Goal: Transaction & Acquisition: Purchase product/service

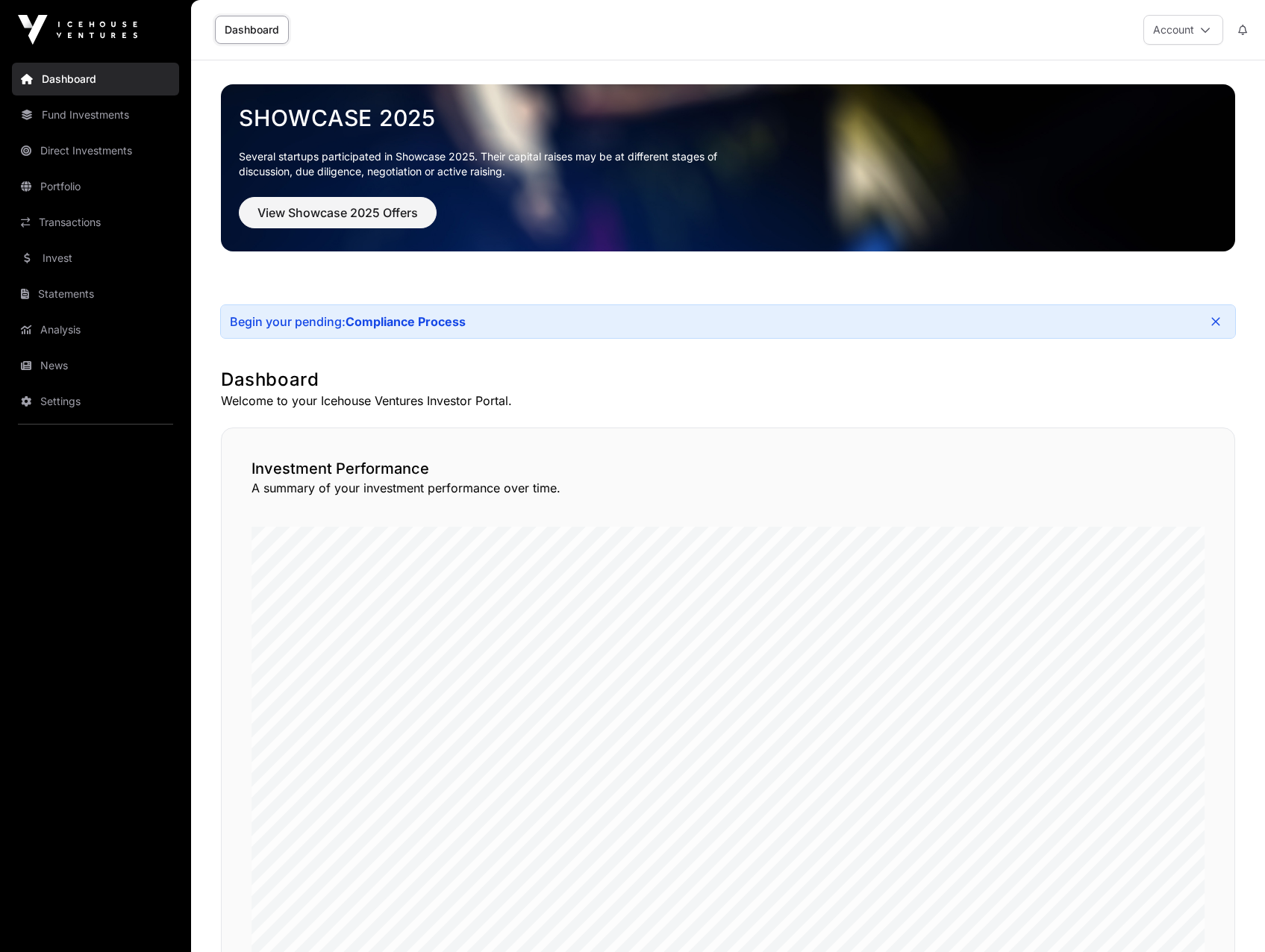
click at [548, 318] on div "Begin your pending: Compliance Process" at bounding box center [728, 321] width 1014 height 33
click at [436, 316] on link "Compliance Process" at bounding box center [405, 322] width 120 height 15
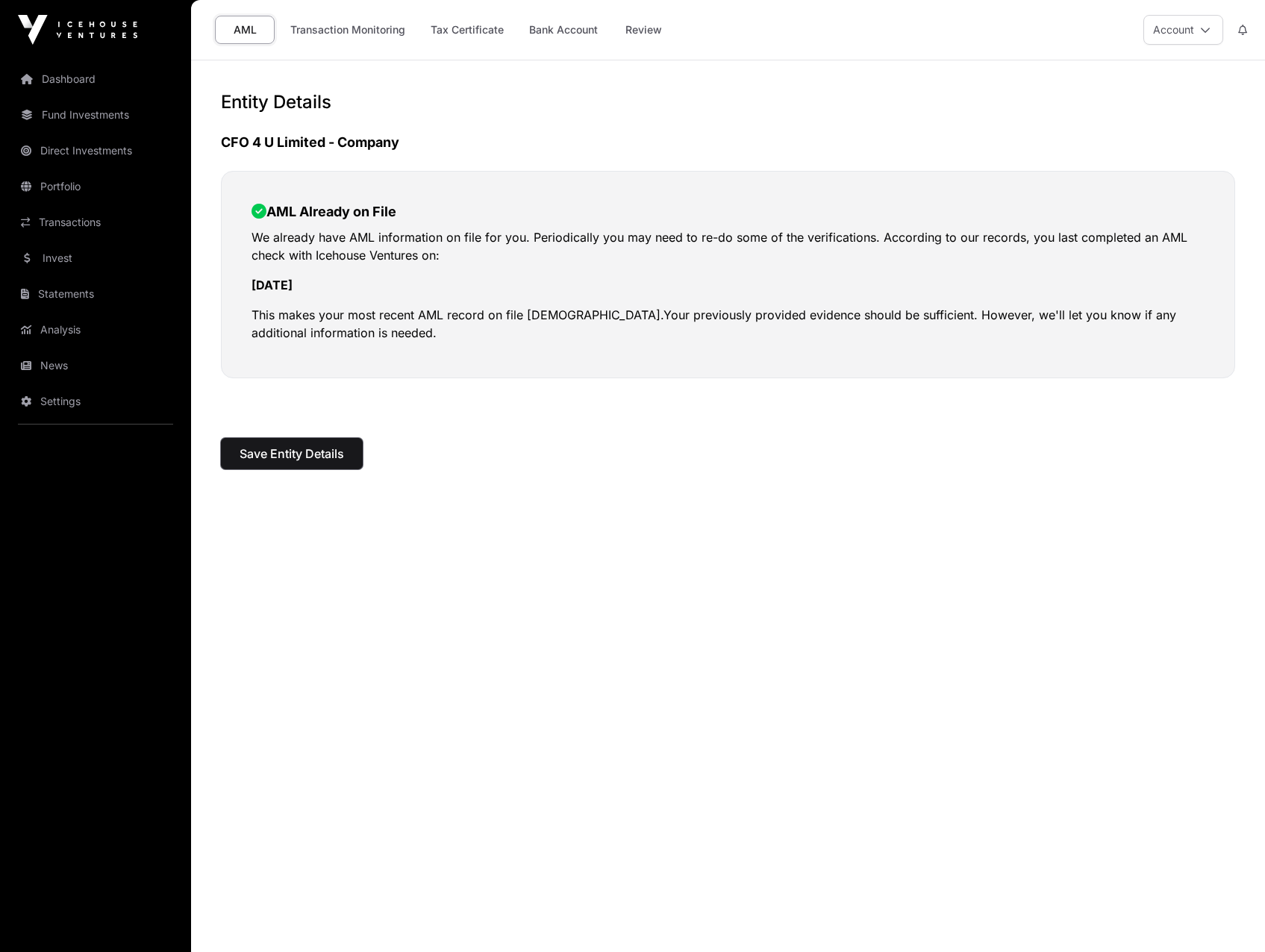
click at [333, 449] on span "Save Entity Details" at bounding box center [291, 453] width 104 height 18
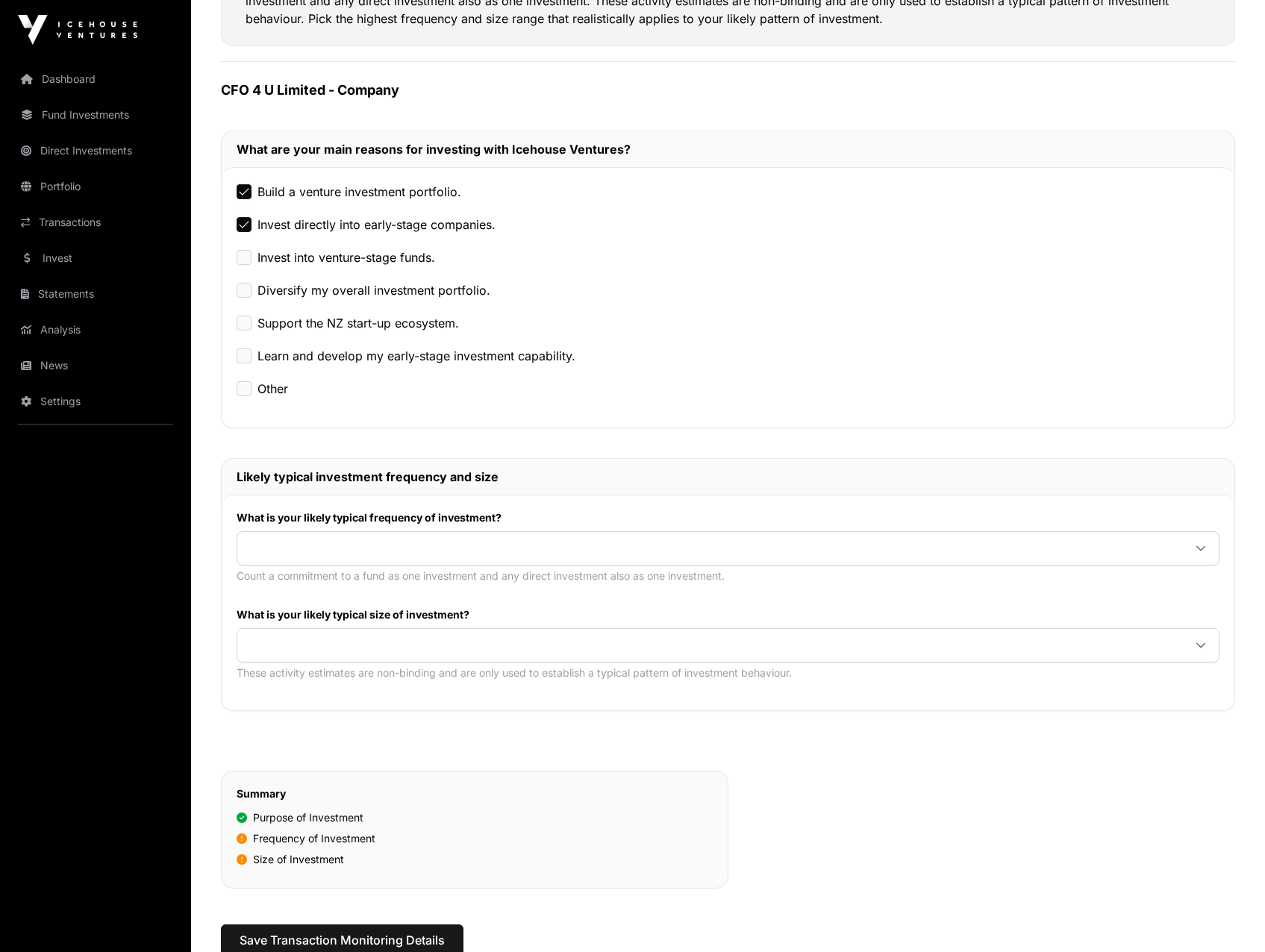
scroll to position [223, 0]
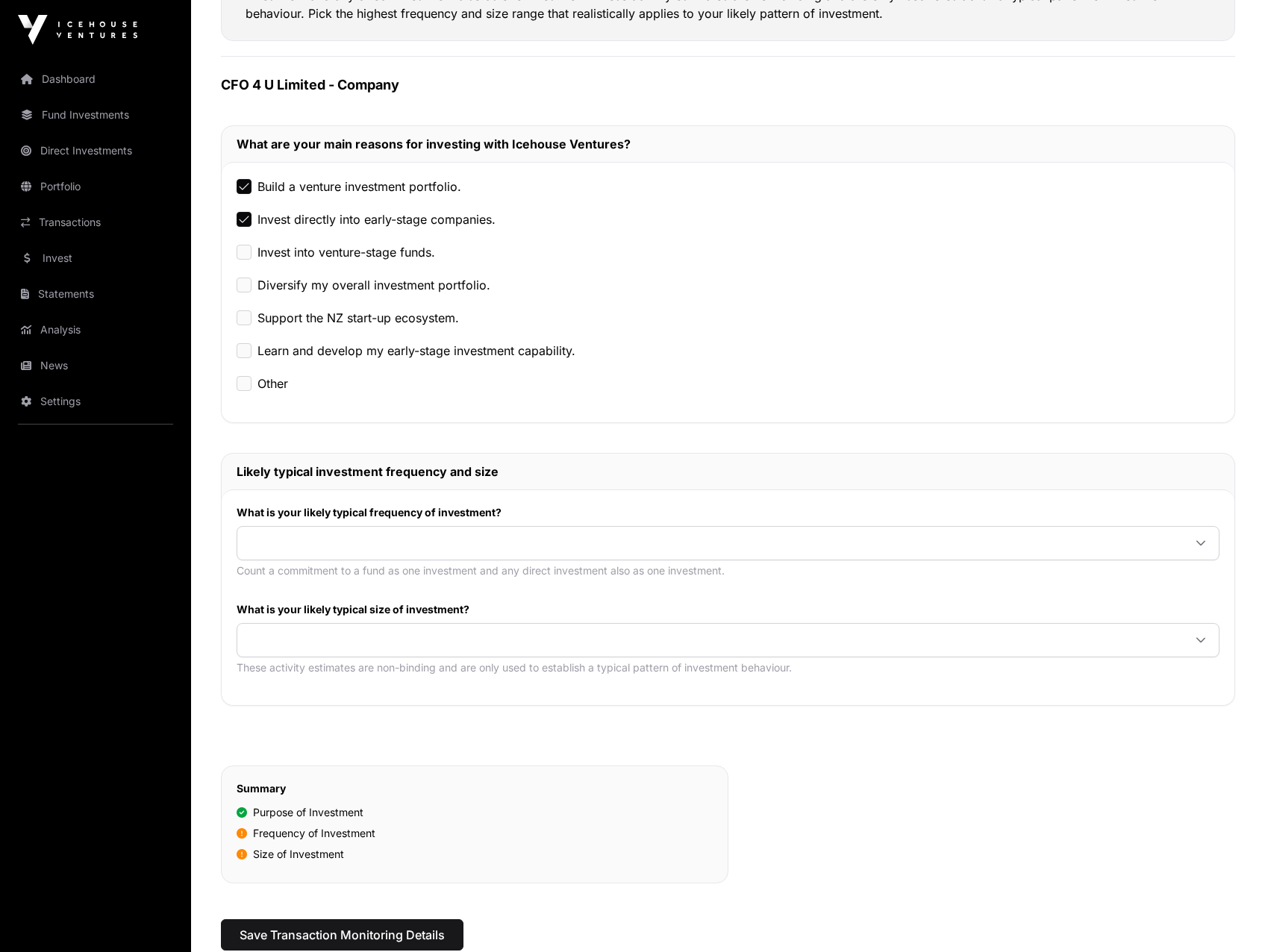
click at [253, 285] on div "Diversify my overall investment portfolio." at bounding box center [728, 284] width 982 height 18
click at [256, 333] on div "Build a venture investment portfolio. Invest directly into early-stage companie…" at bounding box center [728, 292] width 1012 height 260
click at [245, 228] on div "Invest directly into early-stage companies." at bounding box center [728, 218] width 982 height 18
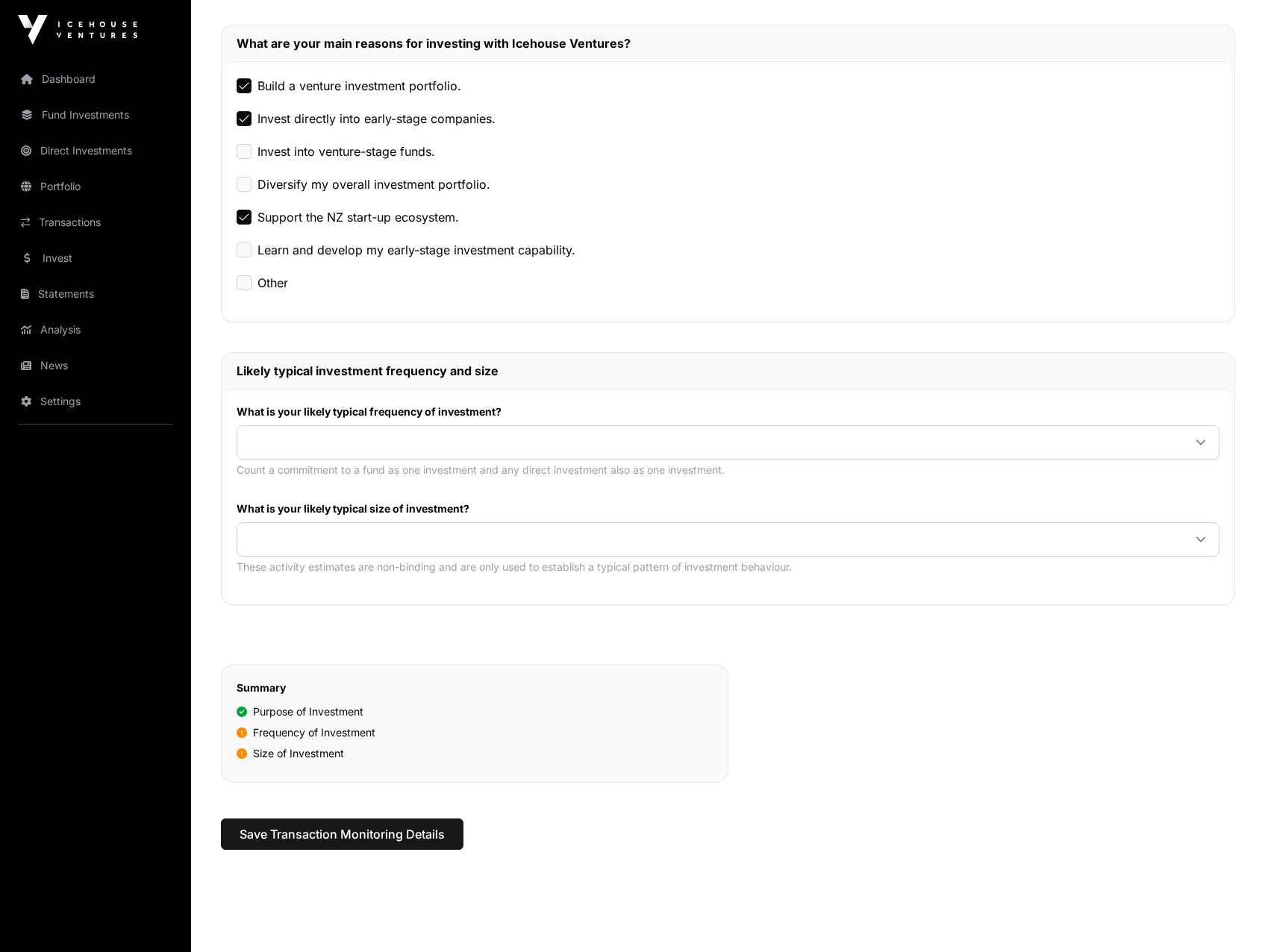
scroll to position [348, 0]
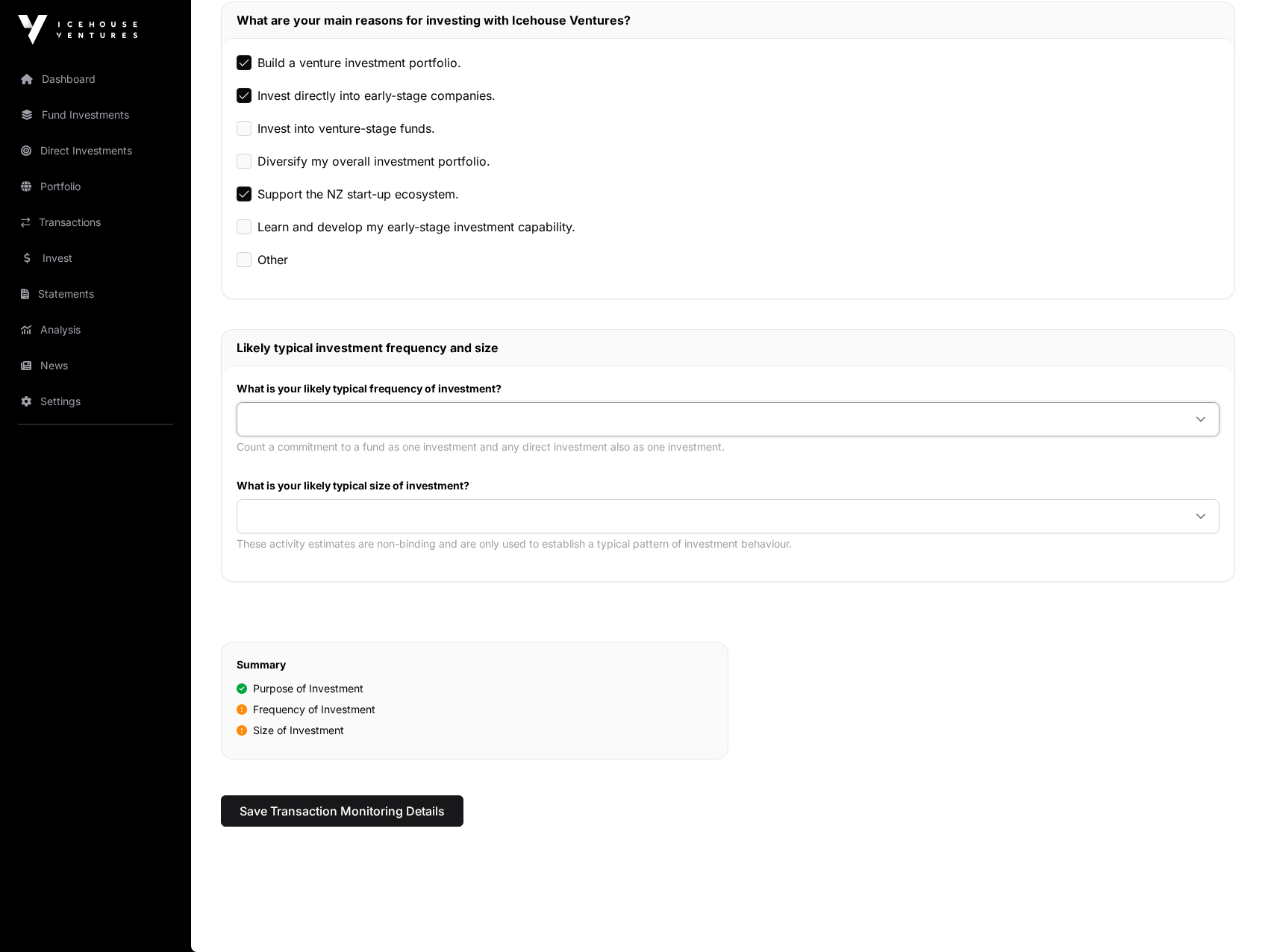
click at [299, 418] on span at bounding box center [710, 419] width 946 height 27
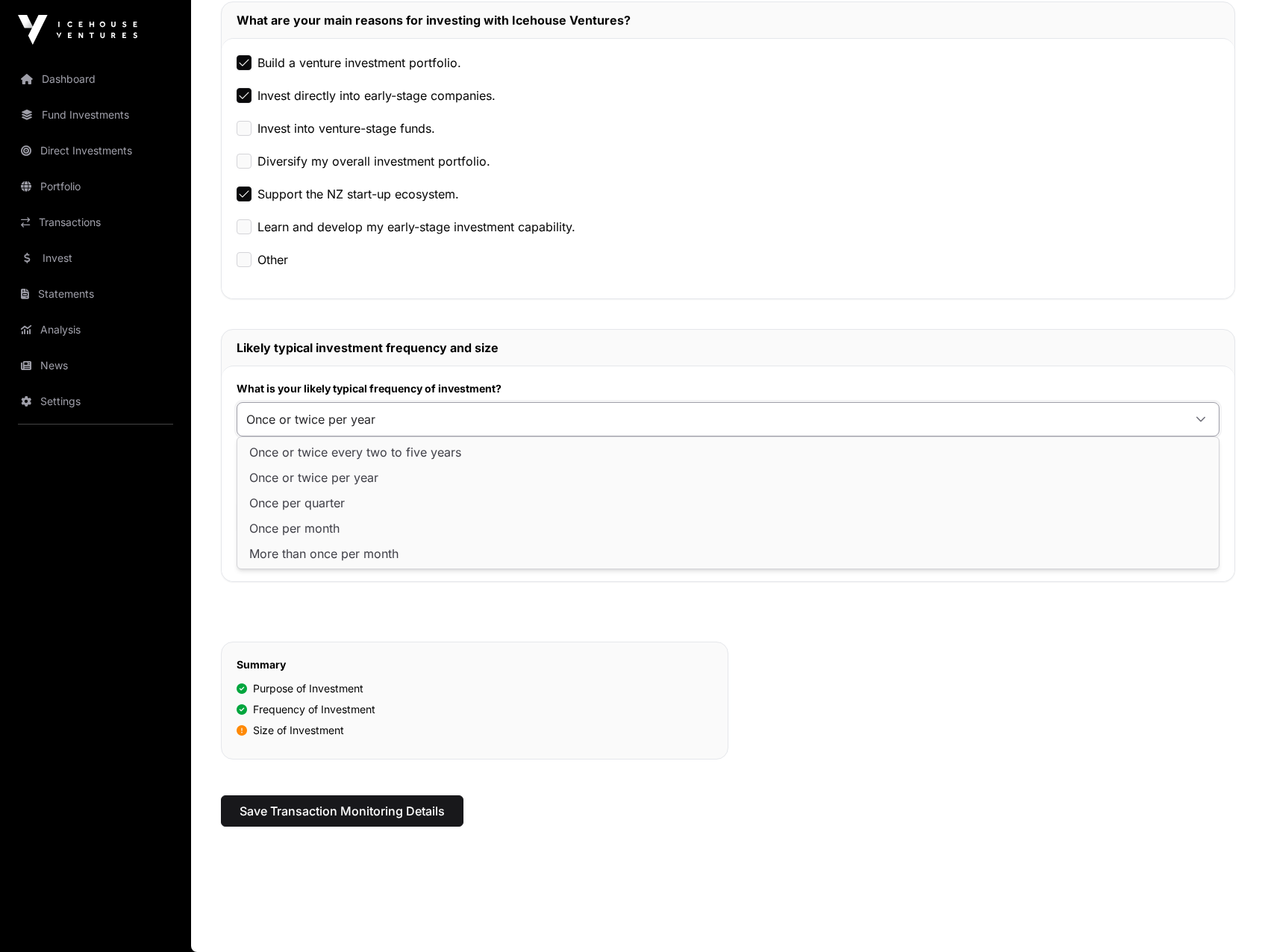
click at [314, 473] on span "Once or twice per year" at bounding box center [314, 478] width 129 height 12
click at [304, 507] on span at bounding box center [710, 516] width 946 height 27
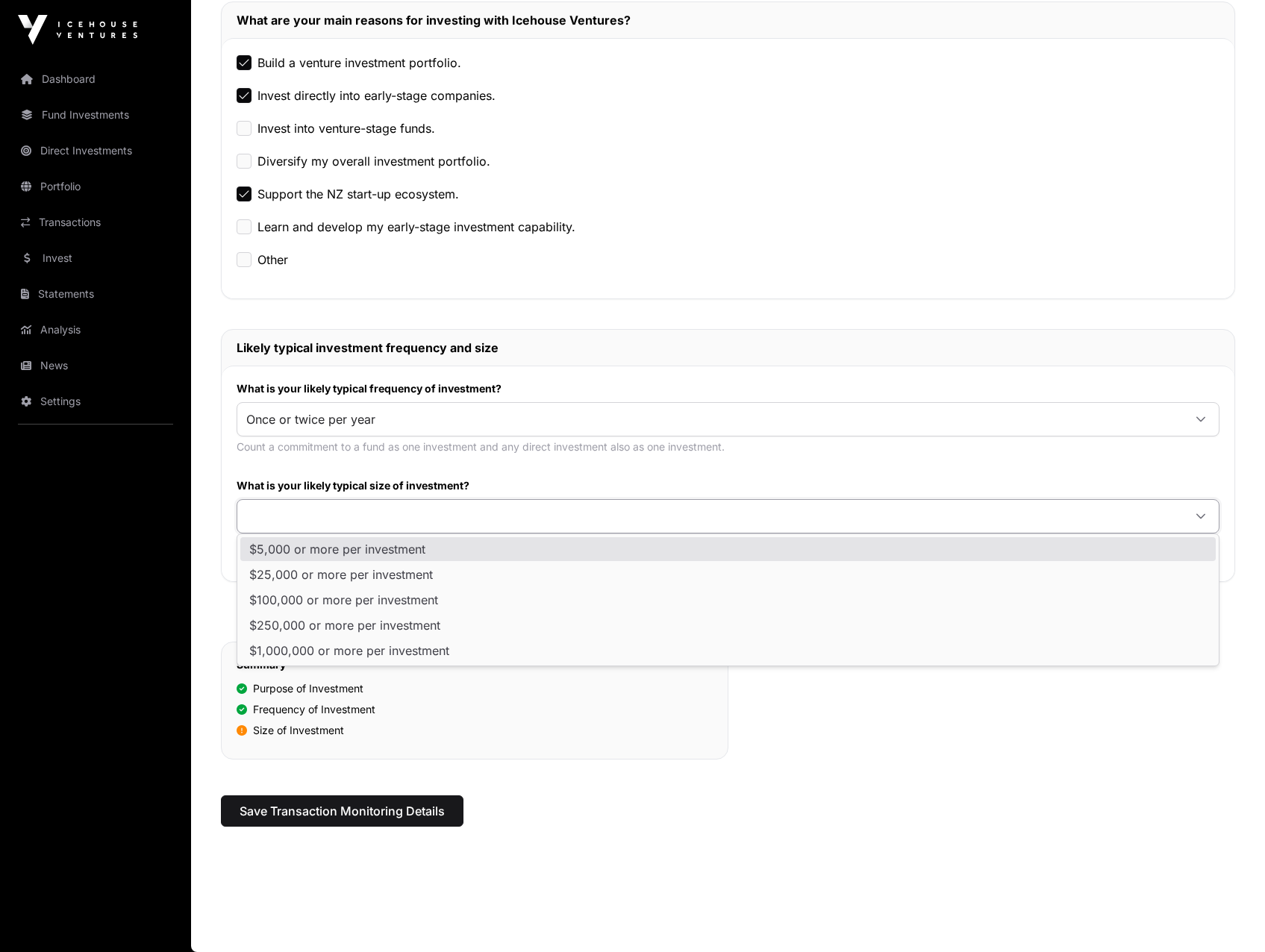
click at [308, 549] on span "$5,000 or more per investment" at bounding box center [337, 549] width 176 height 12
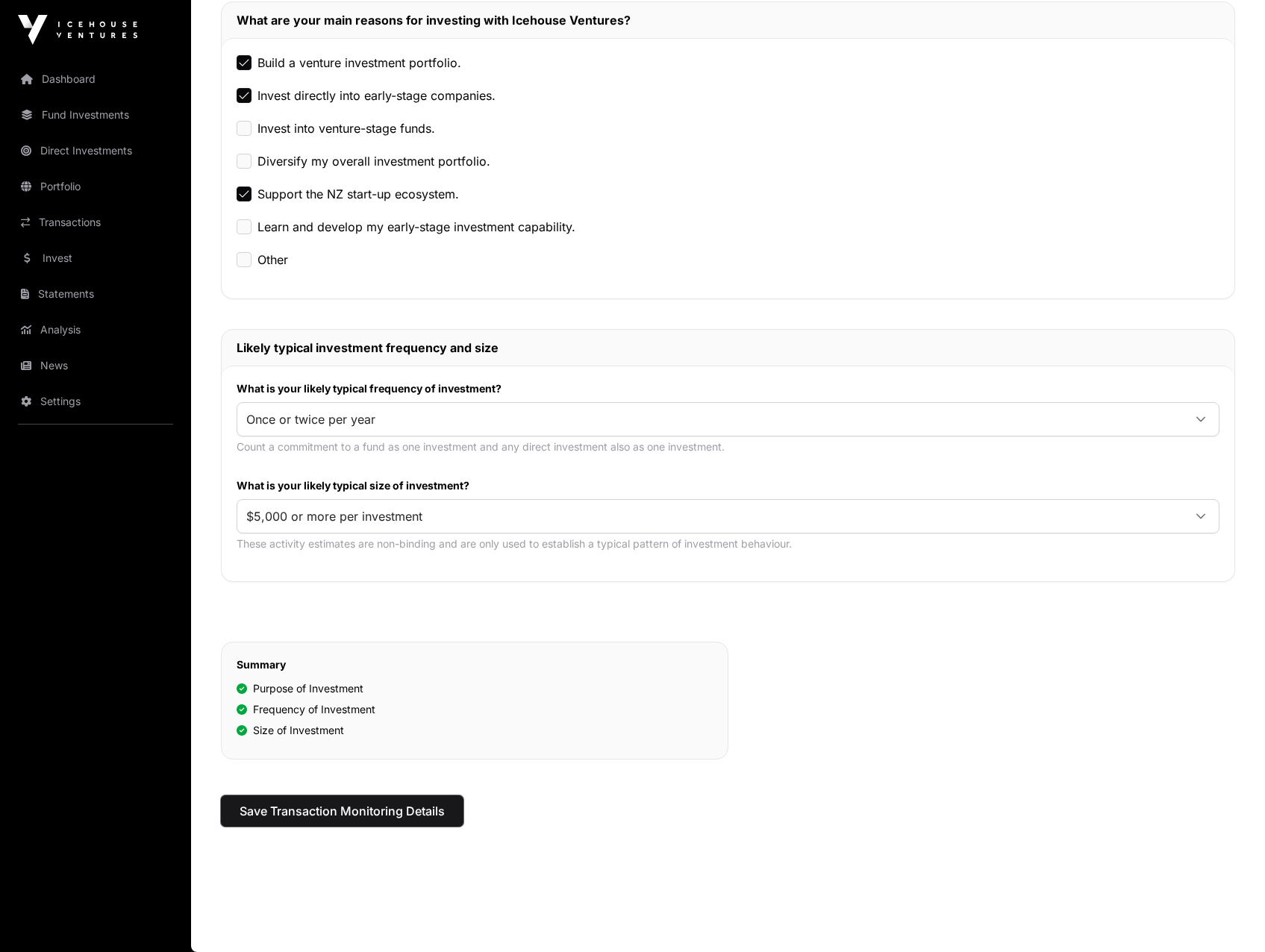
click at [356, 819] on span "Save Transaction Monitoring Details" at bounding box center [342, 810] width 205 height 18
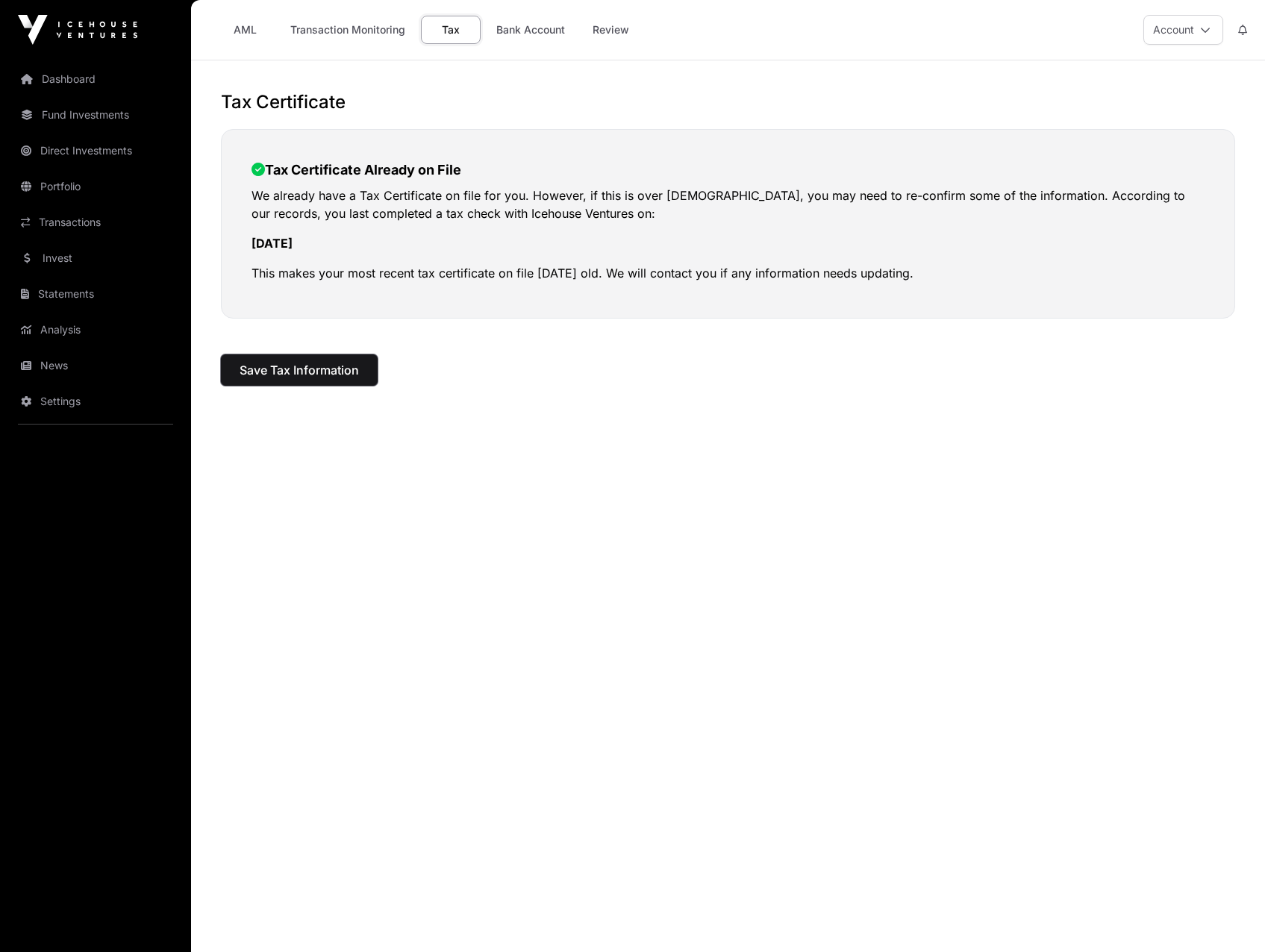
click at [283, 379] on button "Save Tax Information" at bounding box center [299, 370] width 157 height 32
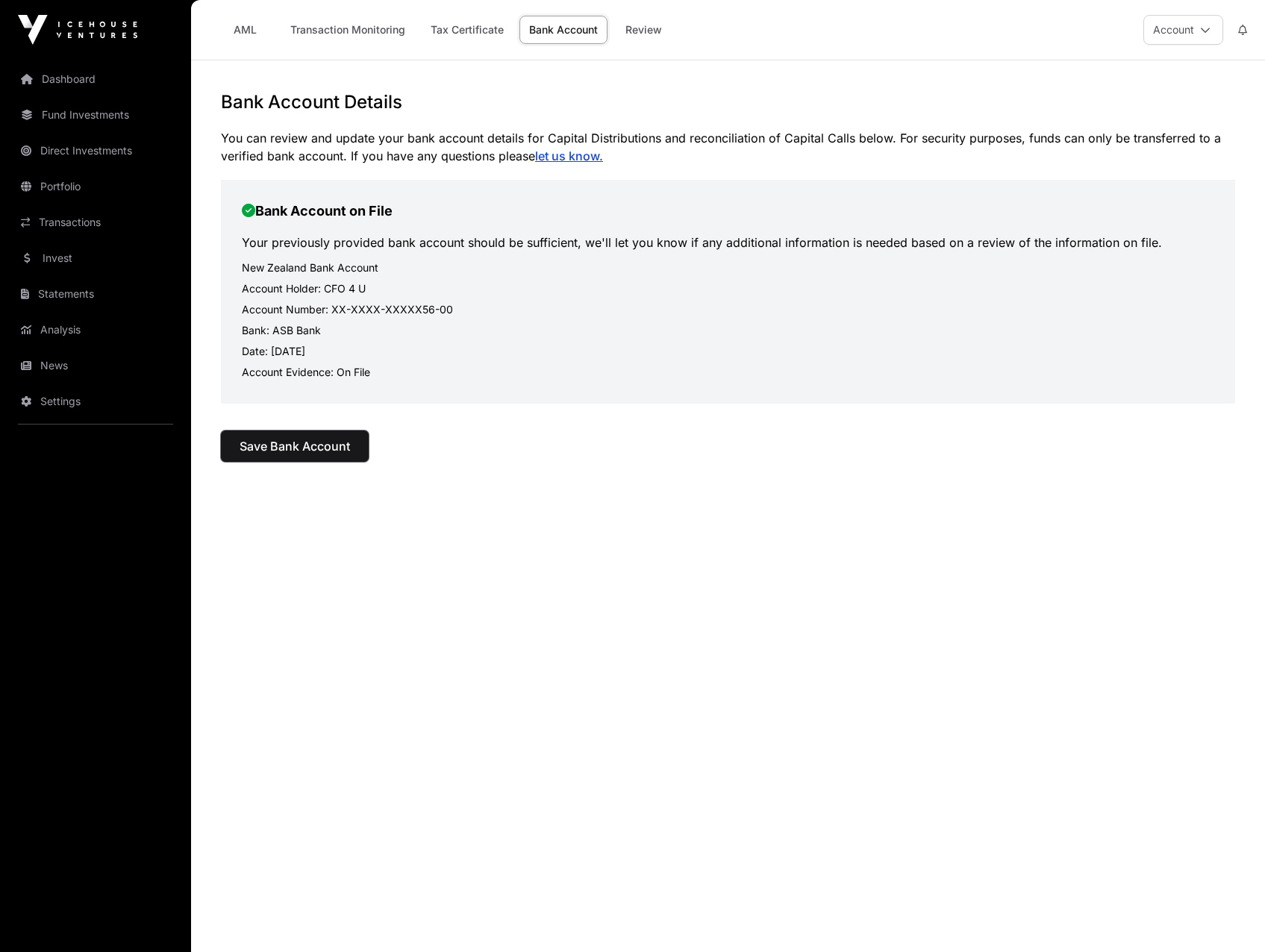
click at [291, 444] on span "Save Bank Account" at bounding box center [294, 445] width 110 height 18
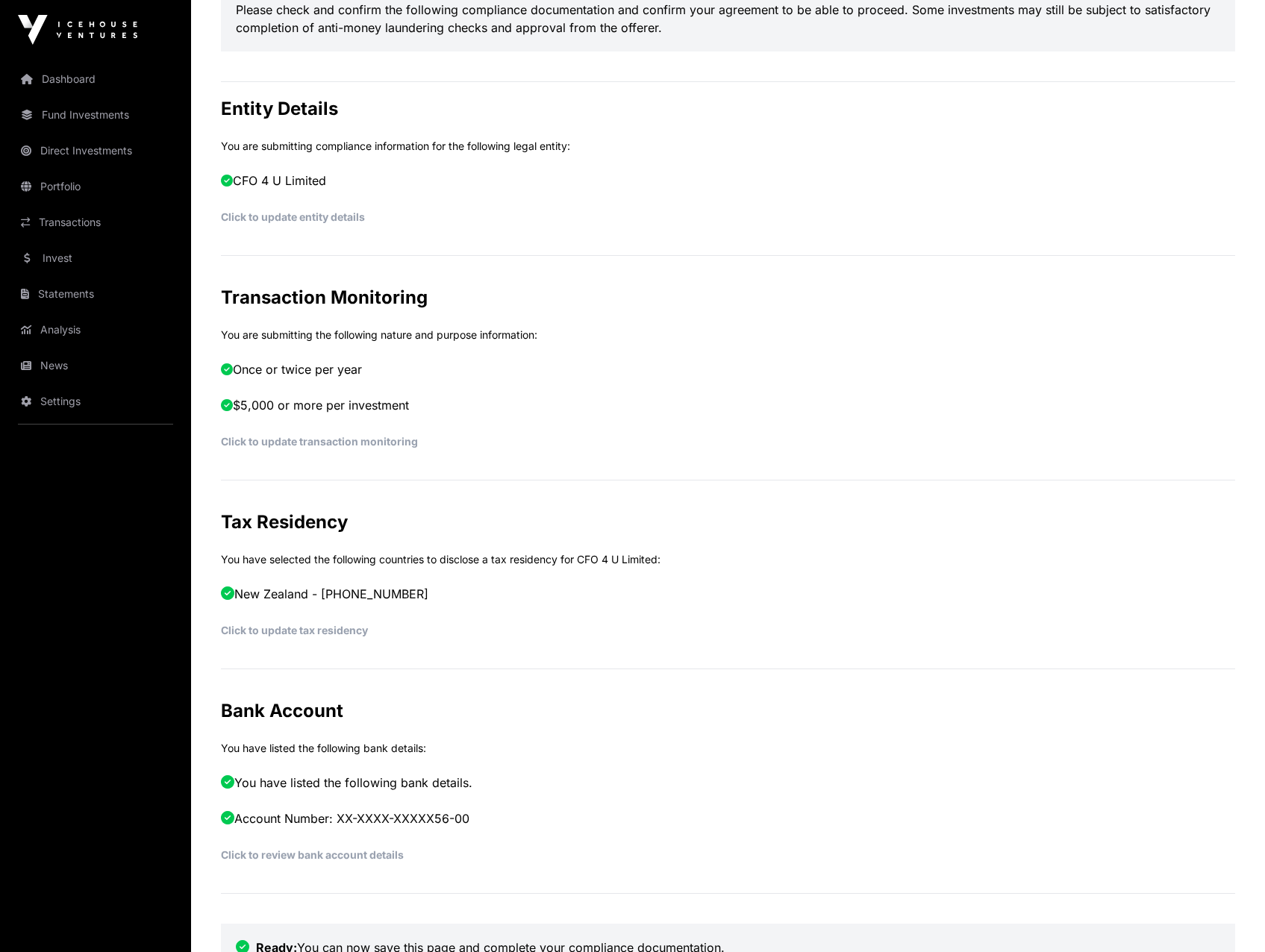
scroll to position [517, 0]
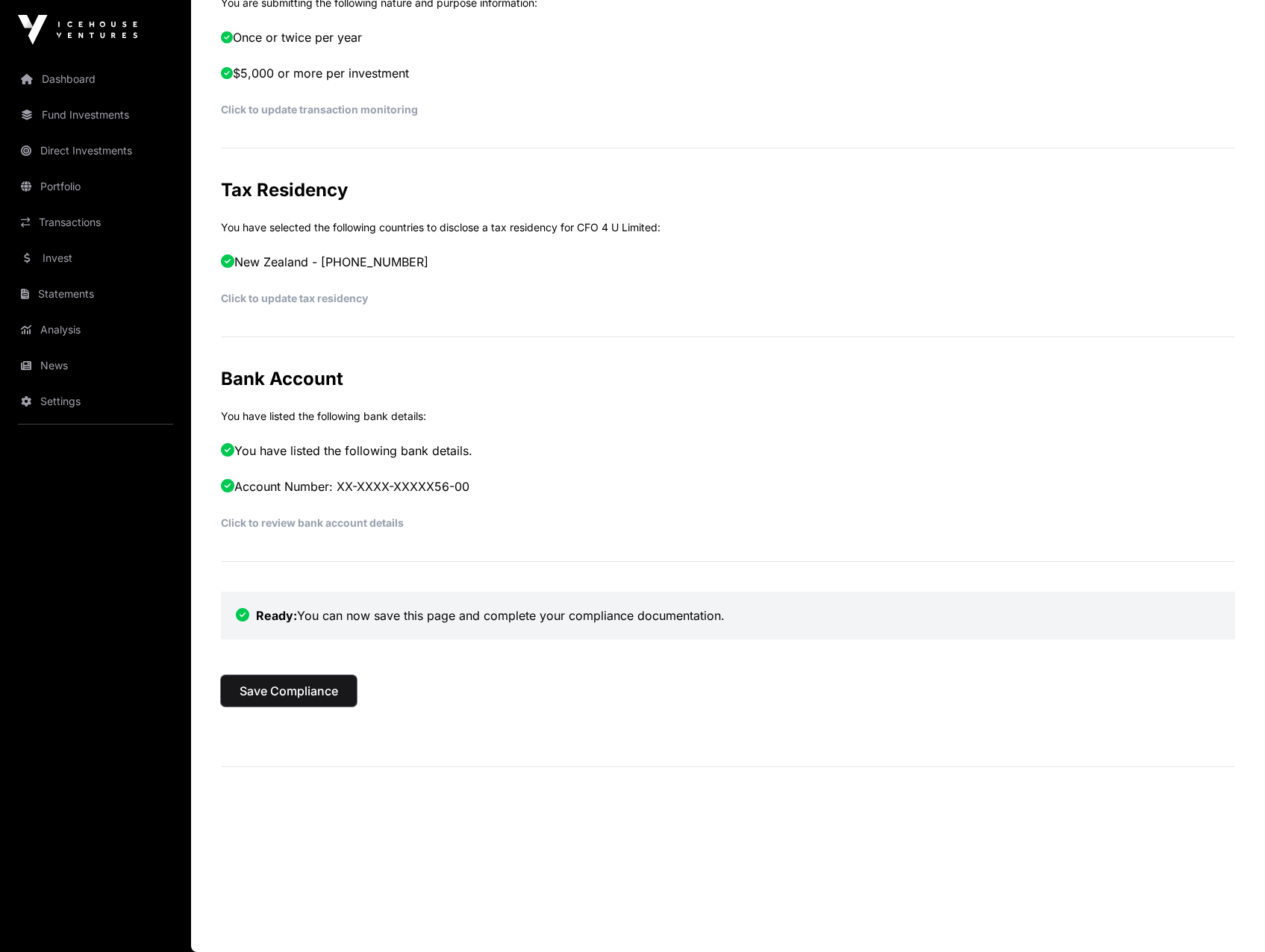
click at [278, 694] on span "Save Compliance" at bounding box center [289, 690] width 98 height 18
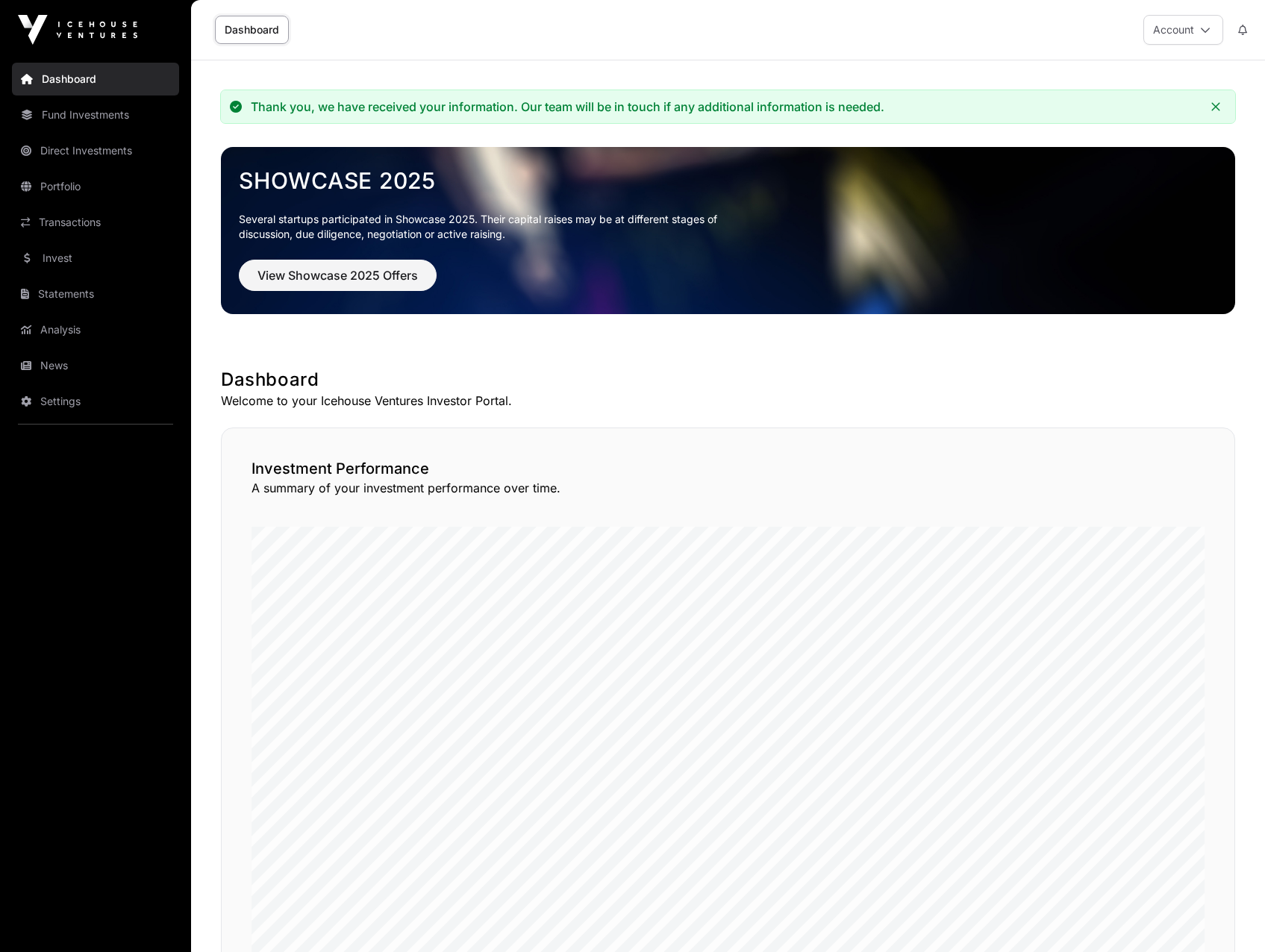
click at [79, 149] on link "Direct Investments" at bounding box center [95, 150] width 167 height 33
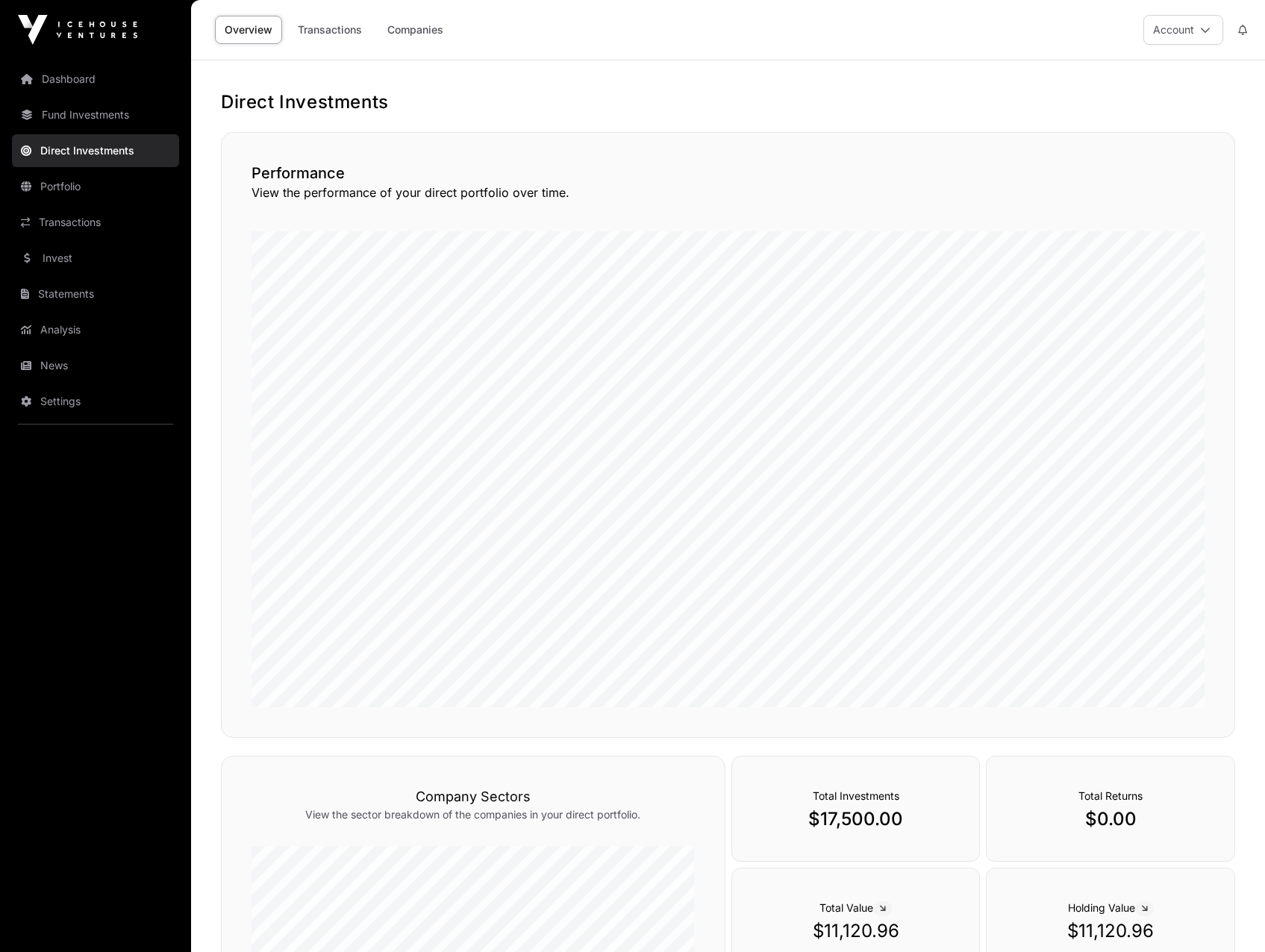
click at [65, 261] on link "Invest" at bounding box center [95, 258] width 167 height 33
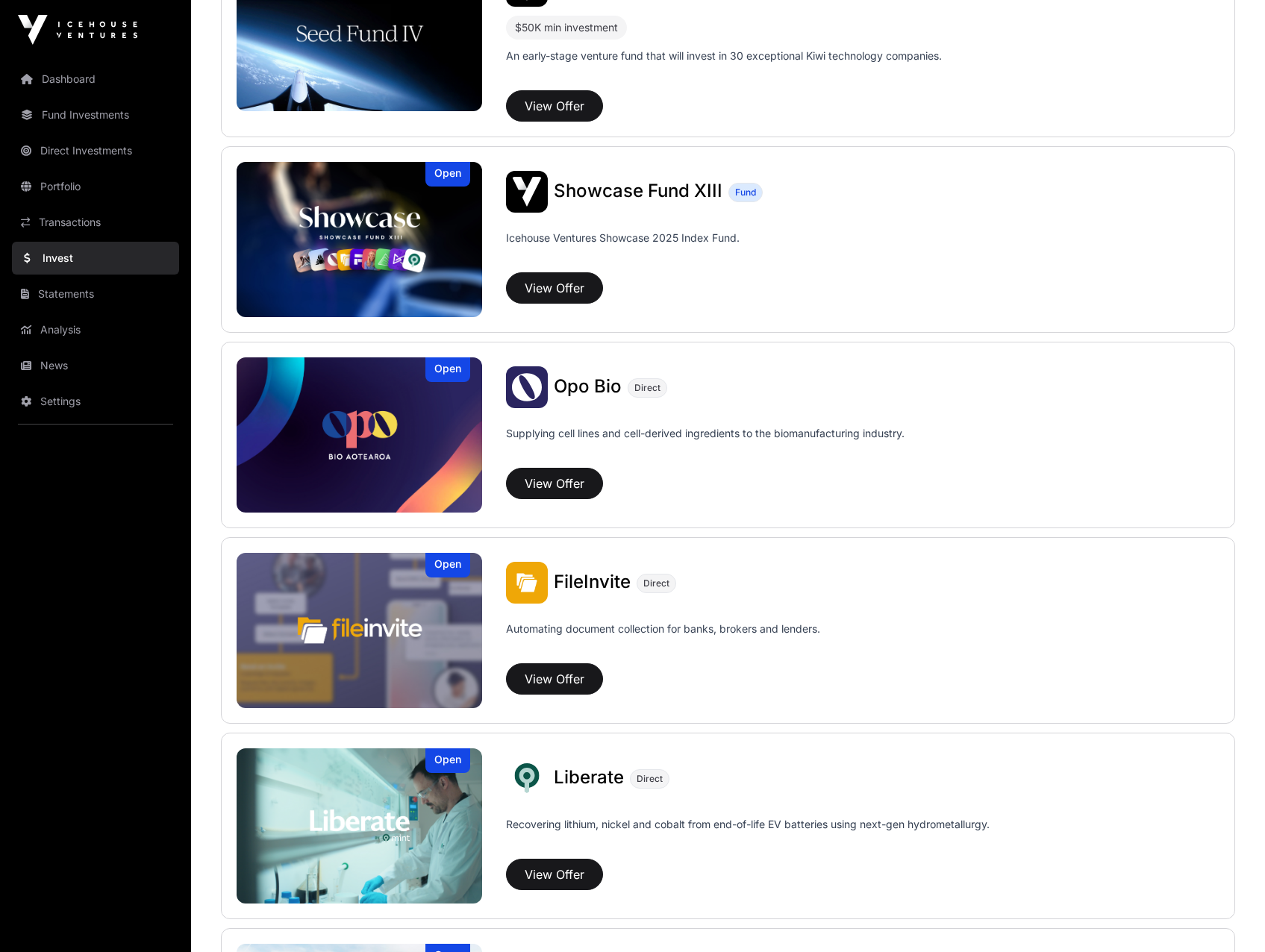
scroll to position [522, 0]
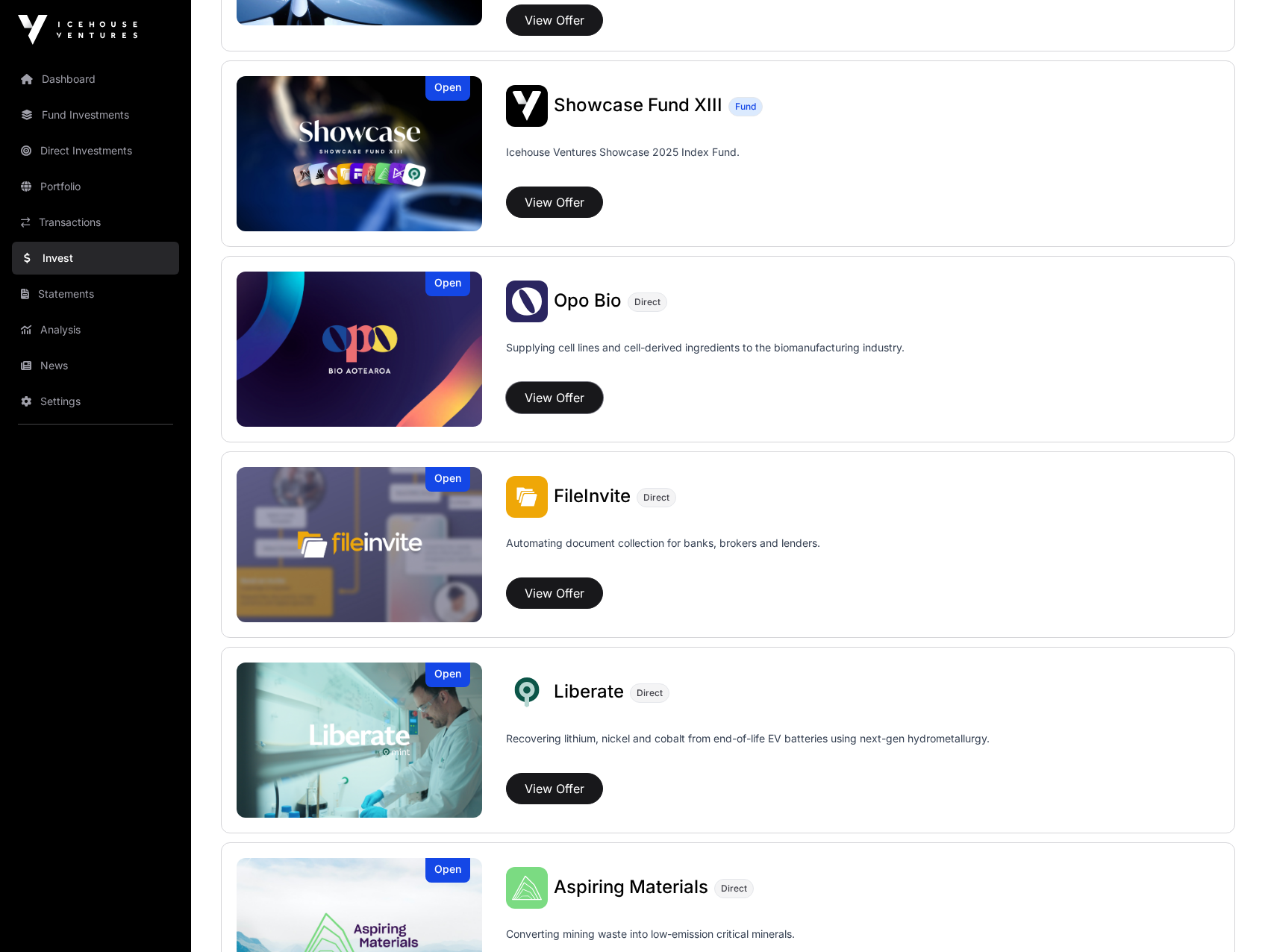
click at [544, 397] on button "View Offer" at bounding box center [555, 398] width 97 height 32
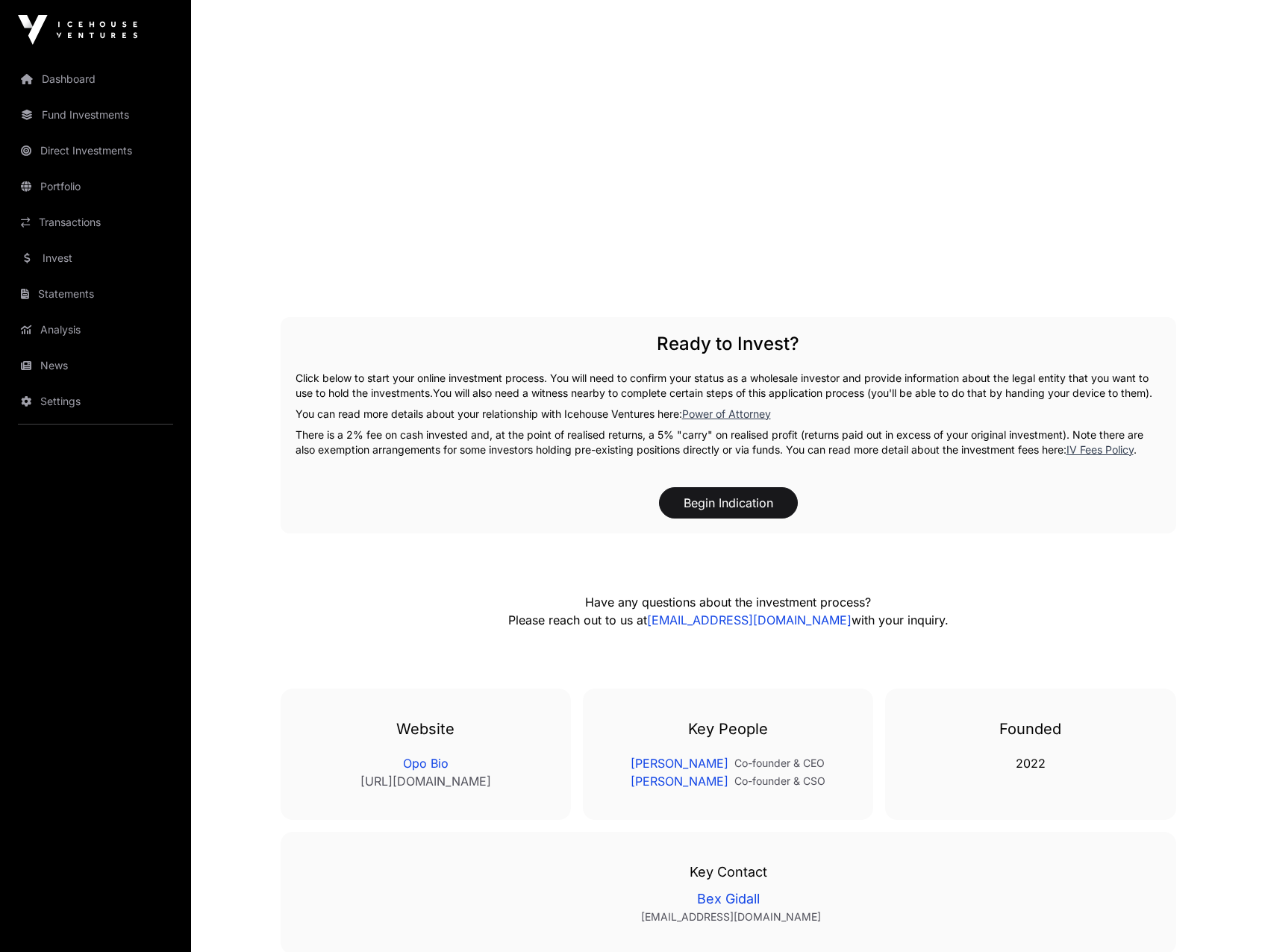
scroll to position [2536, 0]
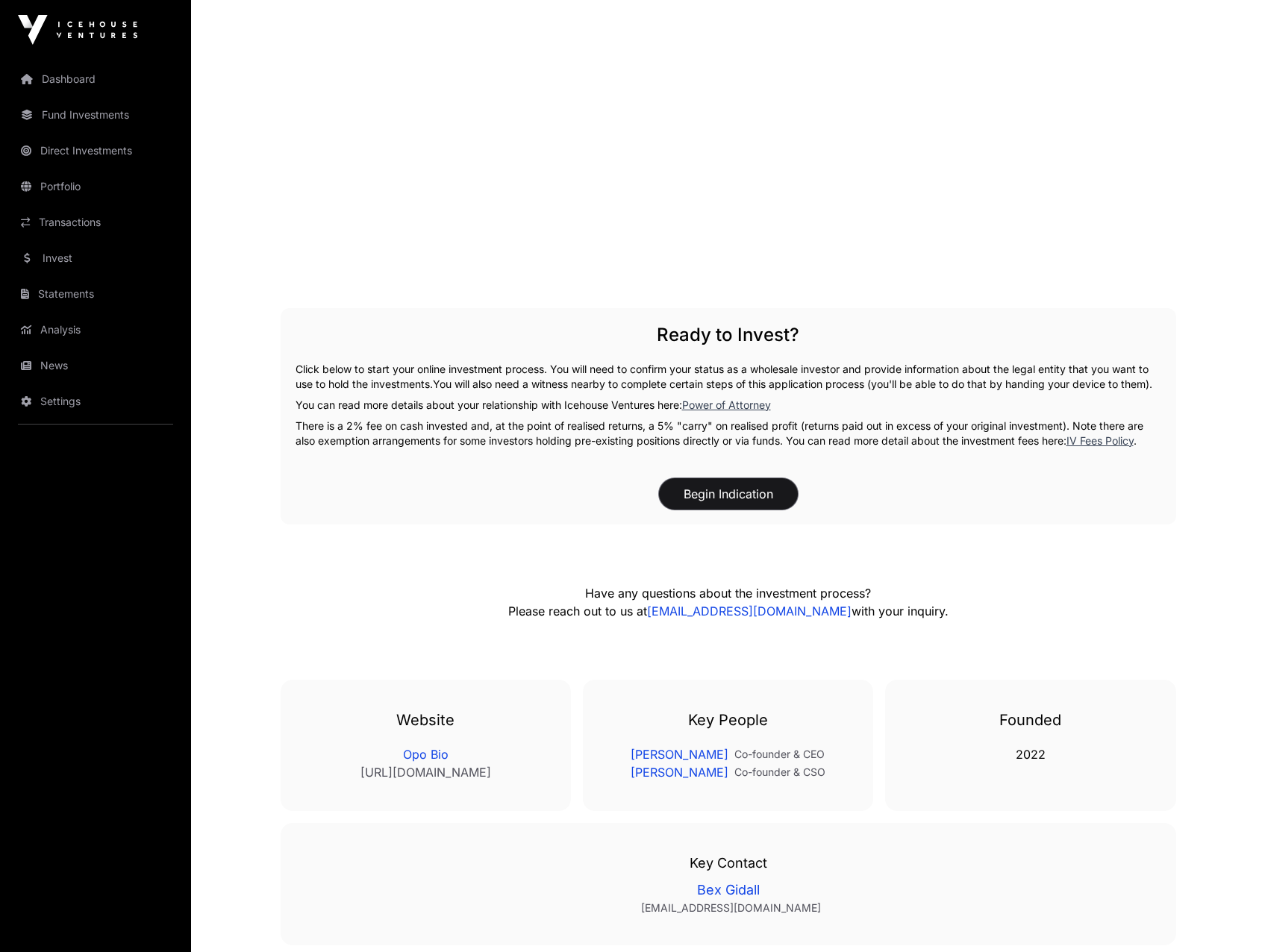
click at [740, 505] on button "Begin Indication" at bounding box center [728, 494] width 138 height 32
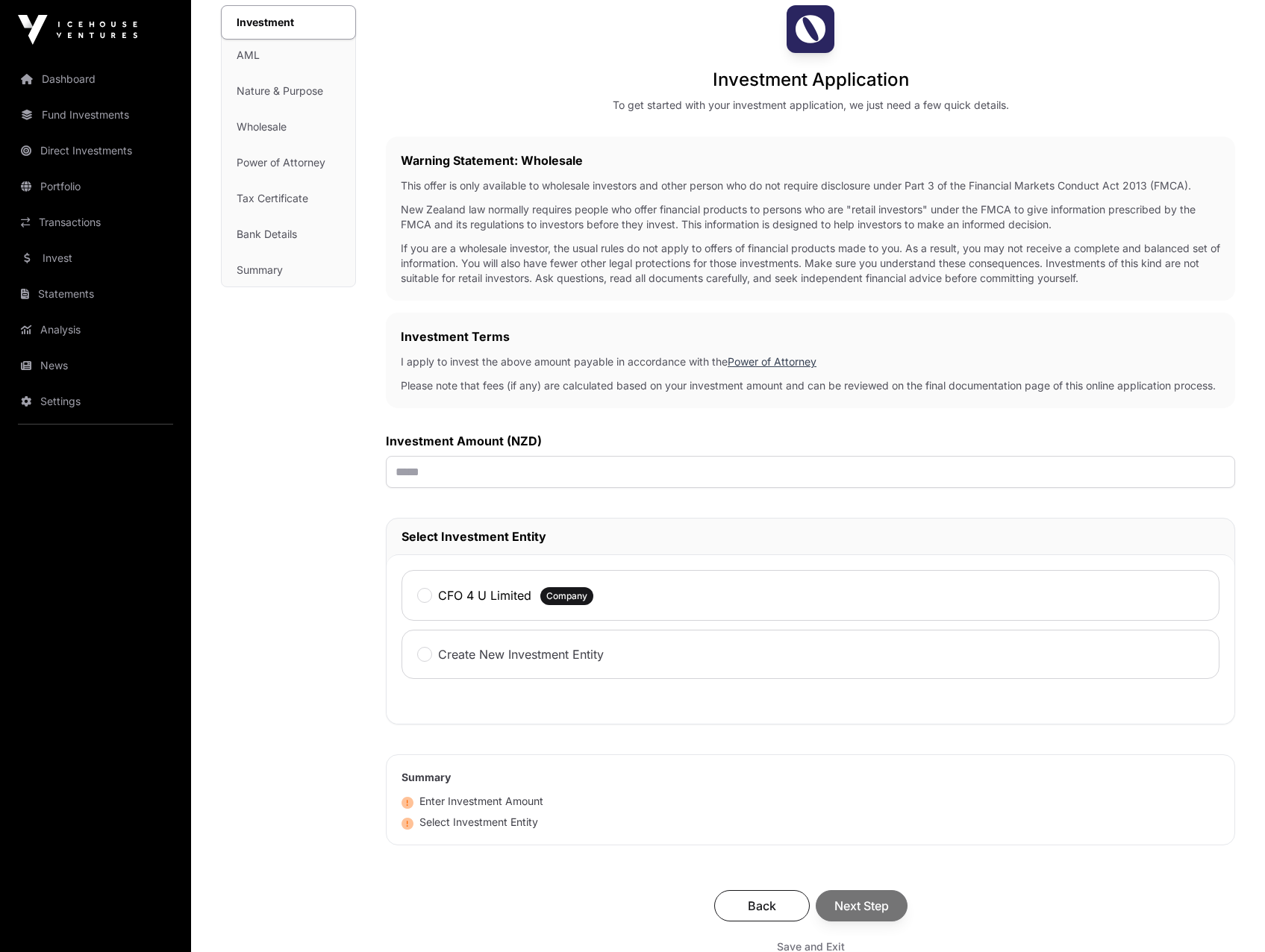
scroll to position [149, 0]
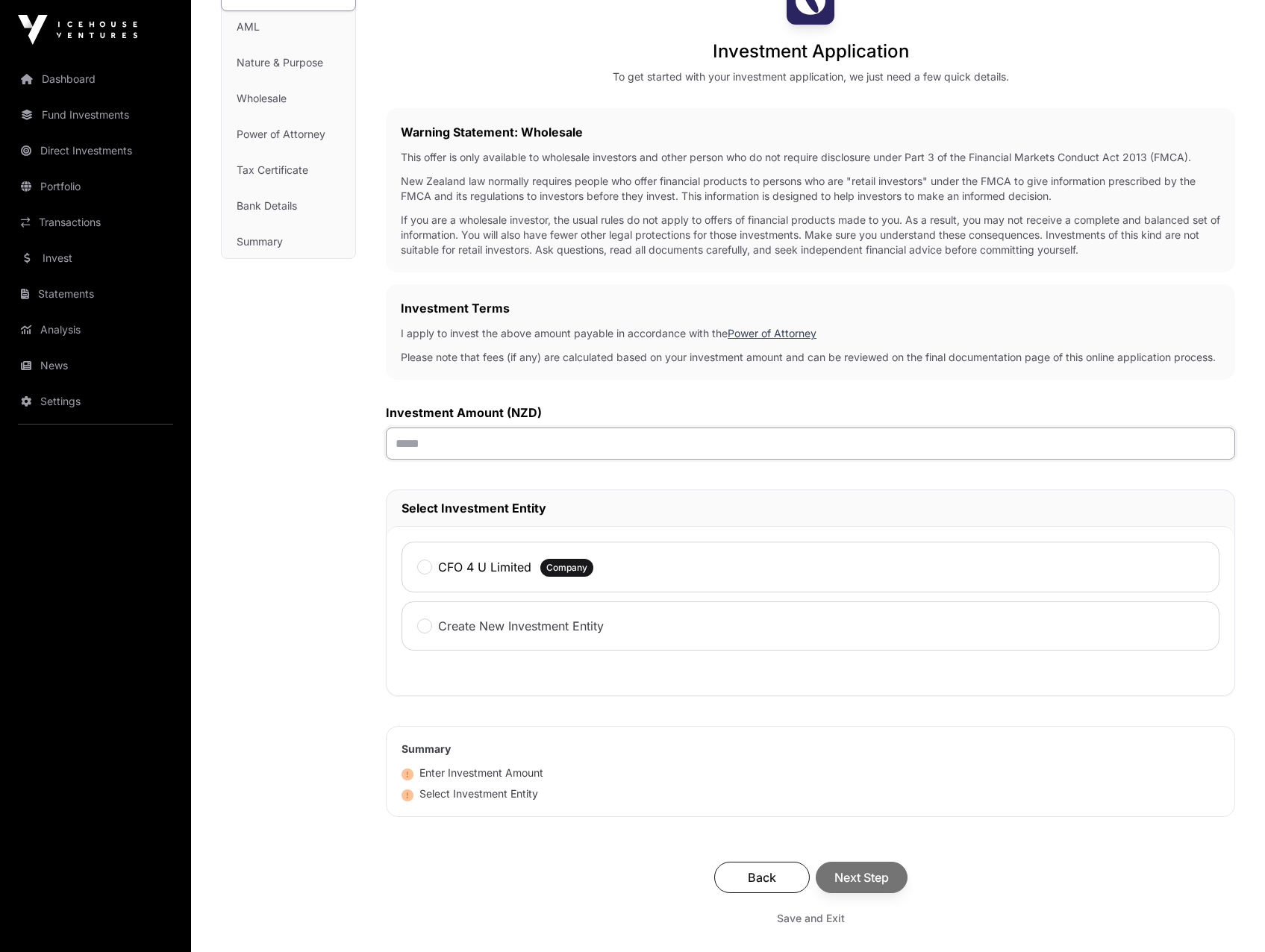
click at [520, 459] on input "text" at bounding box center [811, 443] width 849 height 32
type input "******"
click at [460, 576] on label "CFO 4 U Limited" at bounding box center [484, 566] width 93 height 18
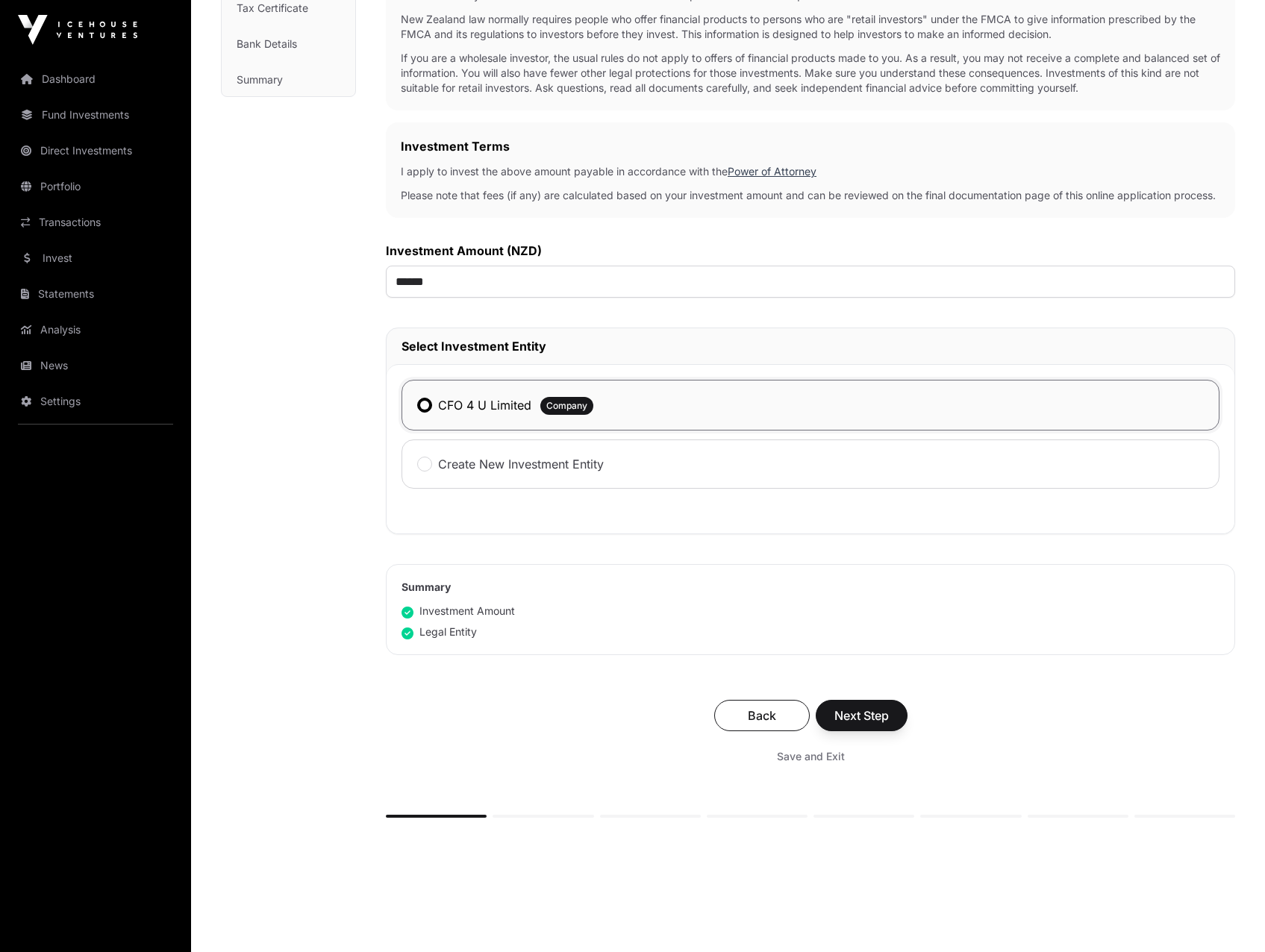
scroll to position [373, 0]
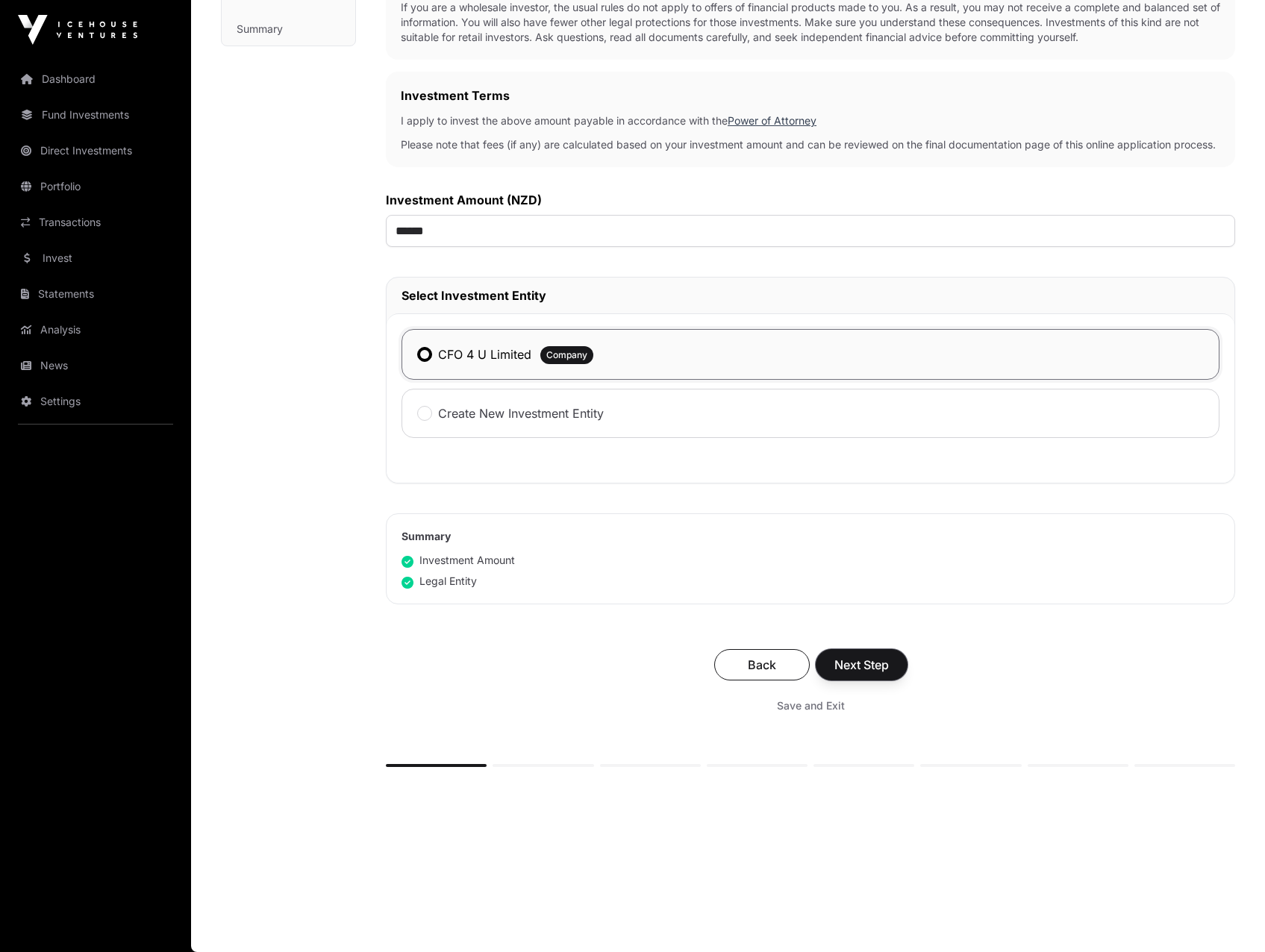
click at [875, 671] on span "Next Step" at bounding box center [861, 664] width 54 height 18
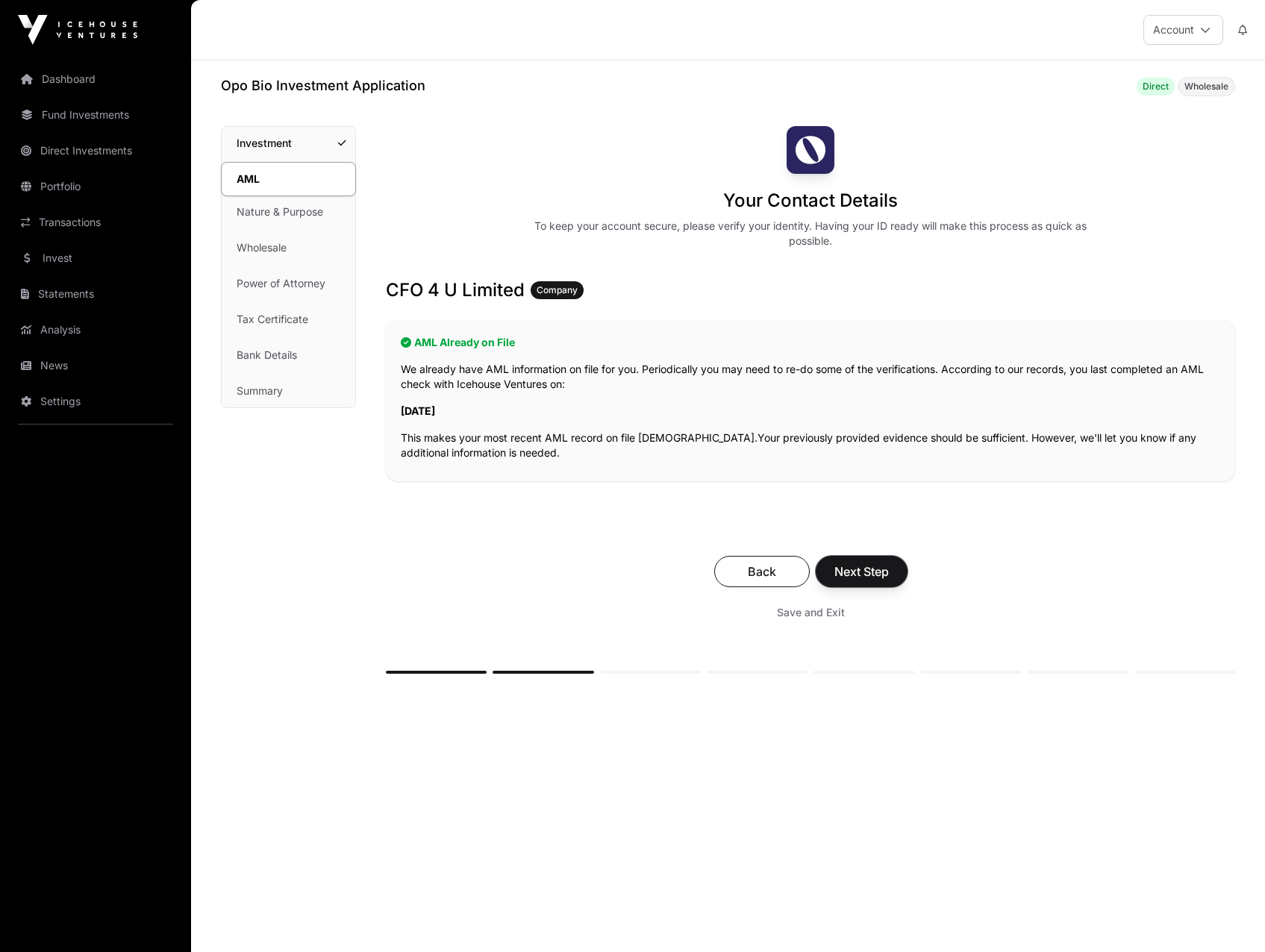
click at [874, 569] on span "Next Step" at bounding box center [861, 571] width 54 height 18
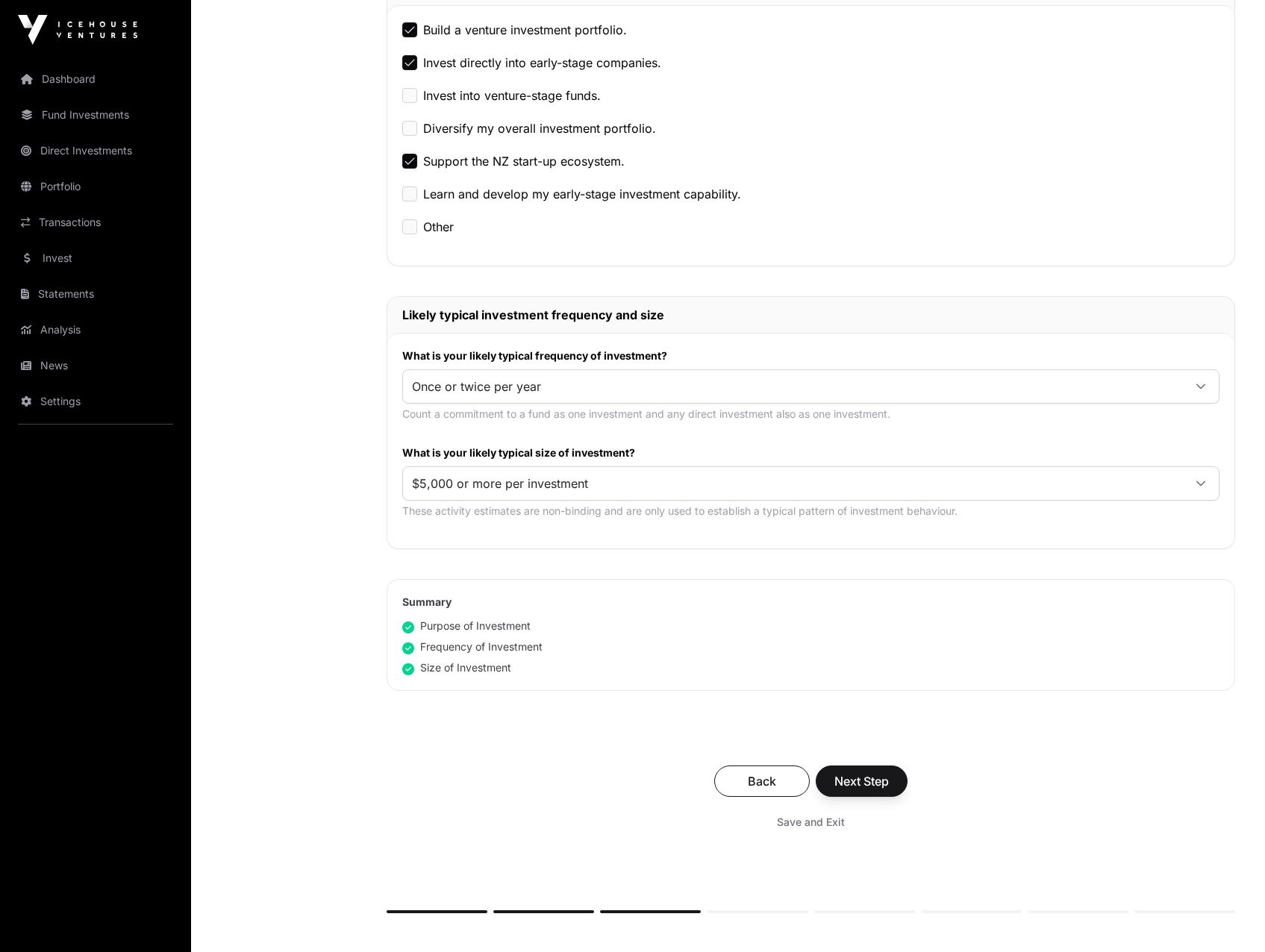
scroll to position [522, 0]
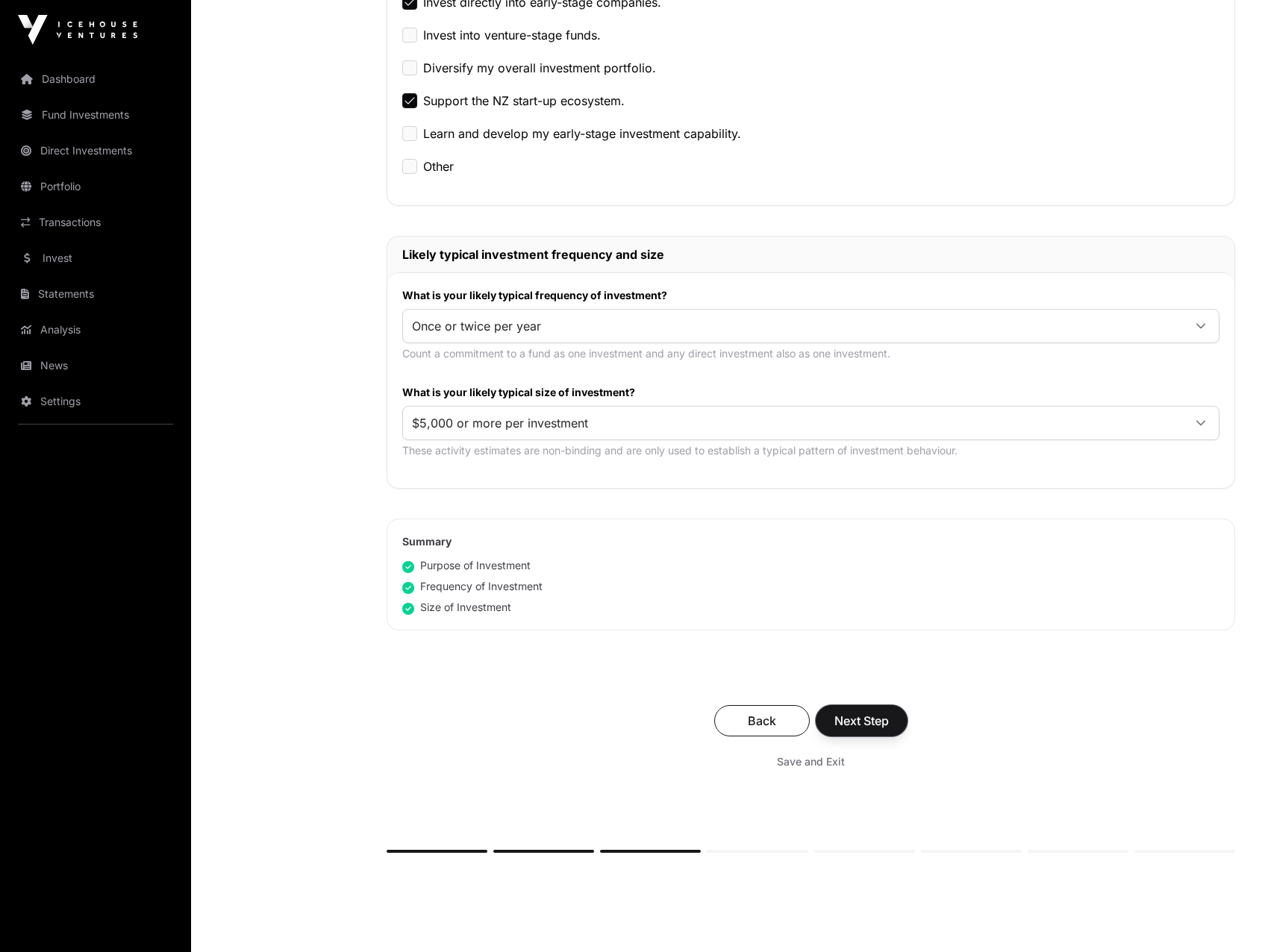
click at [876, 721] on span "Next Step" at bounding box center [861, 720] width 54 height 18
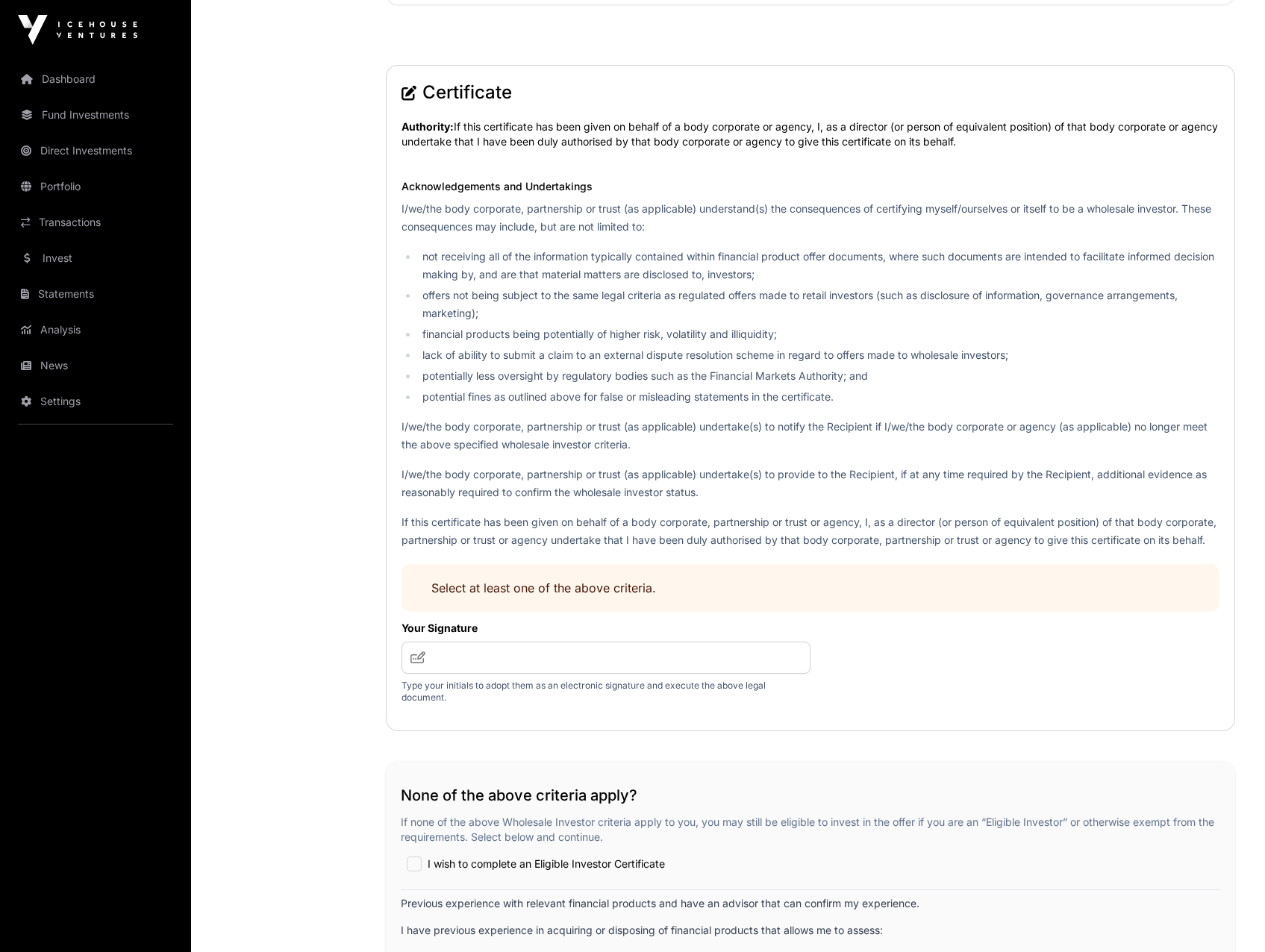
scroll to position [2063, 0]
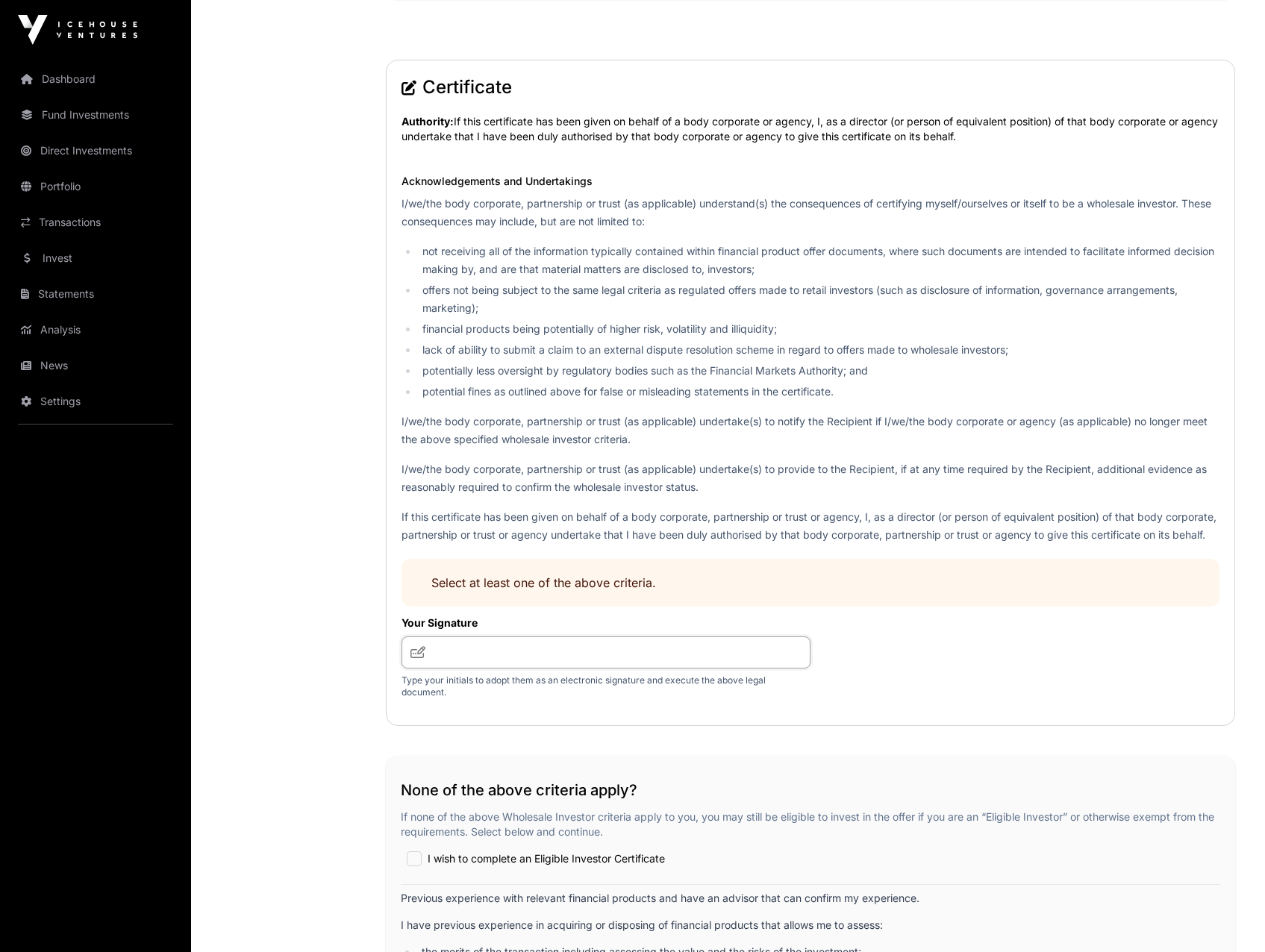
click at [498, 669] on input "text" at bounding box center [605, 652] width 409 height 32
click at [415, 658] on icon at bounding box center [418, 652] width 15 height 12
click at [414, 658] on icon at bounding box center [418, 652] width 15 height 12
click at [439, 669] on input "text" at bounding box center [605, 652] width 409 height 32
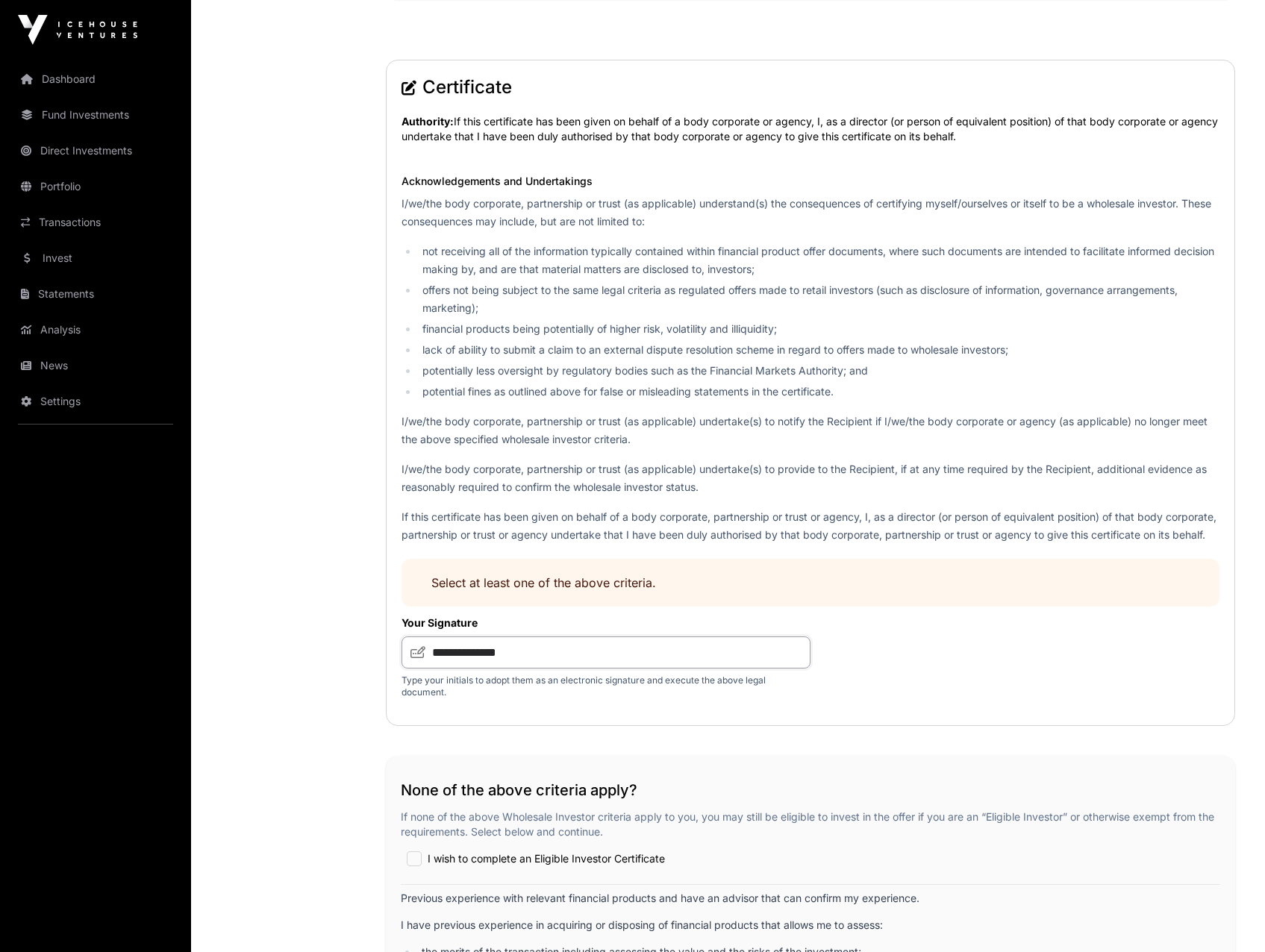
click at [515, 669] on input "**********" at bounding box center [605, 652] width 409 height 32
type input "**********"
click at [464, 408] on div "I/we/the body corporate, partnership or trust (as applicable) understand(s) the…" at bounding box center [810, 369] width 818 height 349
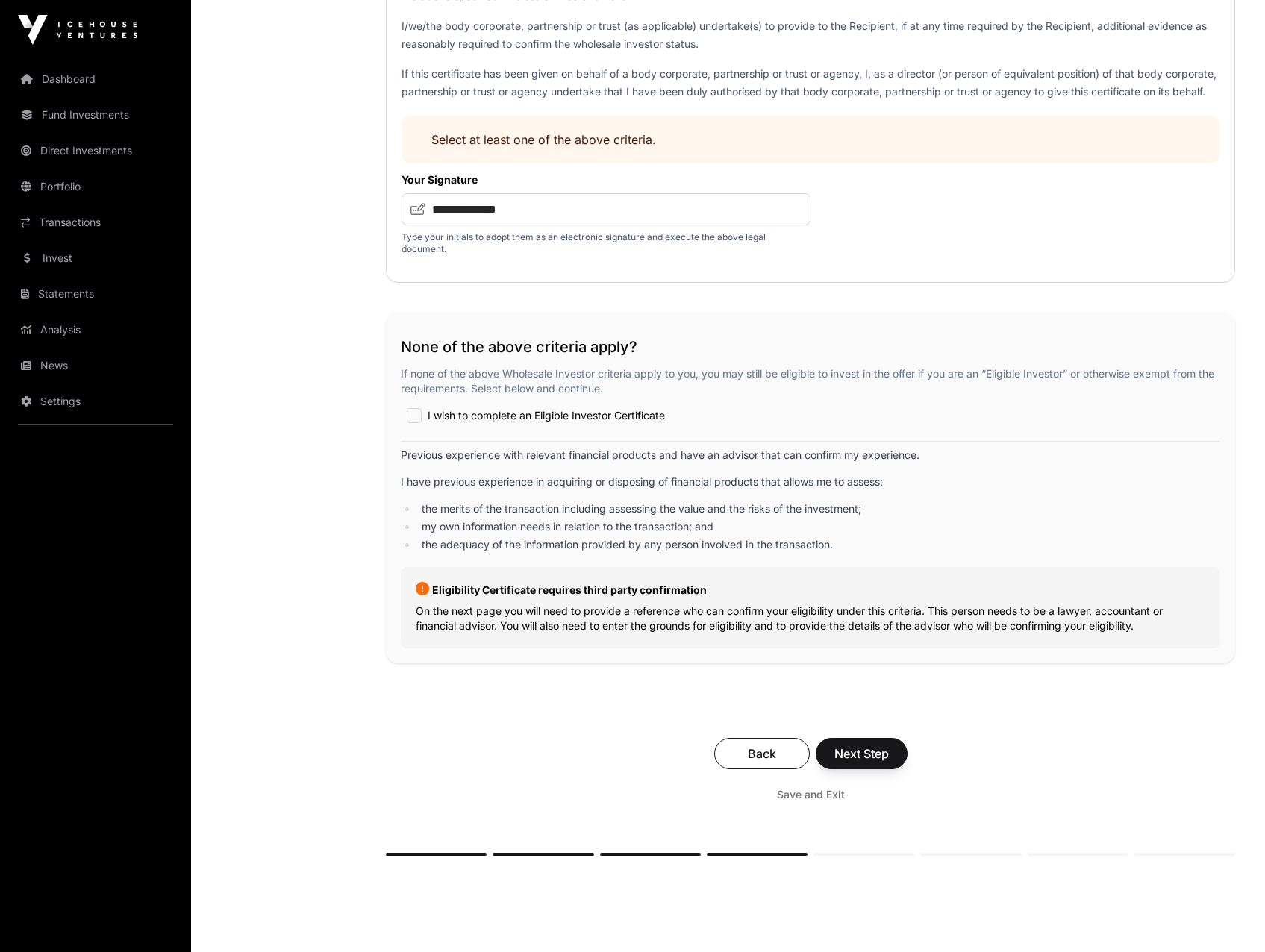
scroll to position [2585, 0]
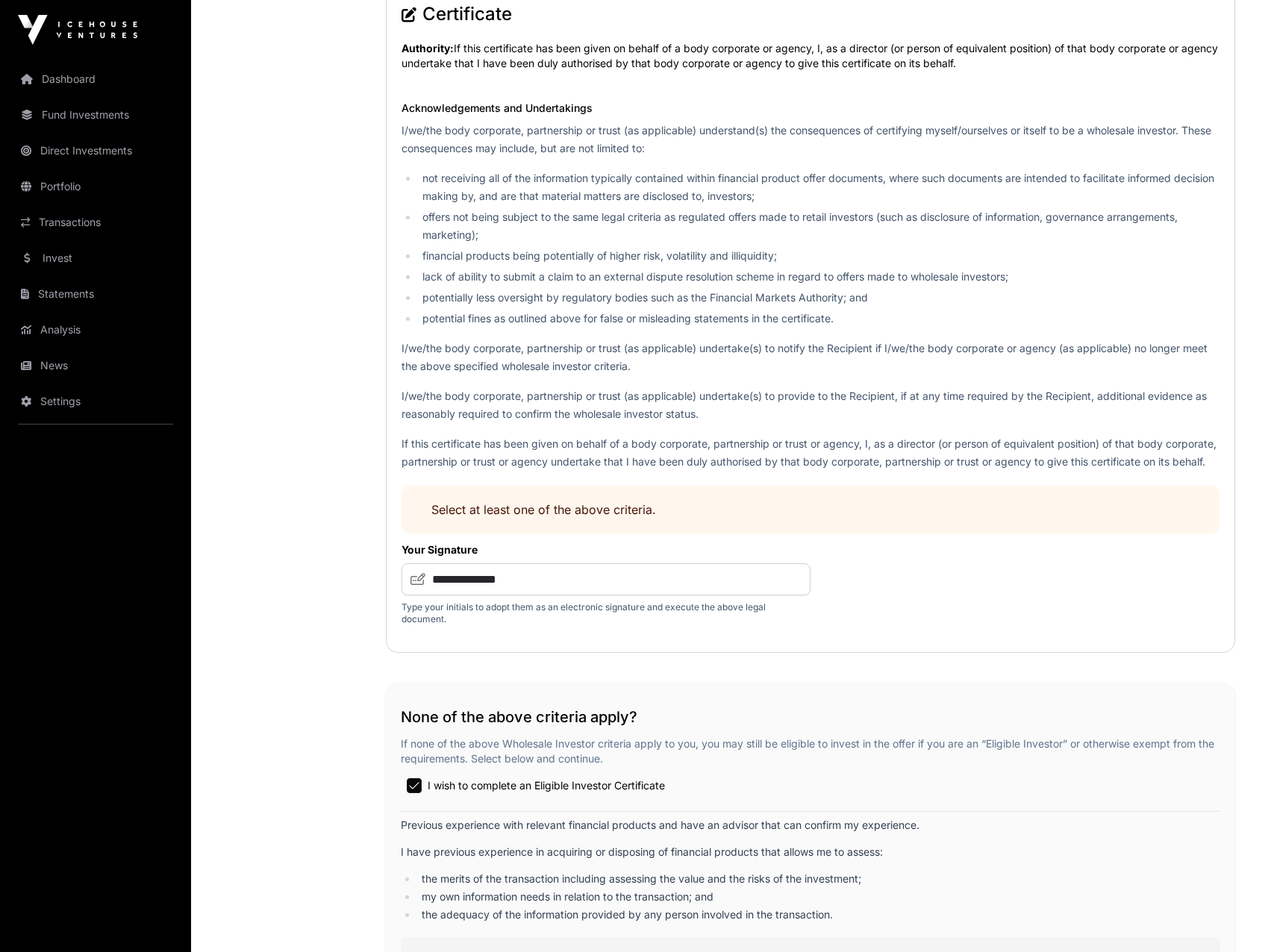
scroll to position [2138, 0]
click at [798, 450] on p "If this certificate has been given on behalf of a body corporate, partnership o…" at bounding box center [810, 451] width 818 height 36
click at [418, 440] on p "If this certificate has been given on behalf of a body corporate, partnership o…" at bounding box center [810, 451] width 818 height 36
drag, startPoint x: 418, startPoint y: 440, endPoint x: 405, endPoint y: 458, distance: 22.2
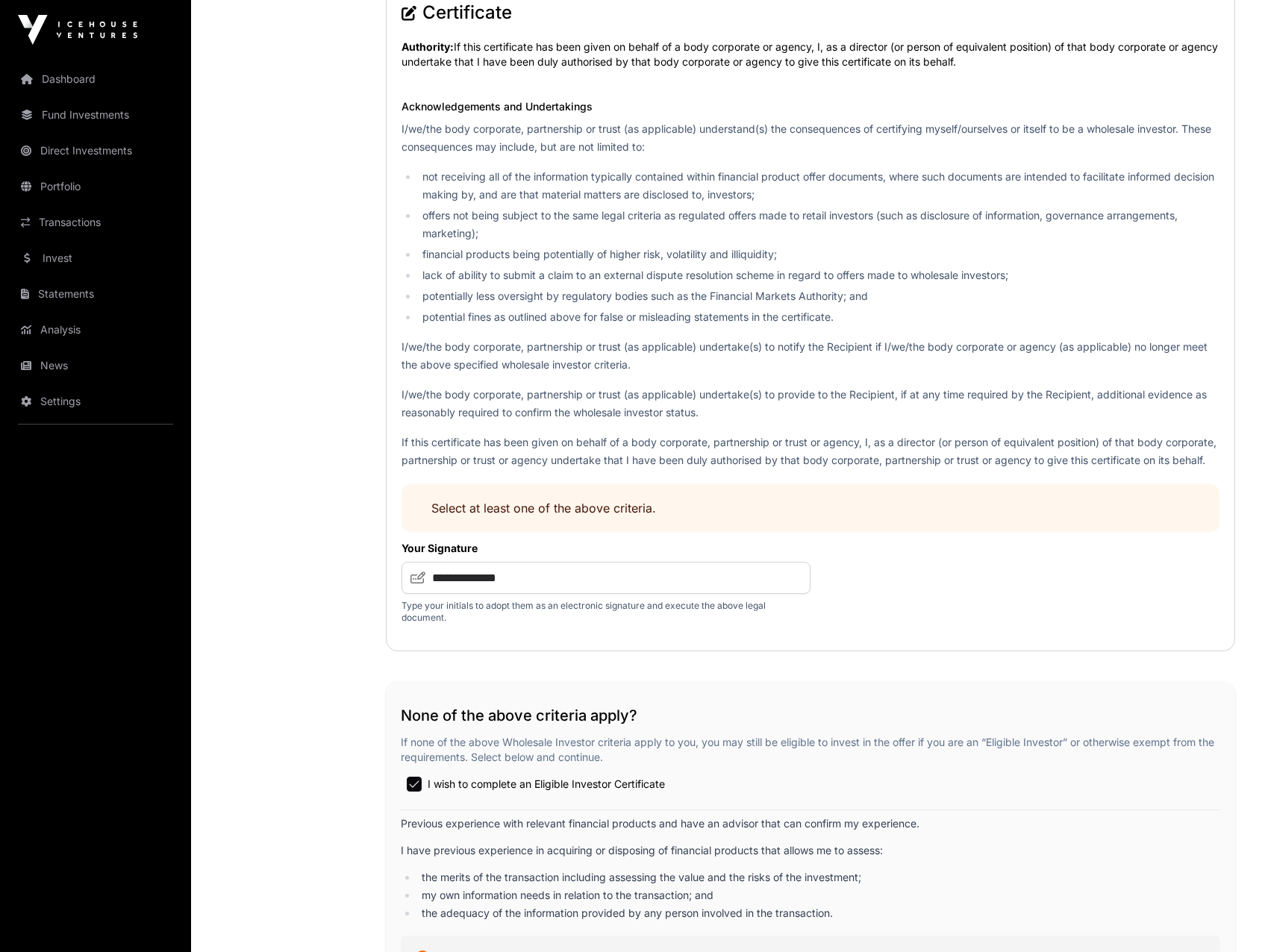
click at [406, 458] on p "If this certificate has been given on behalf of a body corporate, partnership o…" at bounding box center [810, 451] width 818 height 36
click at [394, 437] on div "Certificate Authority: If this certificate has been given on behalf of a body c…" at bounding box center [811, 318] width 849 height 666
click at [392, 443] on div "Certificate Authority: If this certificate has been given on behalf of a body c…" at bounding box center [811, 318] width 849 height 666
click at [425, 442] on p "If this certificate has been given on behalf of a body corporate, partnership o…" at bounding box center [810, 451] width 818 height 36
click at [409, 397] on p "I/we/the body corporate, partnership or trust (as applicable) undertake(s) to p…" at bounding box center [810, 403] width 818 height 36
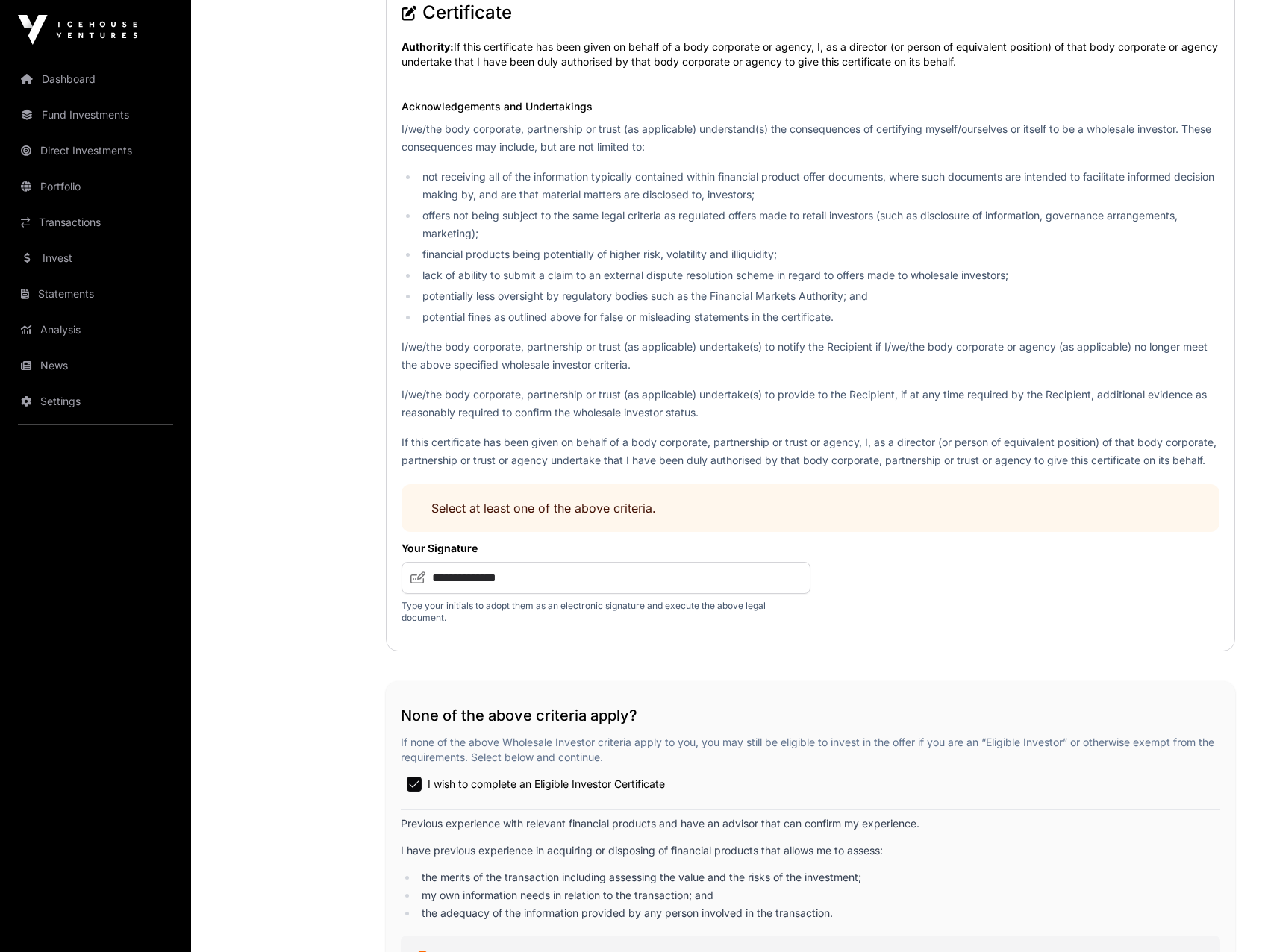
click at [414, 341] on p "I/we/the body corporate, partnership or trust (as applicable) undertake(s) to n…" at bounding box center [810, 355] width 818 height 36
click at [415, 403] on p "I/we/the body corporate, partnership or trust (as applicable) undertake(s) to p…" at bounding box center [810, 403] width 818 height 36
click at [414, 461] on p "If this certificate has been given on behalf of a body corporate, partnership o…" at bounding box center [810, 451] width 818 height 36
click at [850, 577] on div "Certificate Authority: If this certificate has been given on behalf of a body c…" at bounding box center [811, 318] width 849 height 666
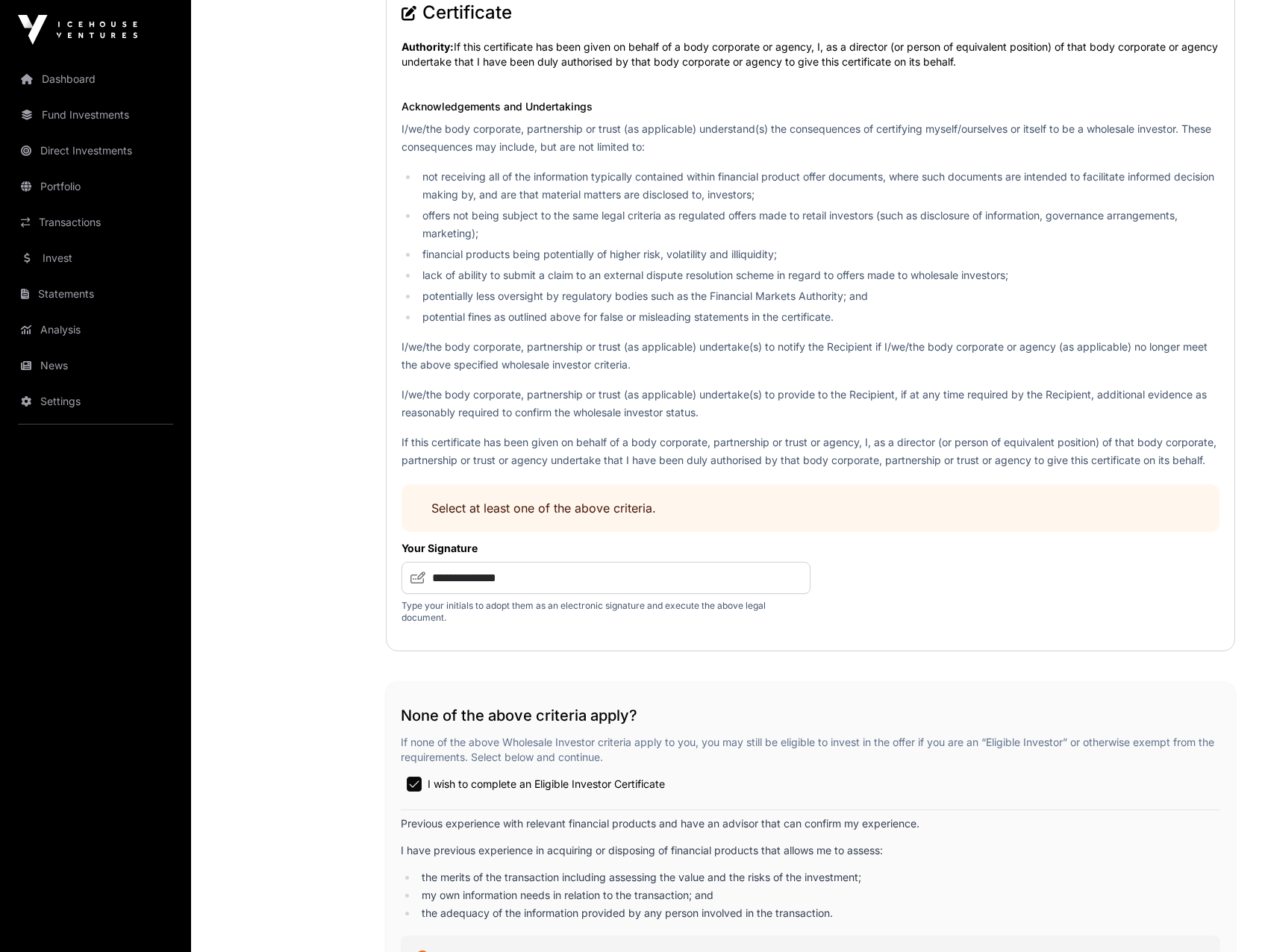
click at [808, 453] on p "If this certificate has been given on behalf of a body corporate, partnership o…" at bounding box center [810, 451] width 818 height 36
click at [393, 441] on div "Certificate Authority: If this certificate has been given on behalf of a body c…" at bounding box center [811, 318] width 849 height 666
click at [394, 459] on div "Certificate Authority: If this certificate has been given on behalf of a body c…" at bounding box center [811, 318] width 849 height 666
click at [394, 463] on div "Certificate Authority: If this certificate has been given on behalf of a body c…" at bounding box center [811, 318] width 849 height 666
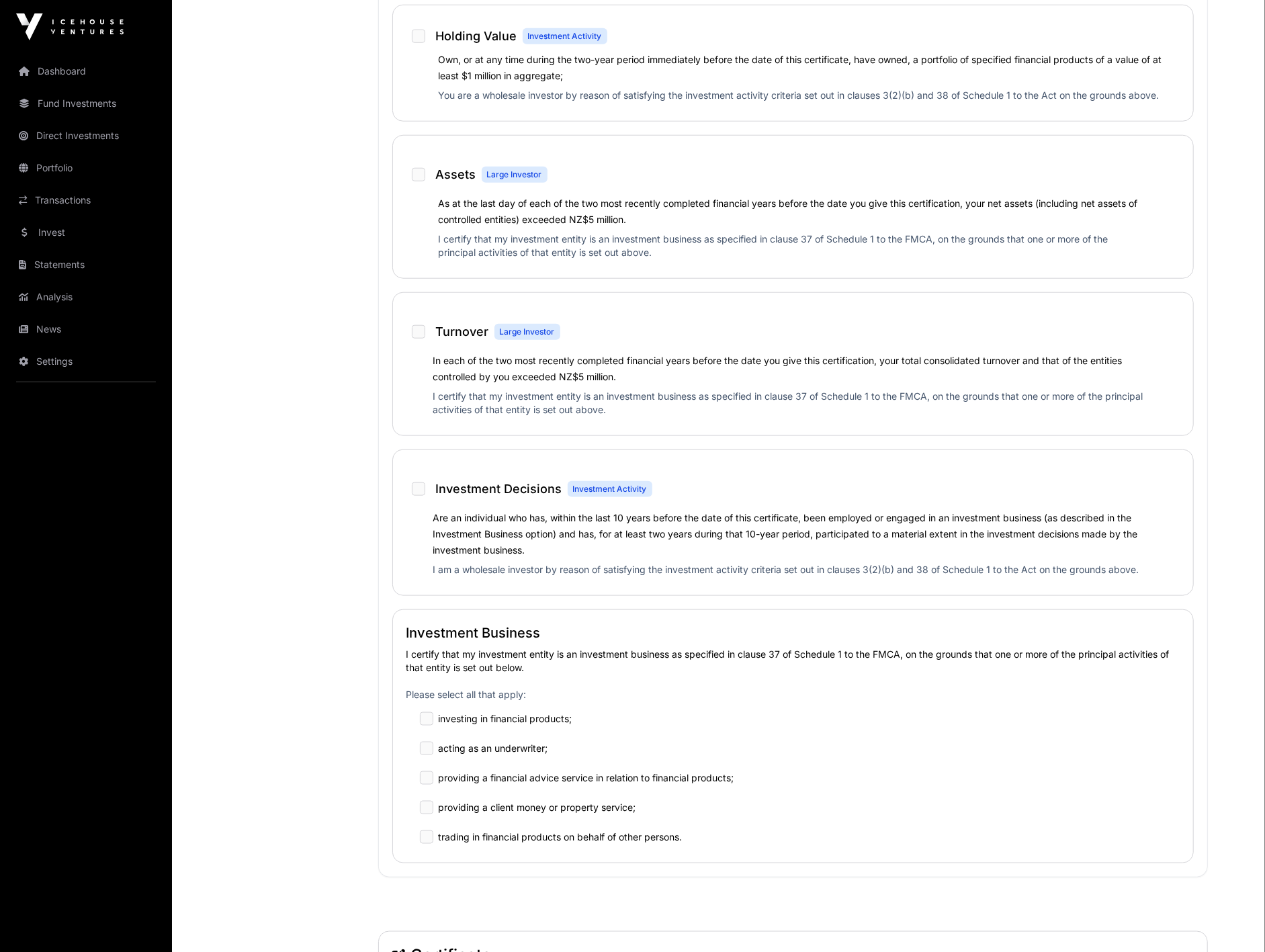
scroll to position [866, 0]
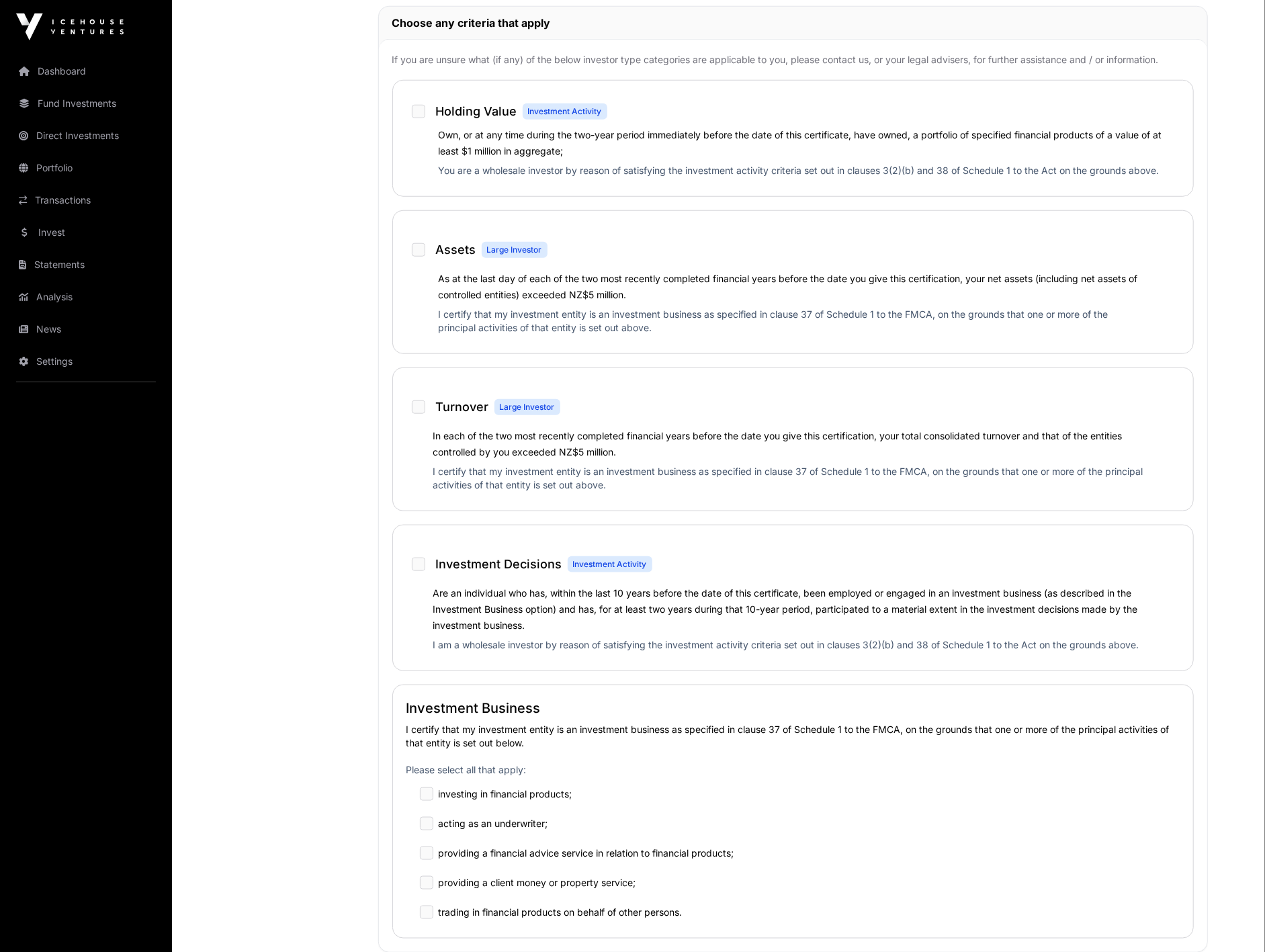
click at [1138, 297] on div "Opo Bio Investment Application Direct Wholesale Wholesale Investment AML Nature…" at bounding box center [718, 684] width 1032 height 2963
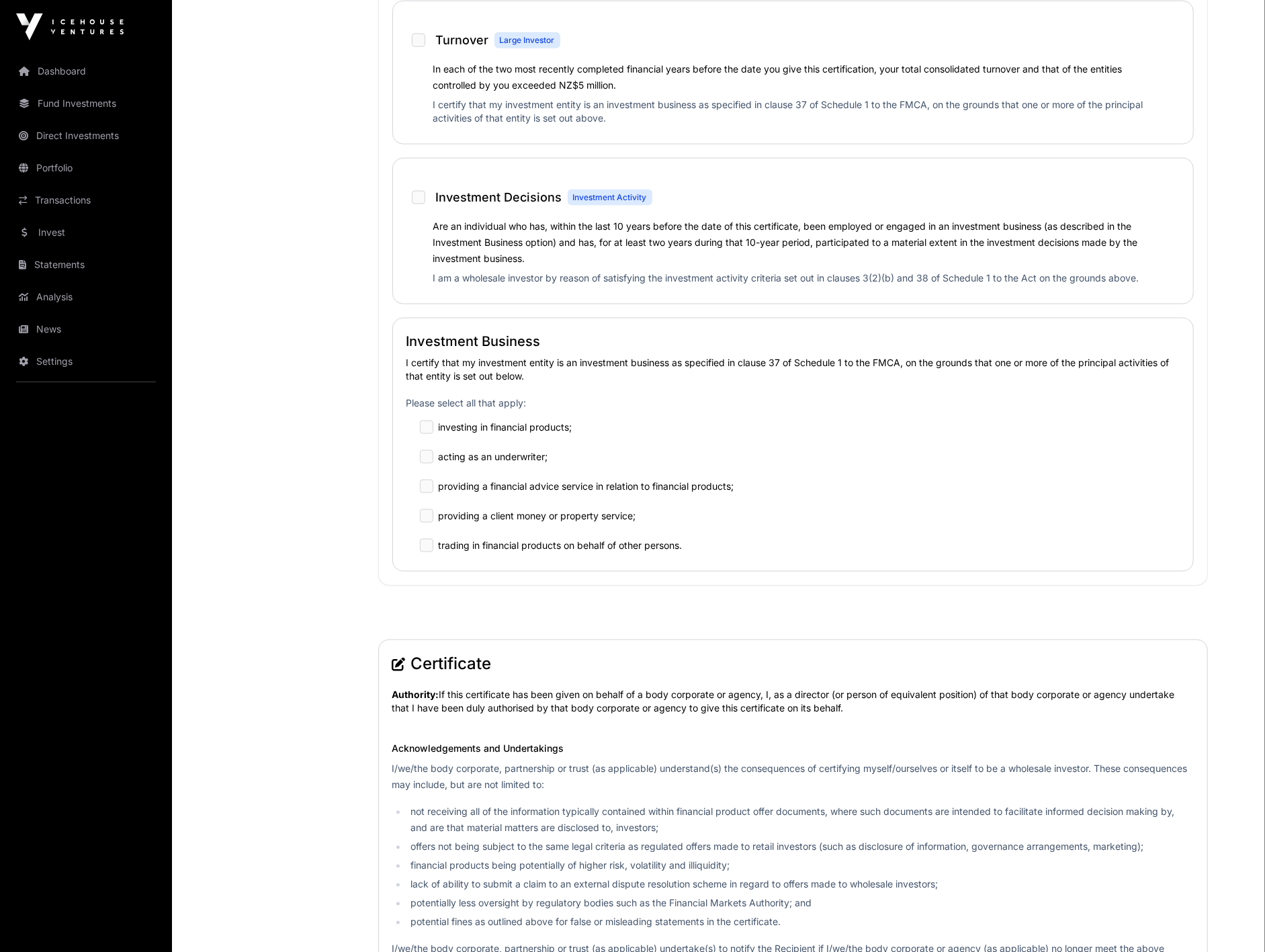
scroll to position [1194, 0]
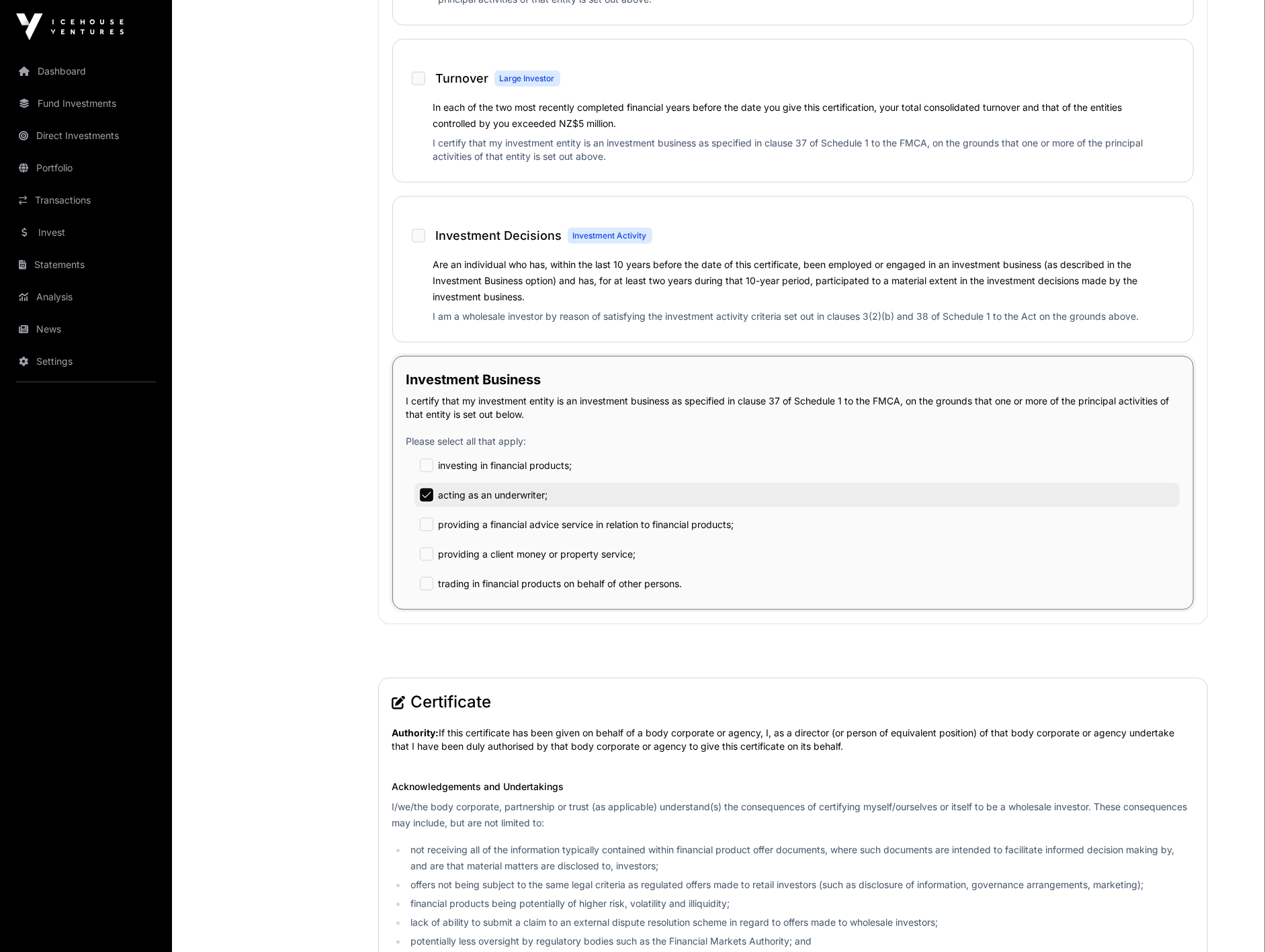
click at [360, 523] on div "Wholesale Investment AML Nature & Purpose Wholesale Power of Attorney Tax Certi…" at bounding box center [718, 370] width 978 height 2901
click at [291, 593] on div "Wholesale Investment AML Nature & Purpose Wholesale Power of Attorney Tax Certi…" at bounding box center [291, 370] width 122 height 2901
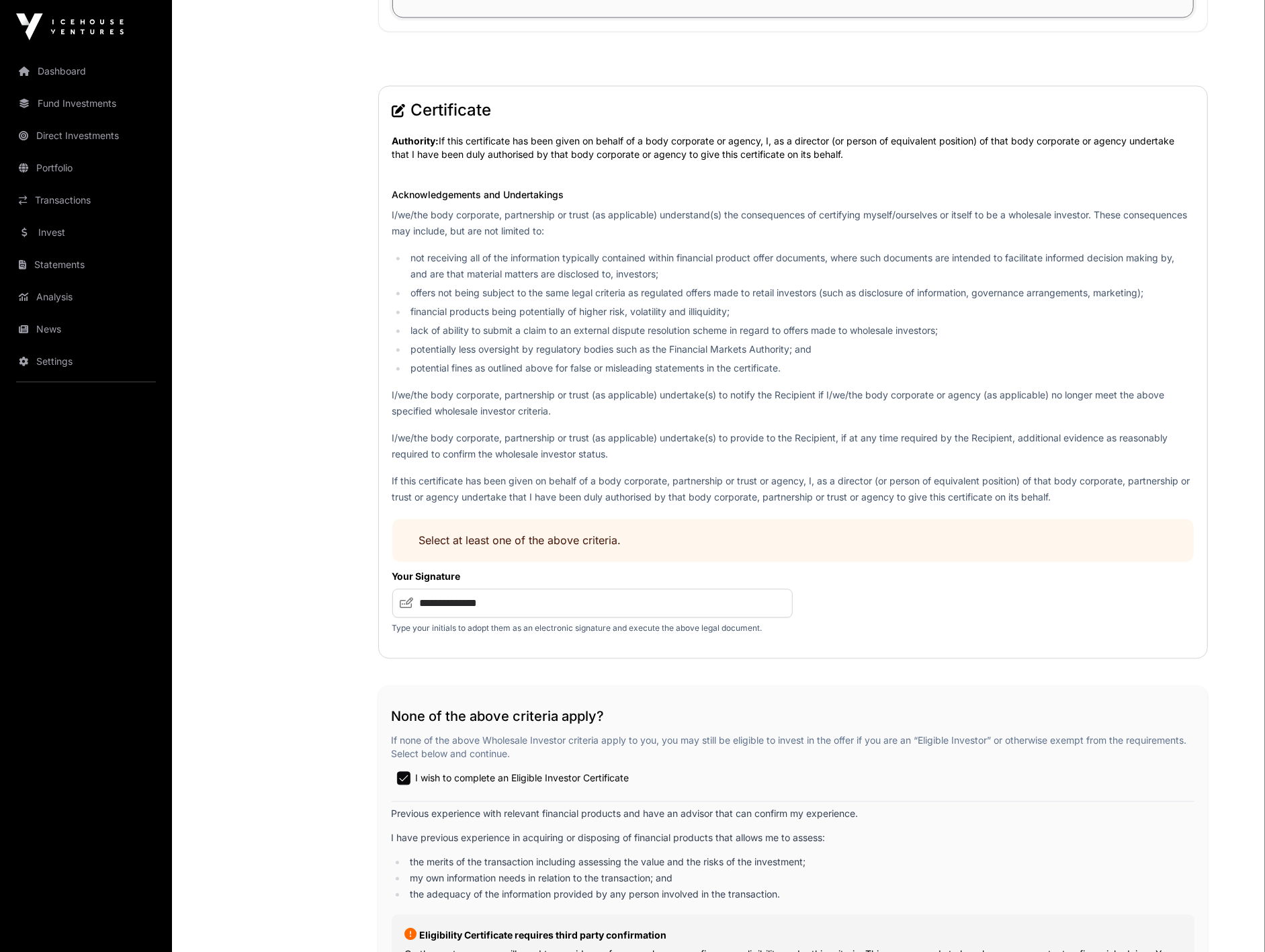
scroll to position [1791, 0]
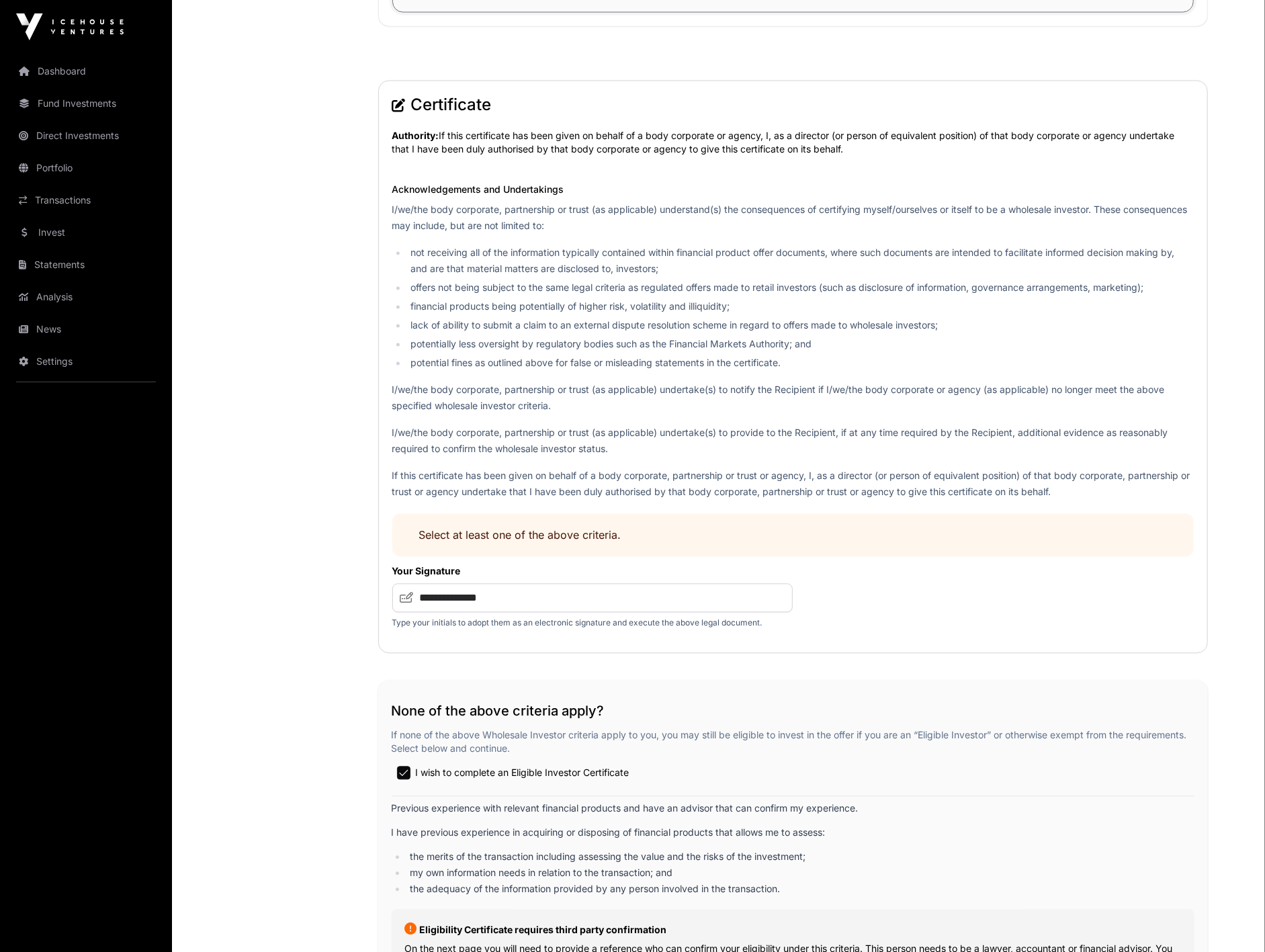
click at [398, 102] on icon at bounding box center [399, 106] width 14 height 14
click at [423, 479] on p "If this certificate has been given on behalf of a body corporate, partnership o…" at bounding box center [794, 484] width 802 height 32
click at [407, 252] on li "not receiving all of the information typically contained within financial produ…" at bounding box center [800, 261] width 787 height 32
click at [399, 272] on ul "not receiving all of the information typically contained within financial produ…" at bounding box center [794, 309] width 802 height 126
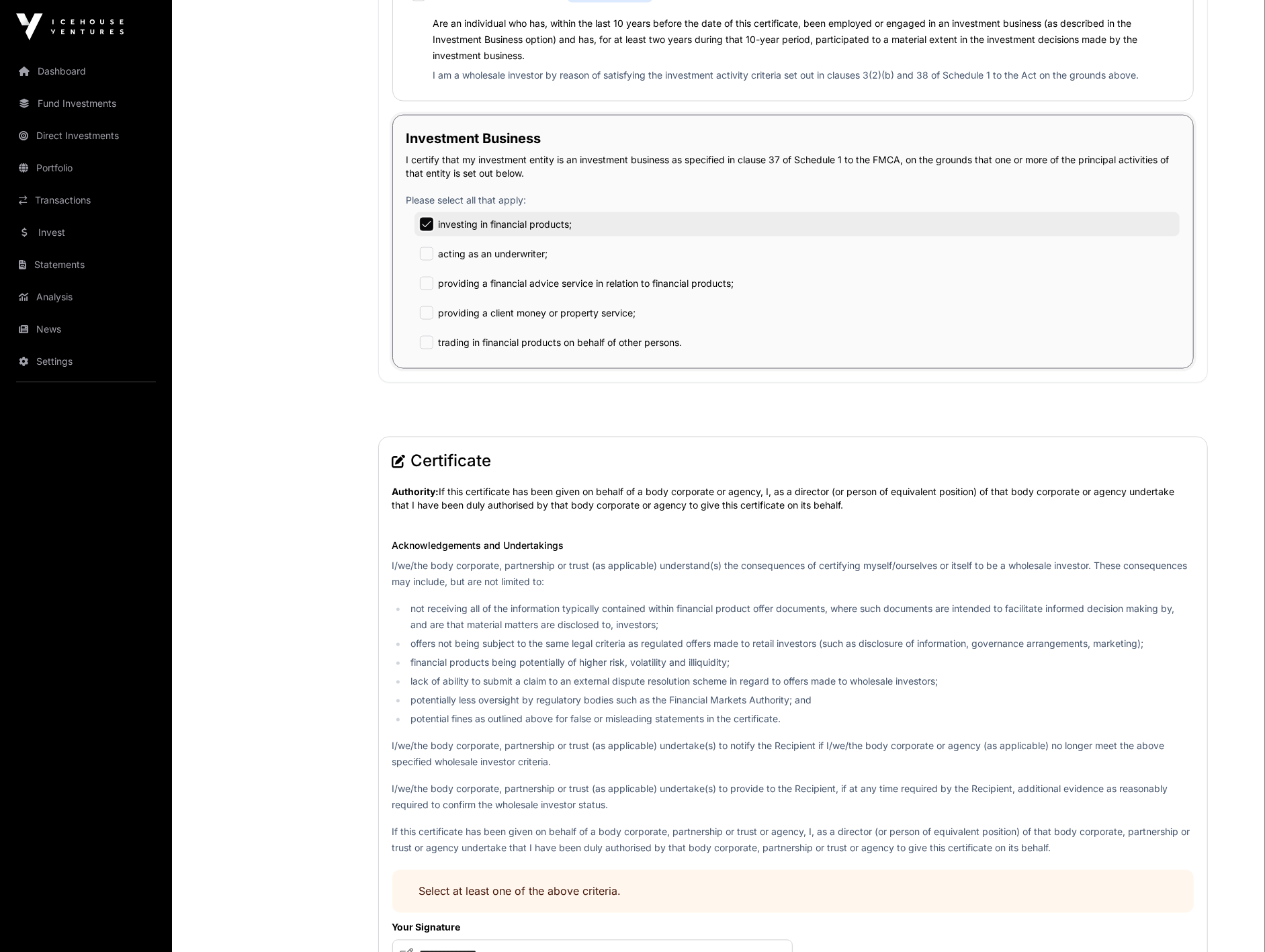
scroll to position [1418, 0]
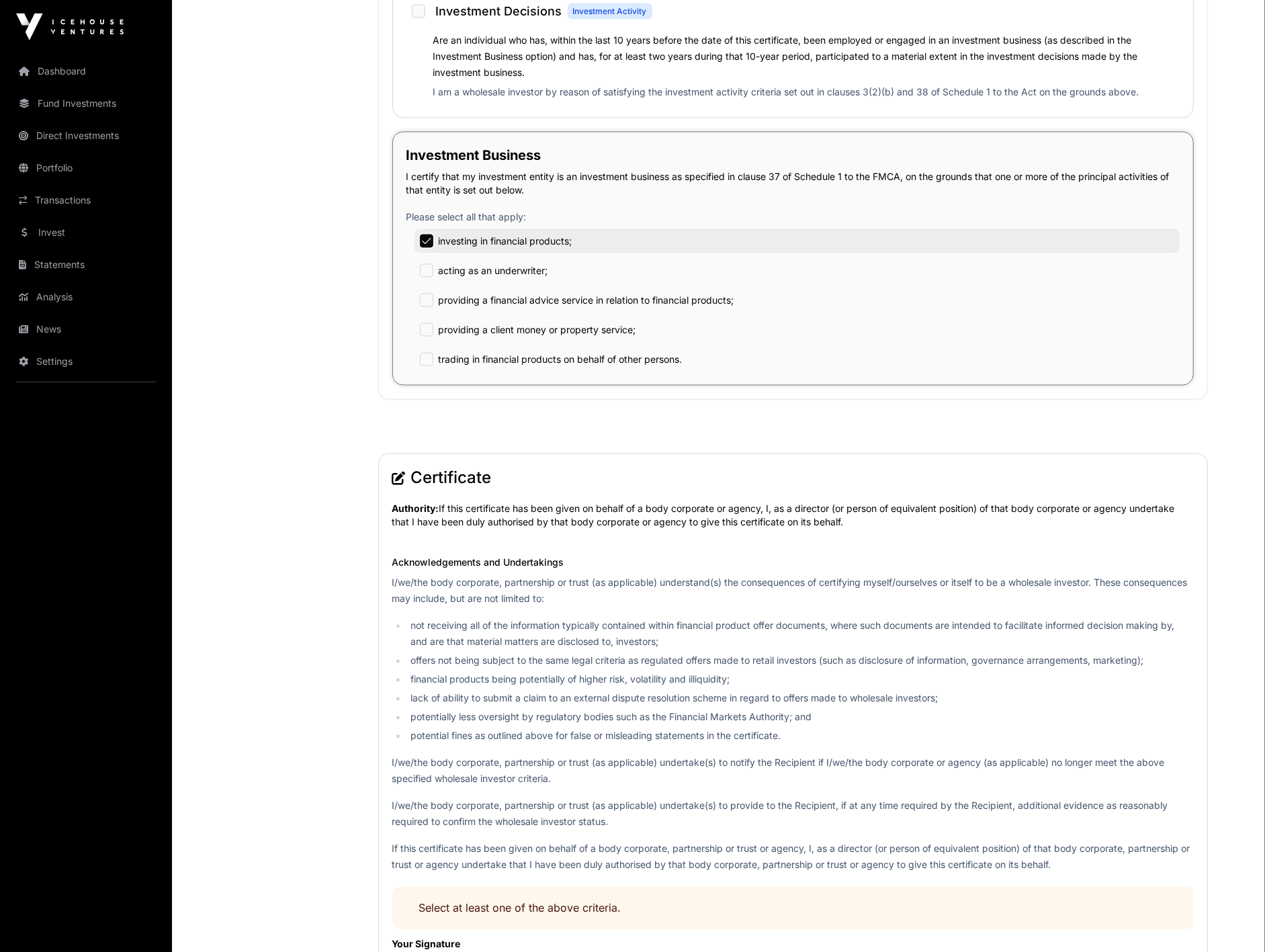
click at [466, 514] on p "Authority: If this certificate has been given on behalf of a body corporate or …" at bounding box center [794, 516] width 802 height 27
click at [390, 505] on div "Certificate Authority: If this certificate has been given on behalf of a body c…" at bounding box center [793, 740] width 830 height 573
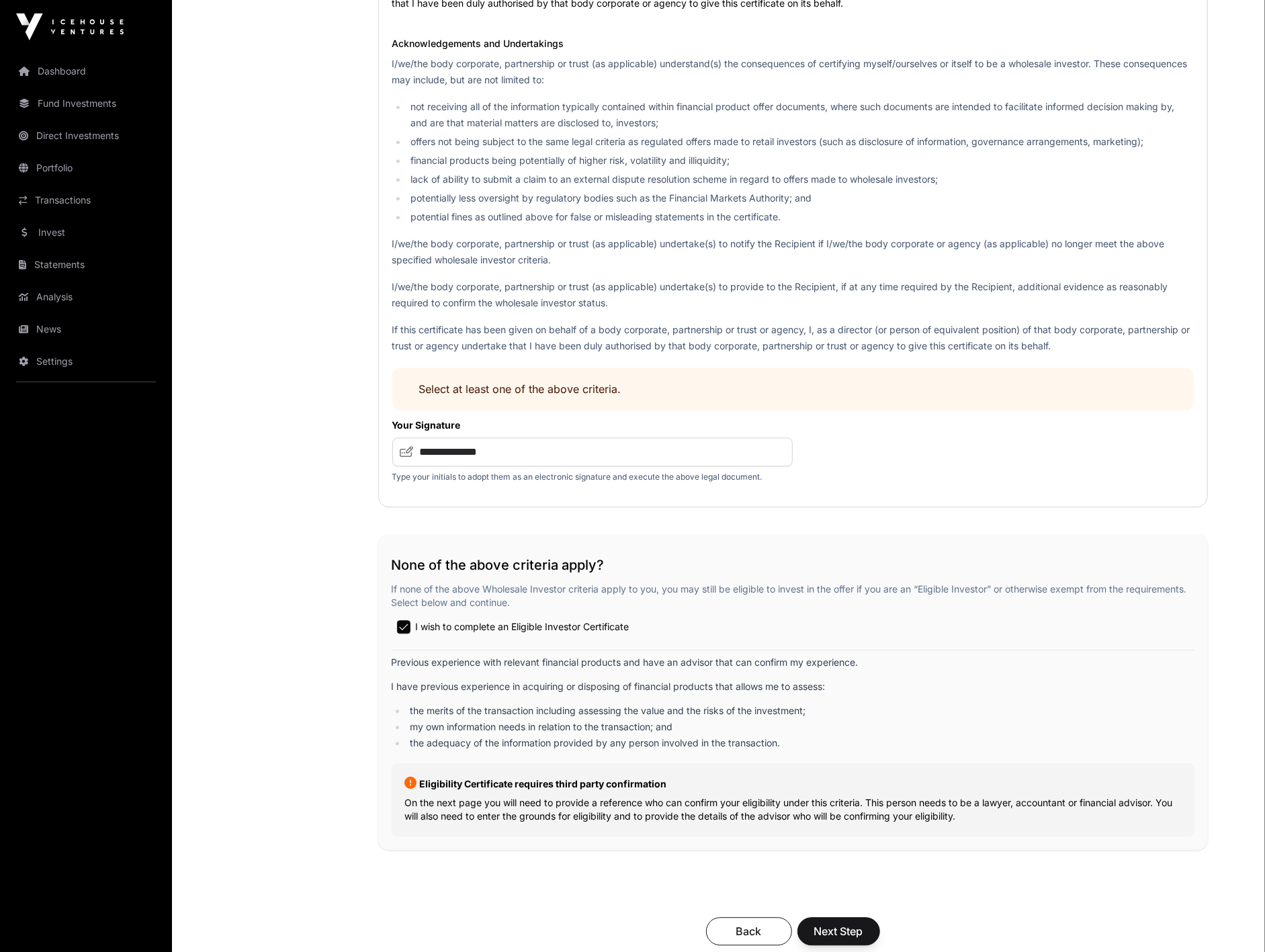
scroll to position [1940, 0]
click at [460, 453] on input "**********" at bounding box center [593, 449] width 401 height 29
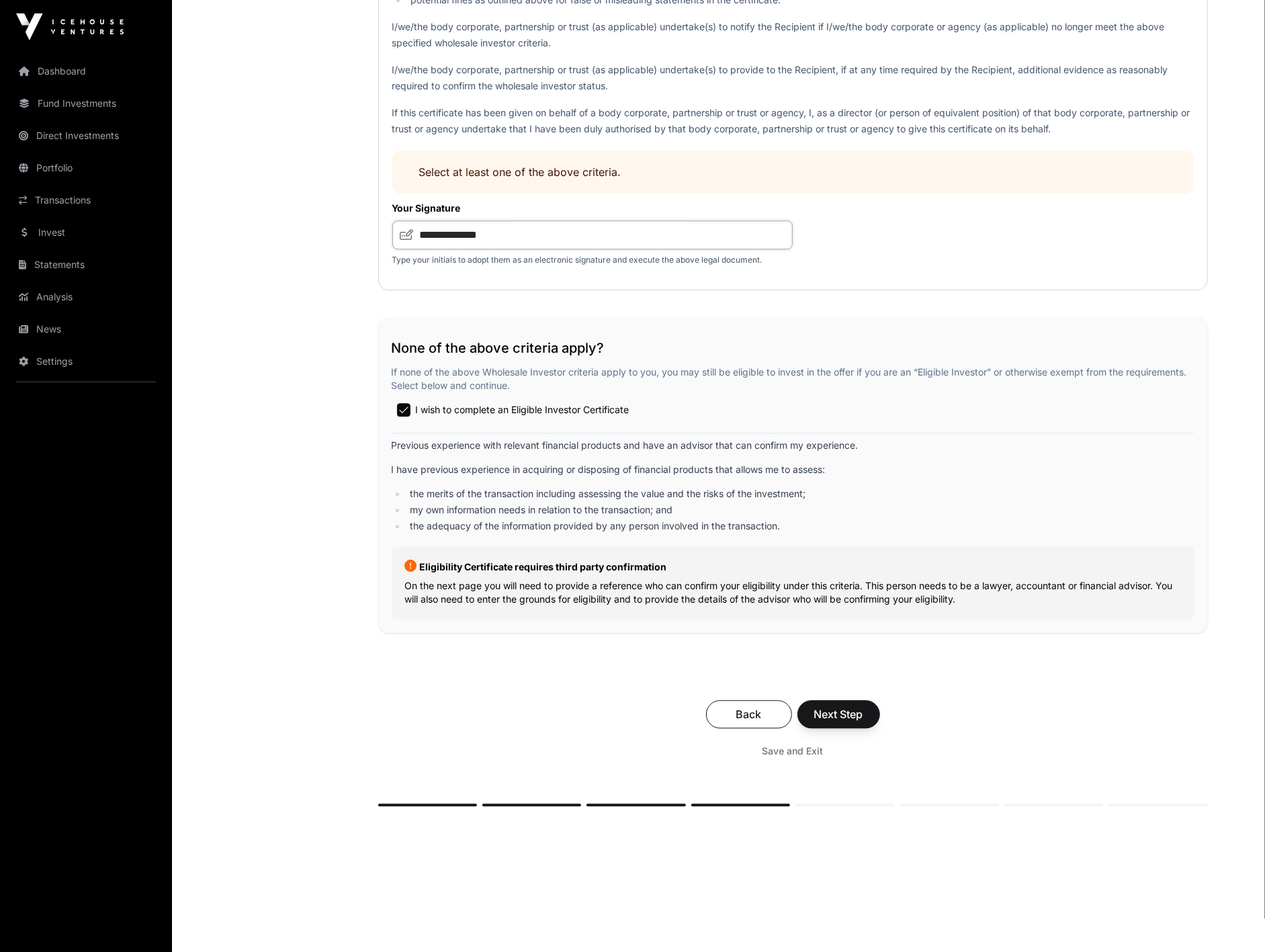
scroll to position [2165, 0]
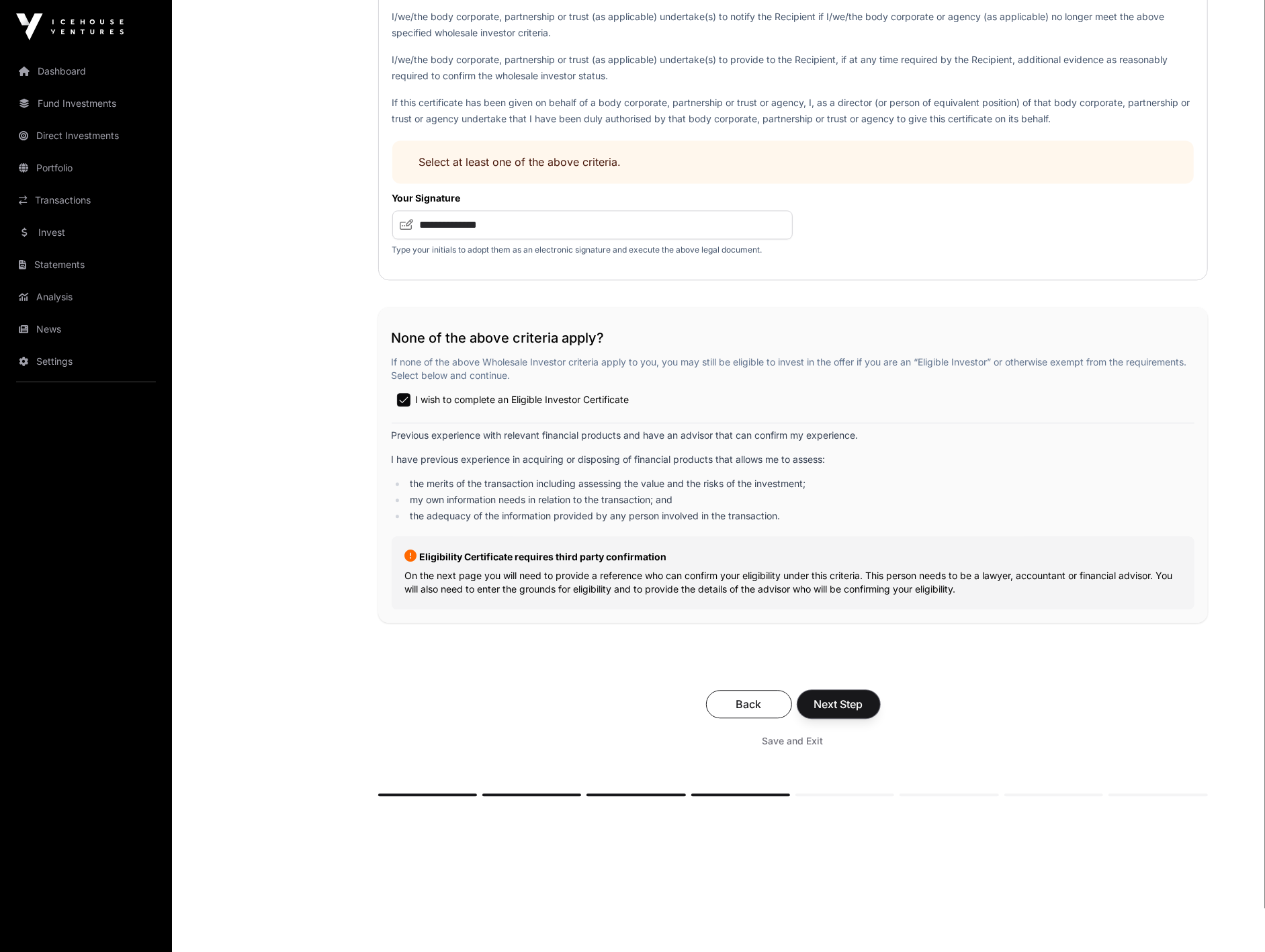
click at [821, 706] on span "Next Step" at bounding box center [839, 703] width 49 height 16
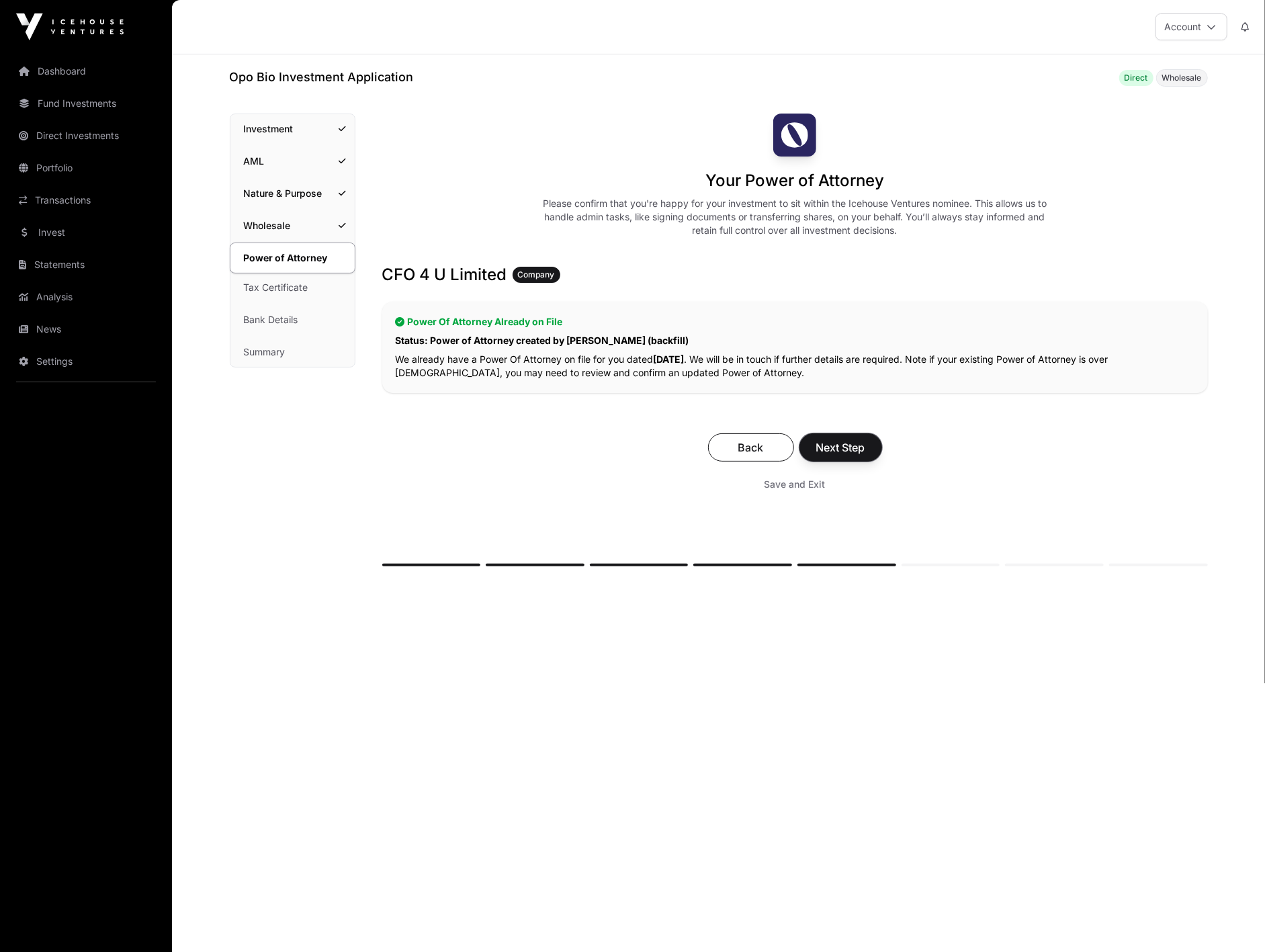
click at [855, 445] on span "Next Step" at bounding box center [840, 447] width 49 height 16
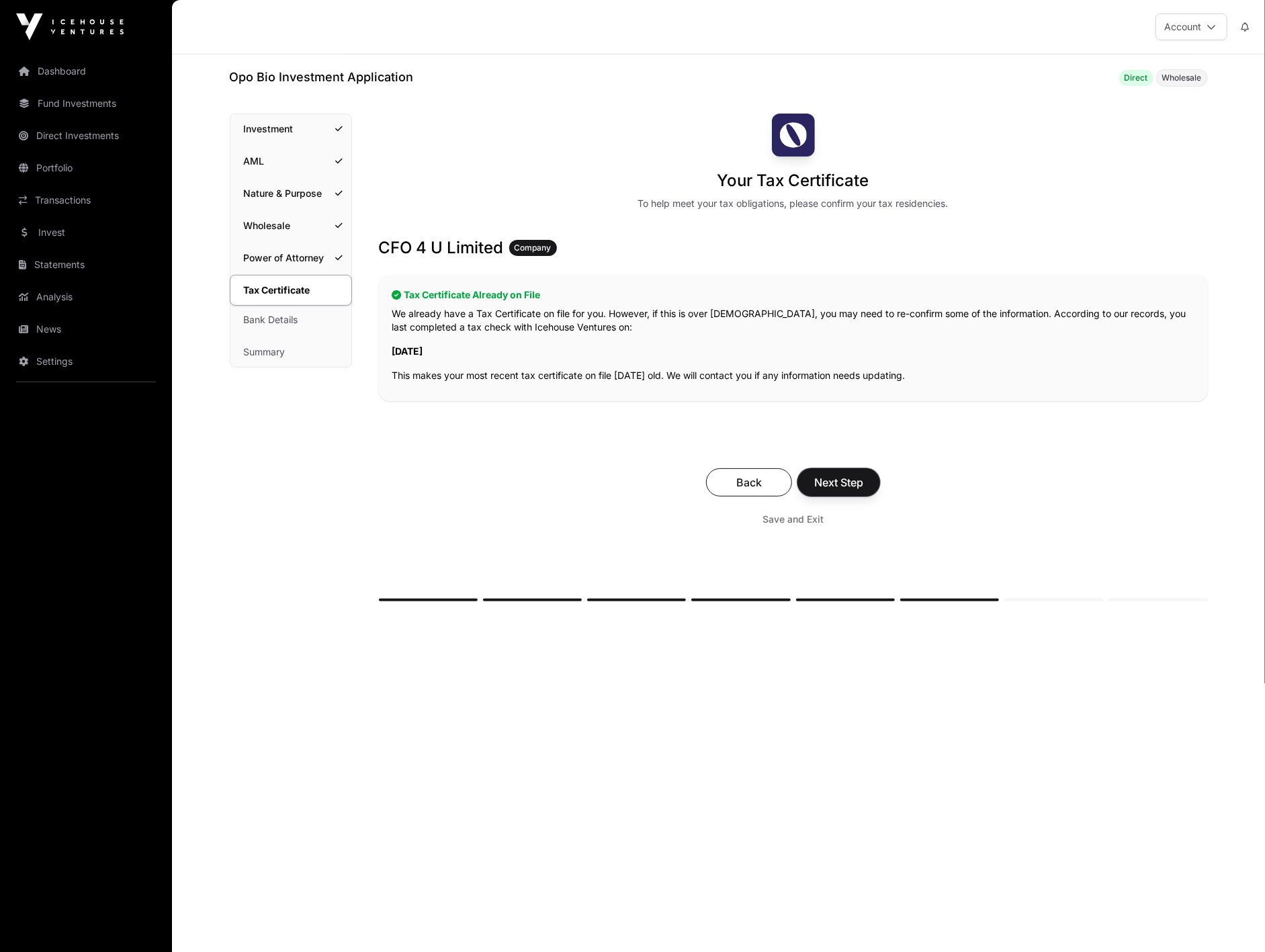
click at [838, 477] on span "Next Step" at bounding box center [839, 482] width 49 height 16
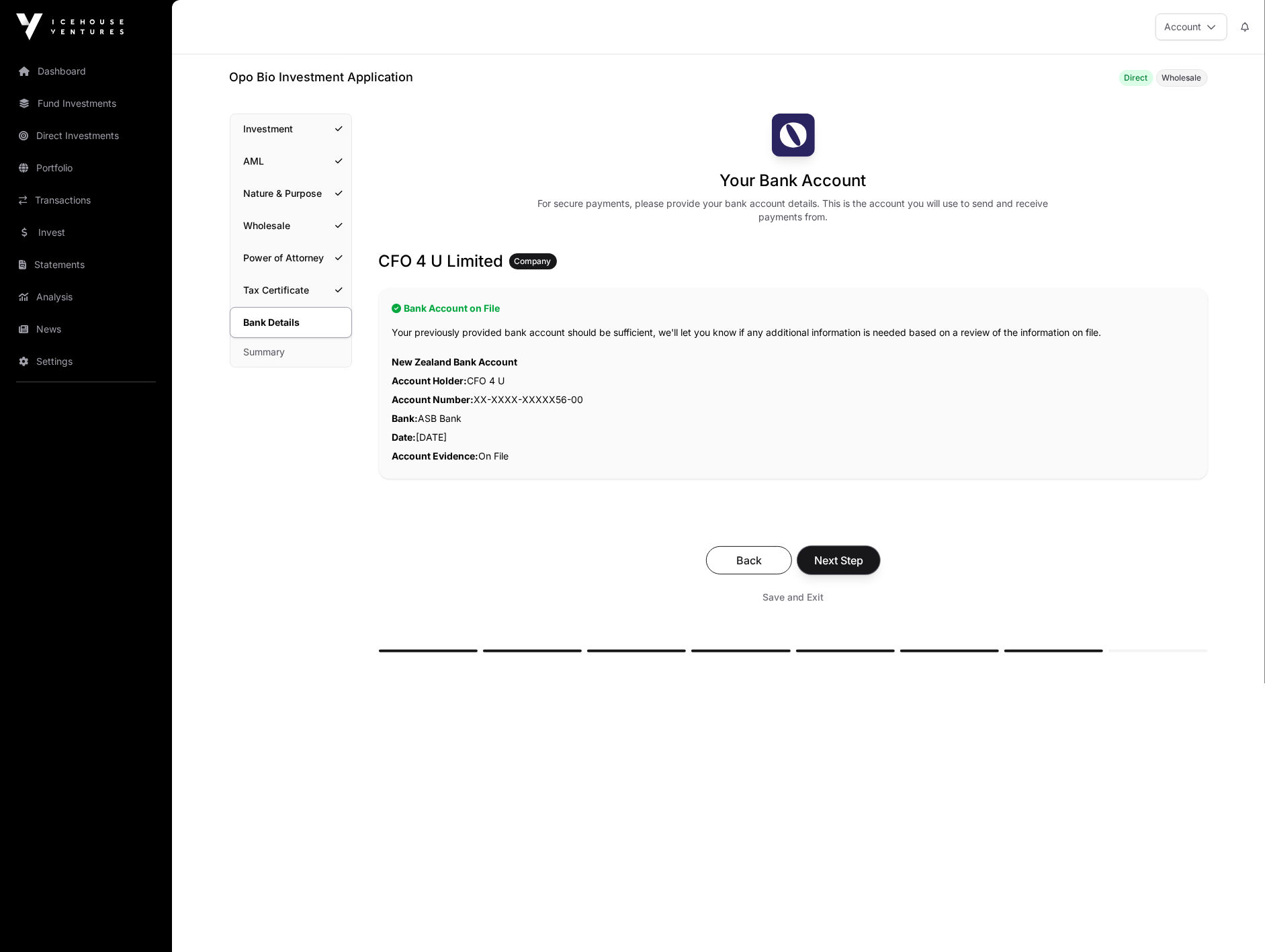
click at [836, 567] on span "Next Step" at bounding box center [839, 560] width 49 height 16
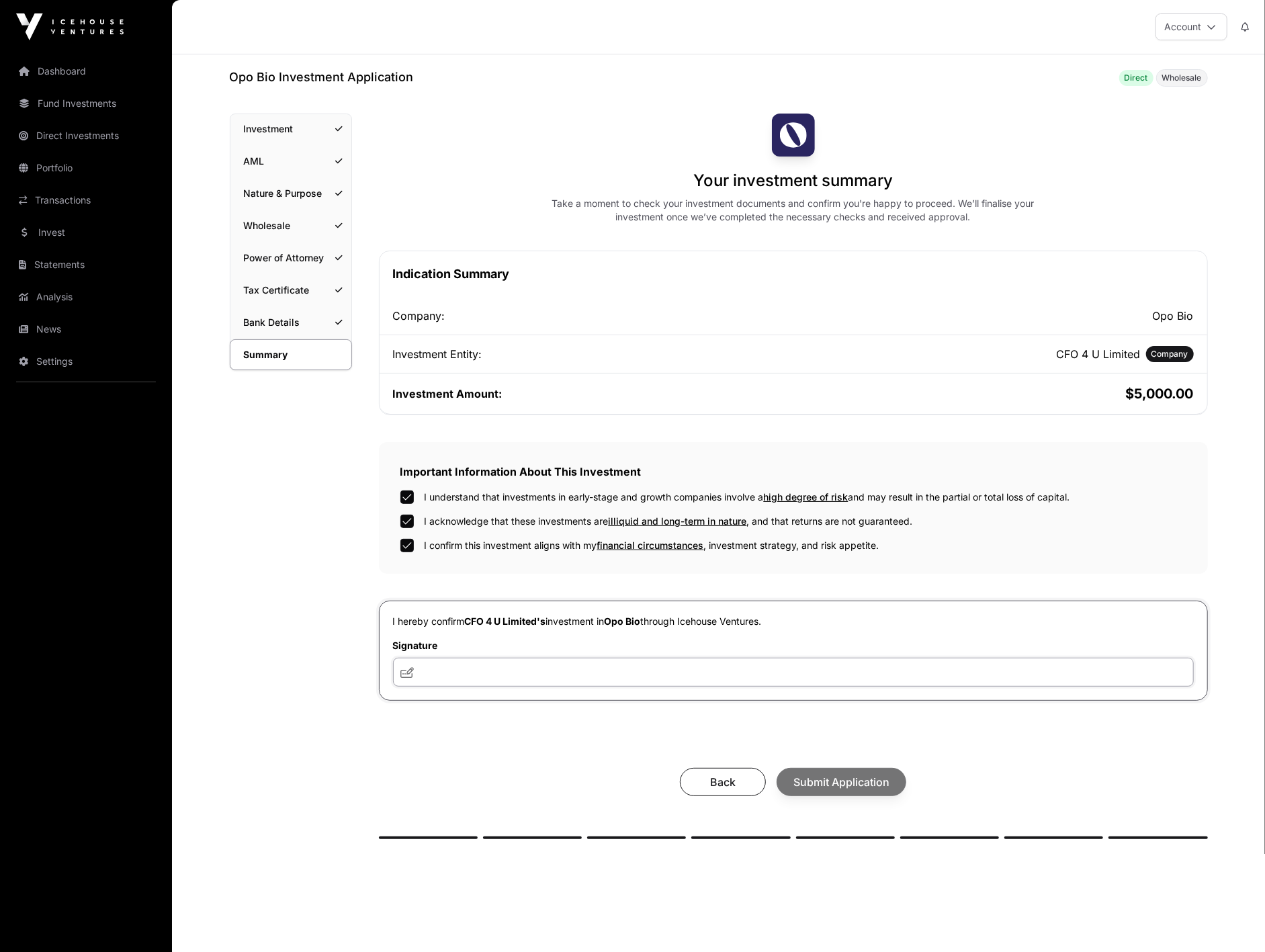
click at [442, 673] on input "text" at bounding box center [793, 672] width 801 height 29
type input "**********"
click at [703, 711] on div "**********" at bounding box center [794, 476] width 829 height 725
click at [824, 776] on span "Submit Application" at bounding box center [842, 782] width 96 height 16
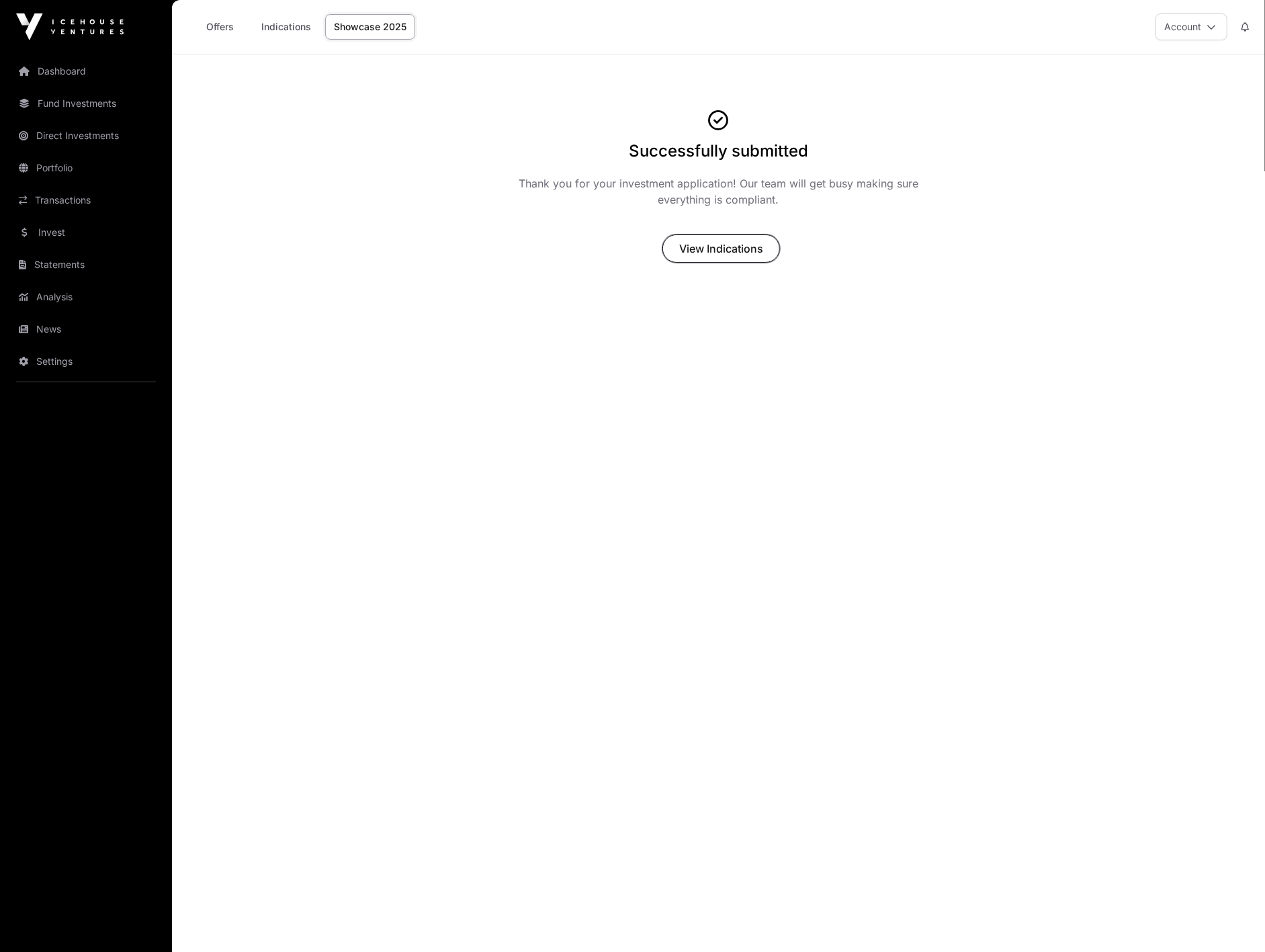
click at [696, 254] on span "View Indications" at bounding box center [721, 248] width 84 height 16
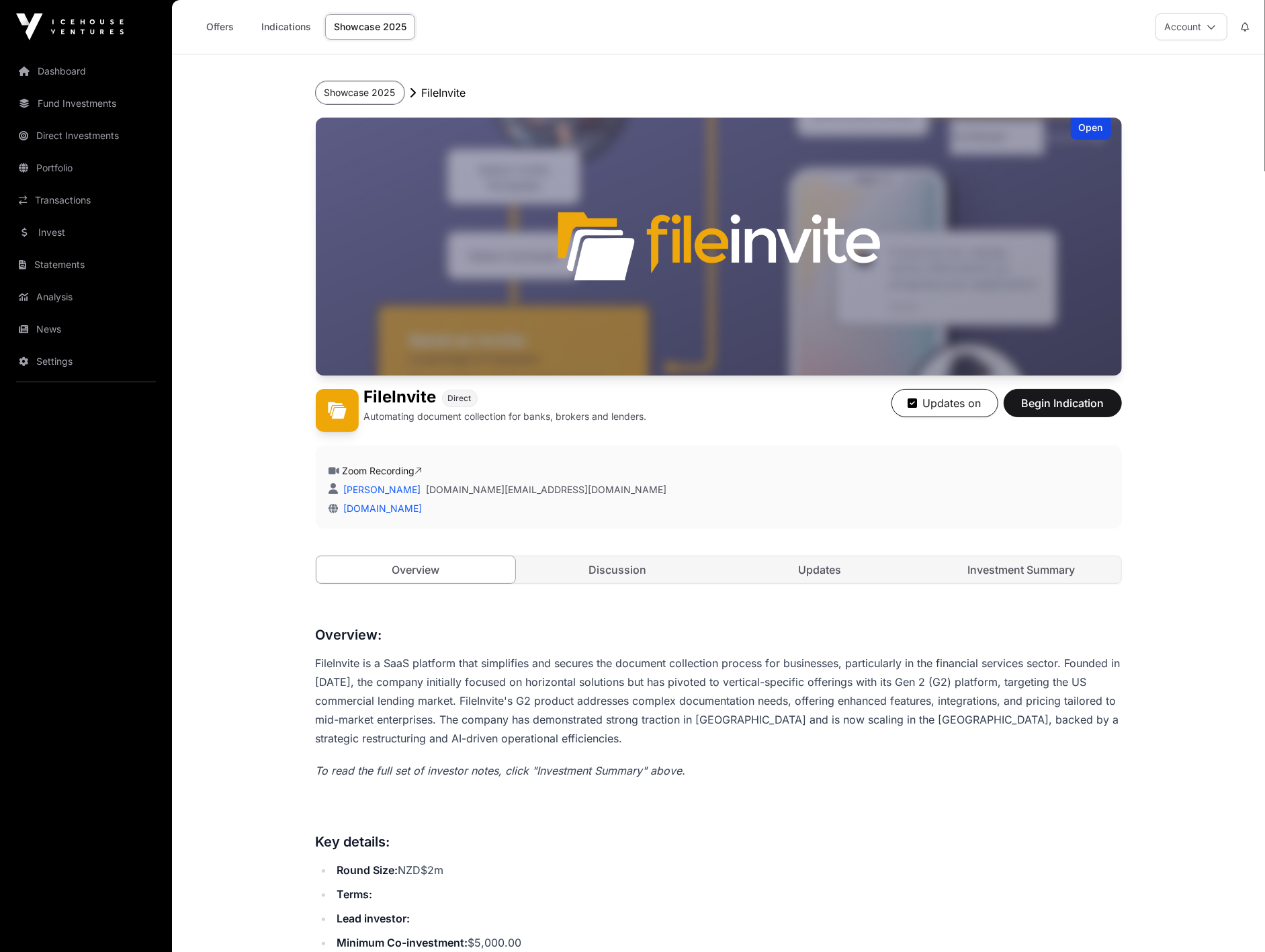
click at [354, 85] on button "Showcase 2025" at bounding box center [360, 92] width 89 height 23
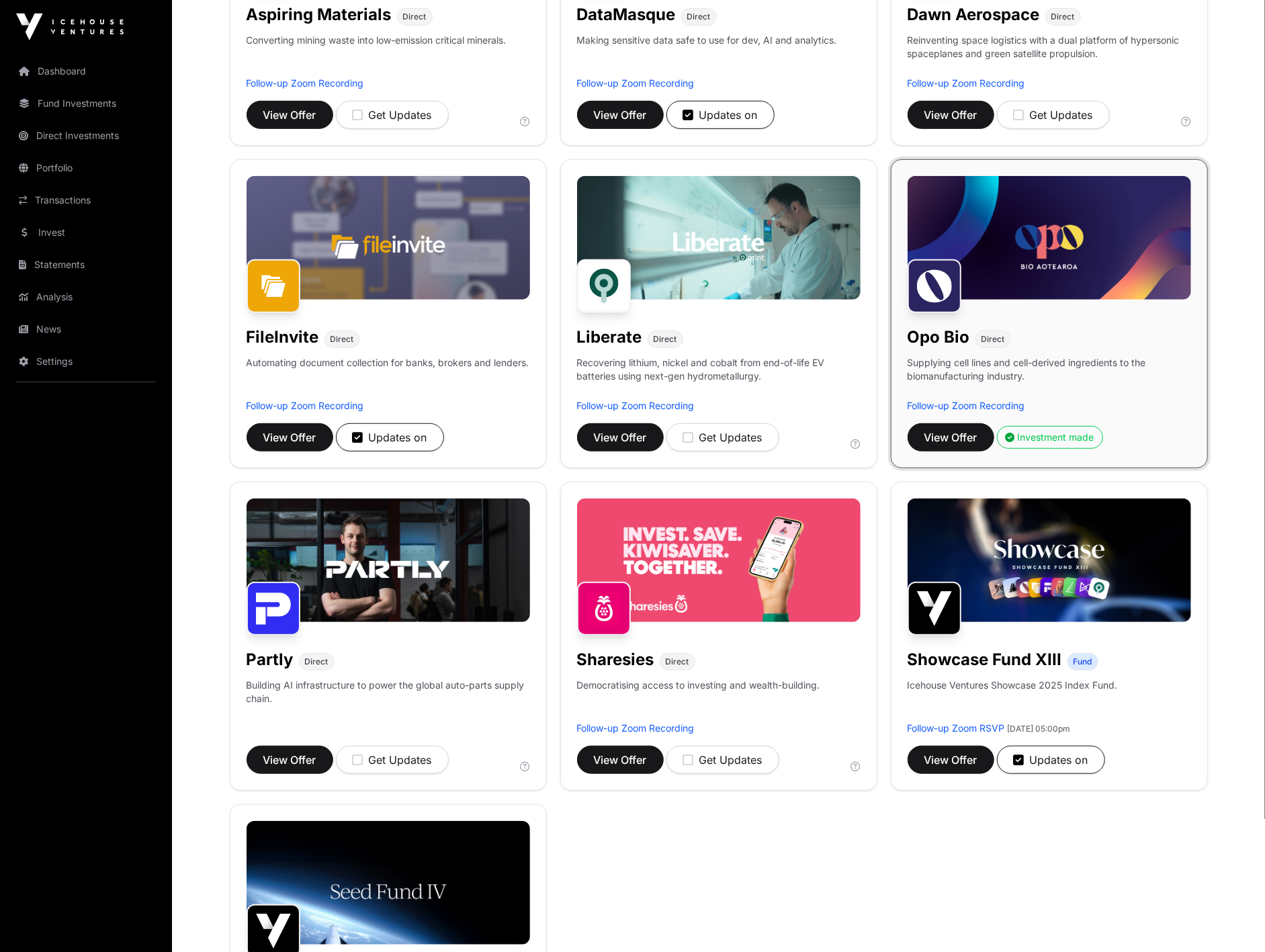
scroll to position [373, 0]
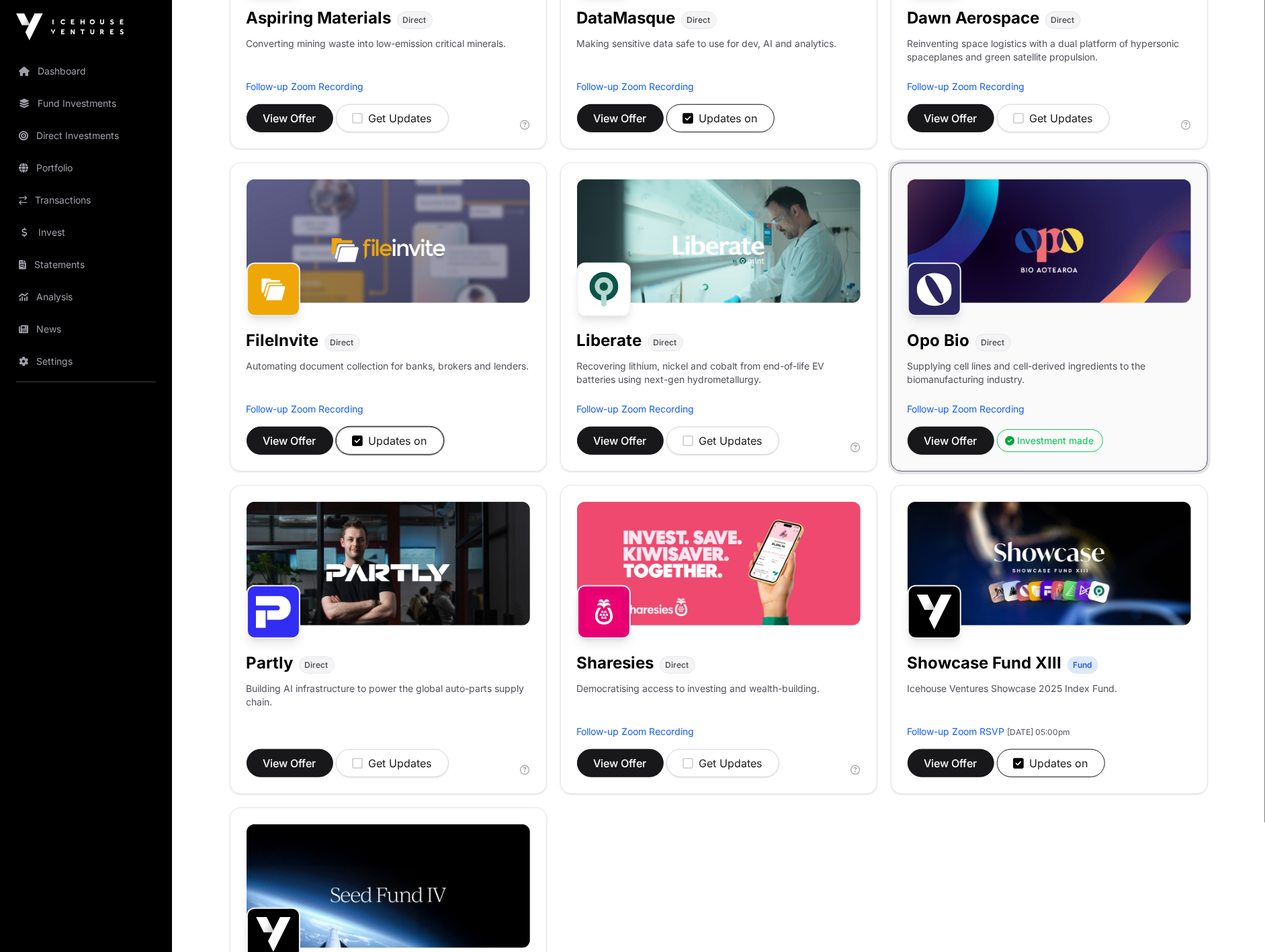
click at [357, 441] on icon "button" at bounding box center [358, 441] width 11 height 12
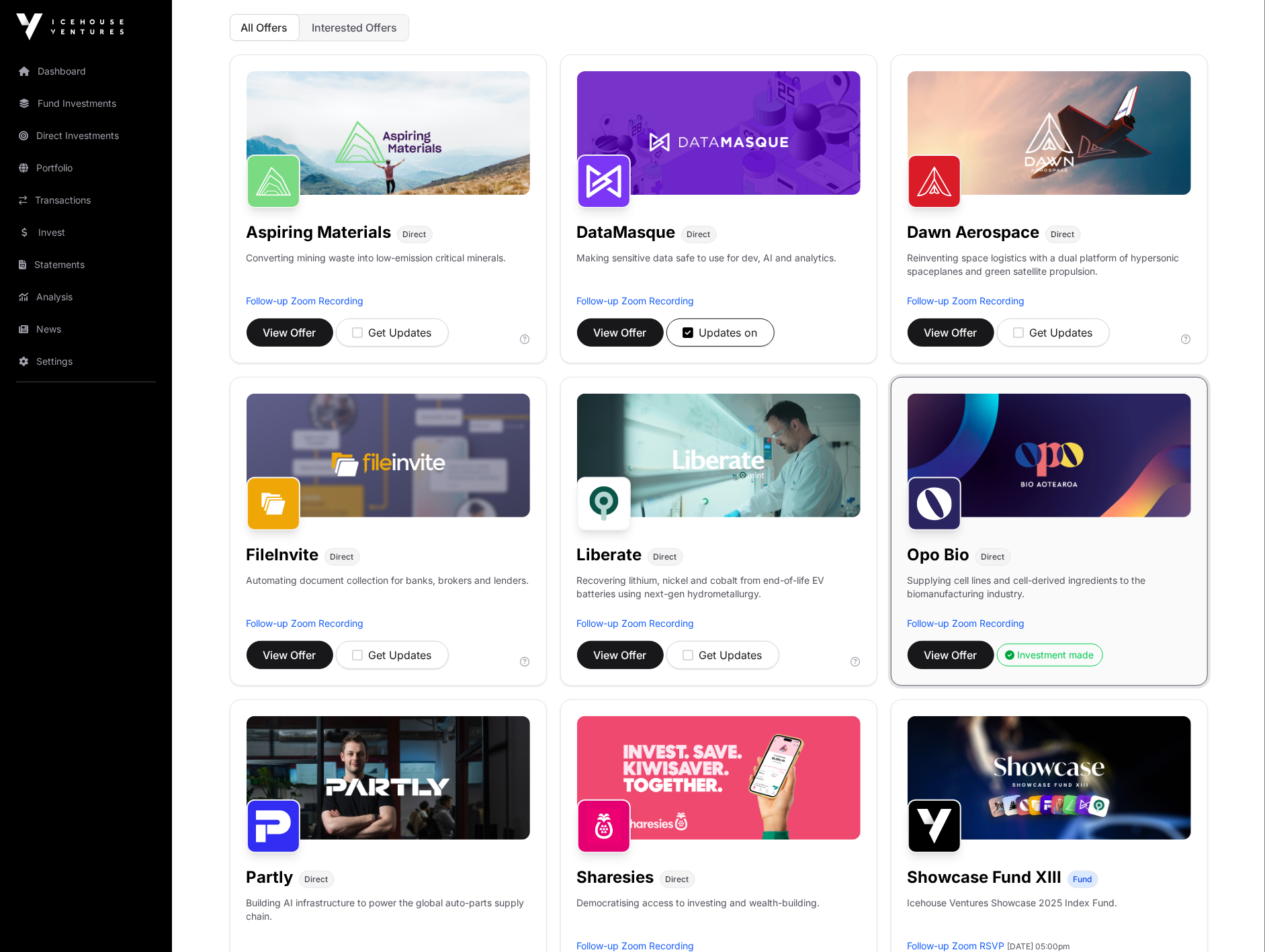
scroll to position [149, 0]
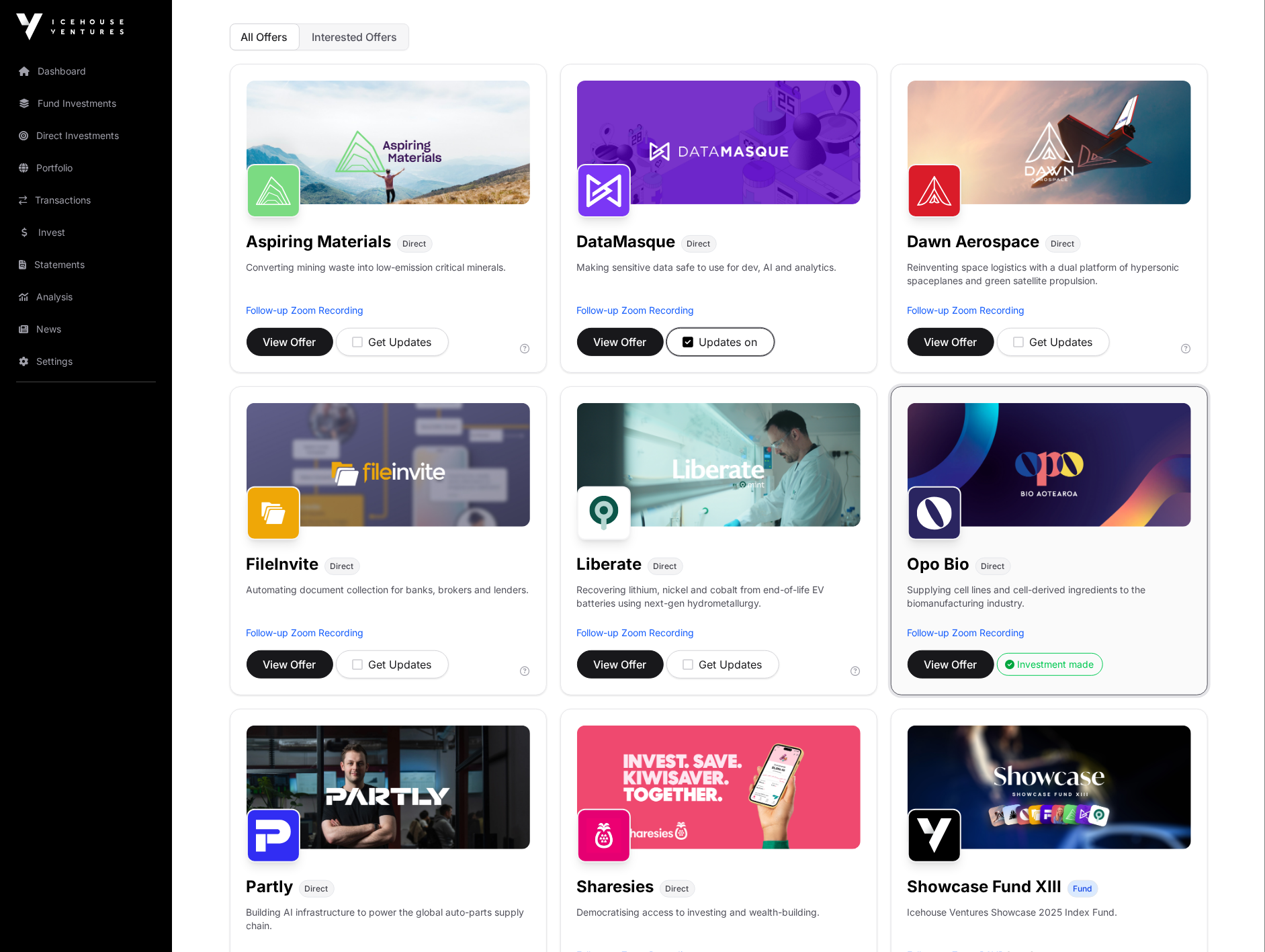
click at [688, 339] on icon "button" at bounding box center [688, 342] width 11 height 12
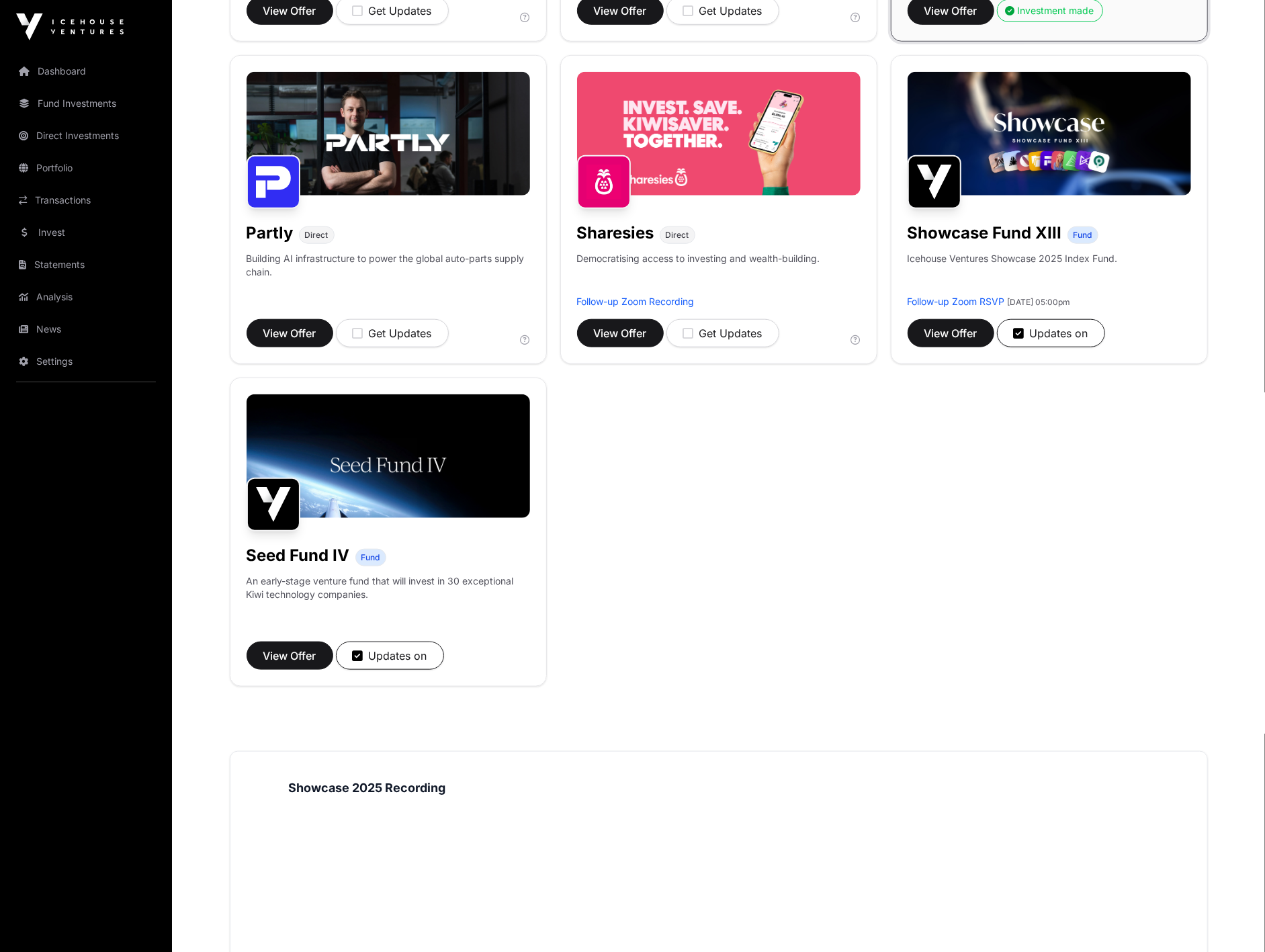
scroll to position [821, 0]
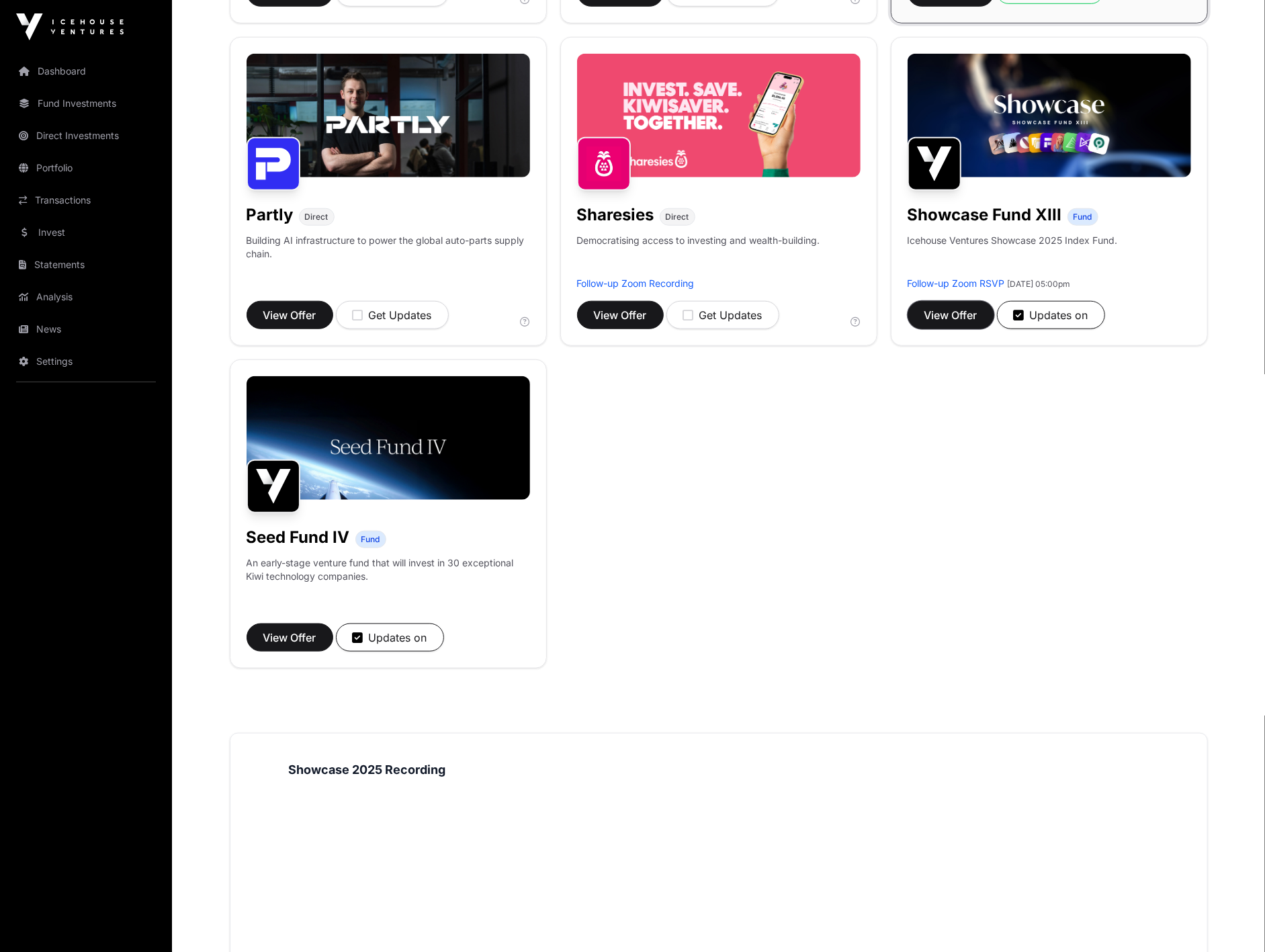
click at [941, 321] on span "View Offer" at bounding box center [950, 315] width 53 height 16
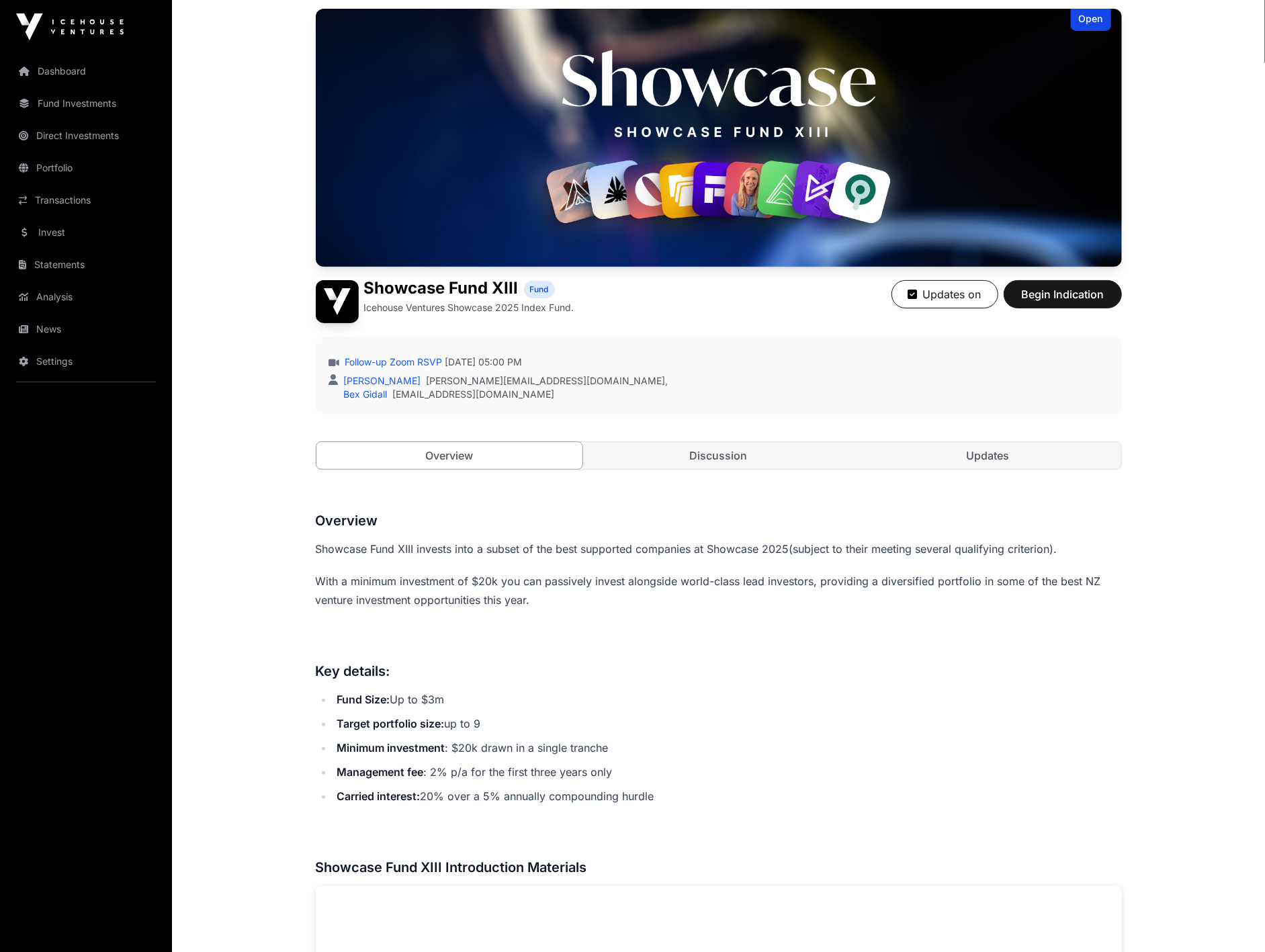
scroll to position [149, 0]
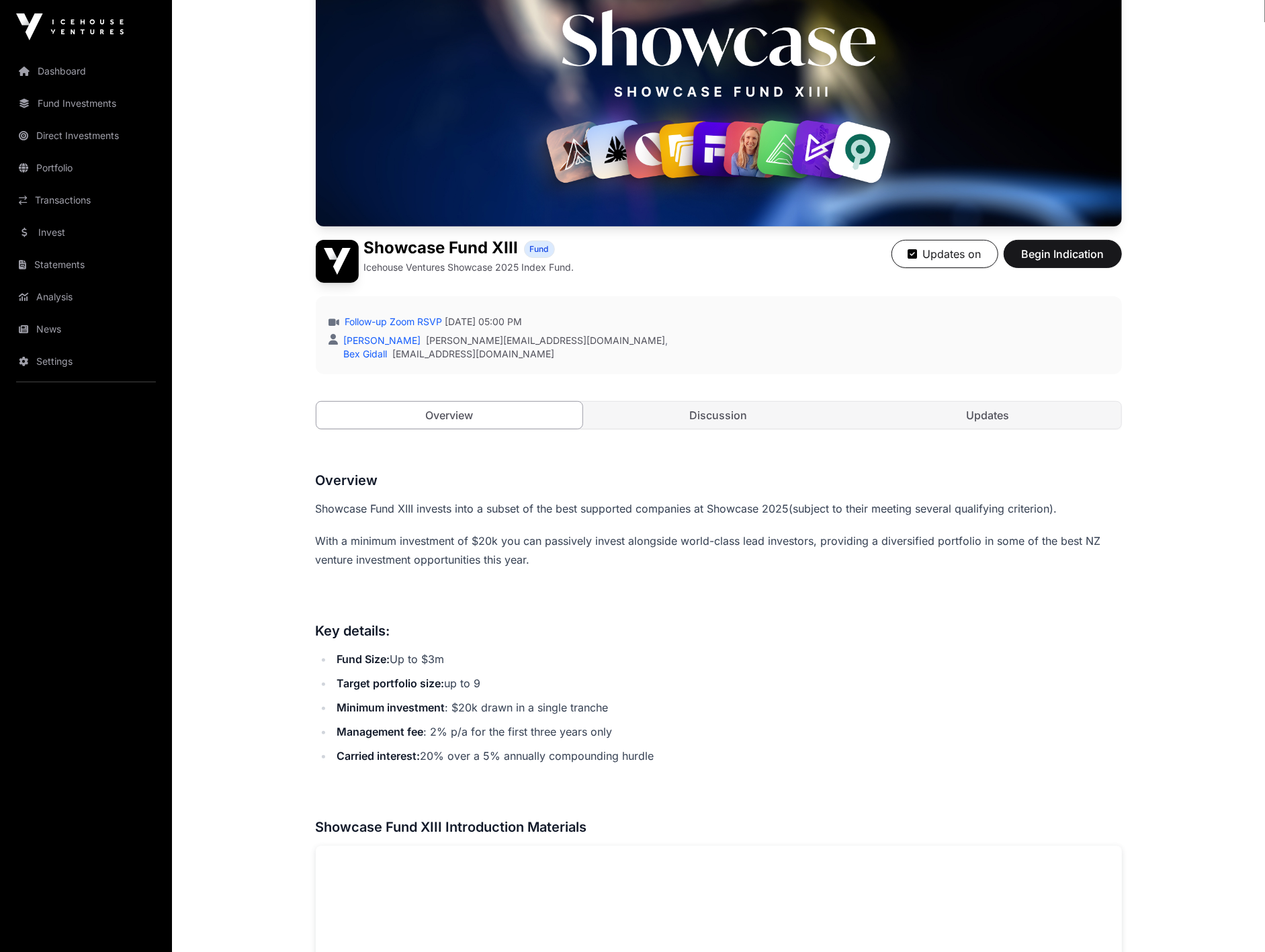
scroll to position [821, 0]
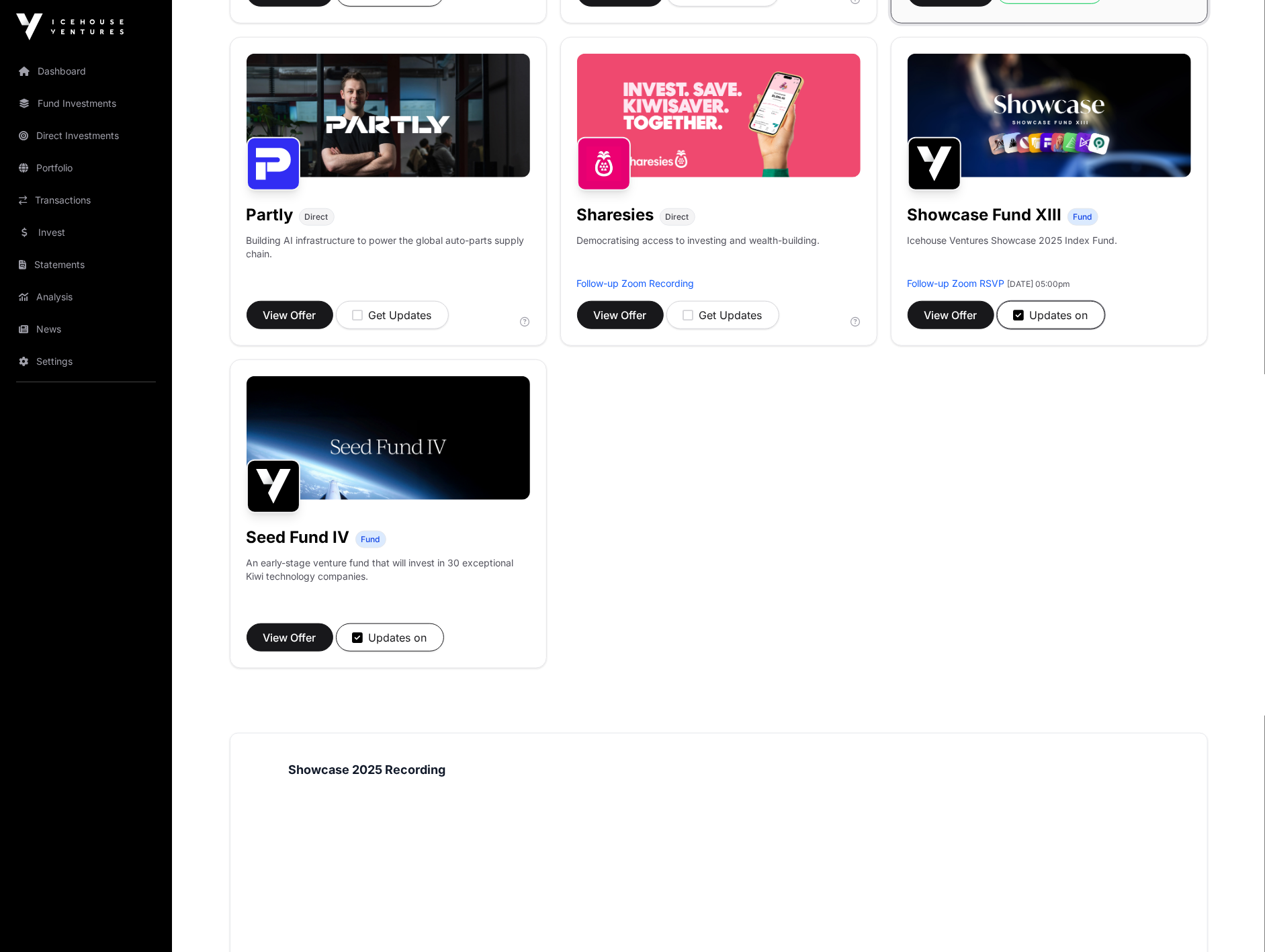
click at [1019, 312] on icon "button" at bounding box center [1019, 315] width 11 height 12
click at [354, 642] on icon "button" at bounding box center [358, 637] width 11 height 12
click at [627, 572] on div "Aspiring Materials Direct Converting mining waste into low-emission critical mi…" at bounding box center [718, 30] width 978 height 1276
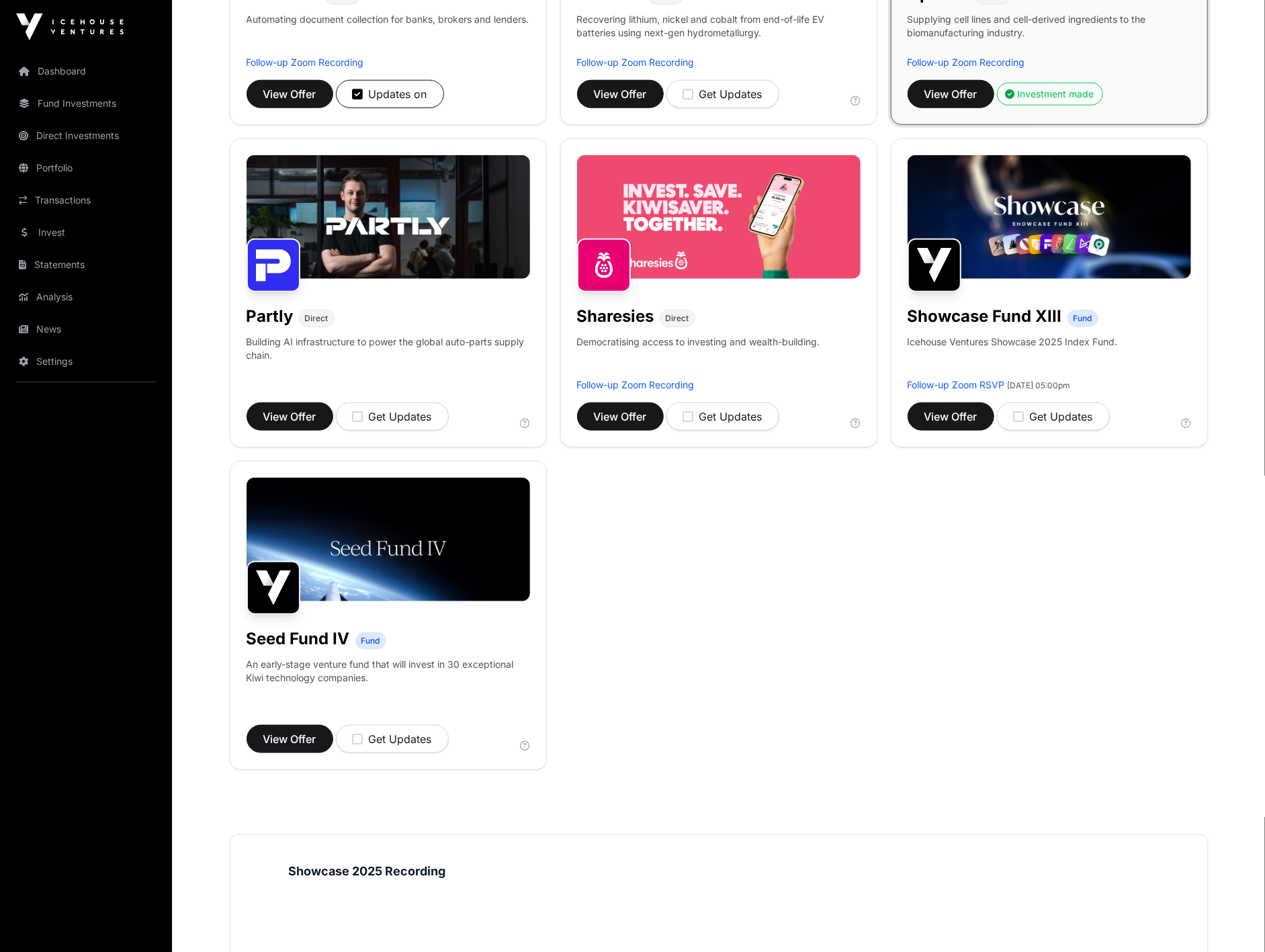
scroll to position [0, 0]
